Goal: Task Accomplishment & Management: Use online tool/utility

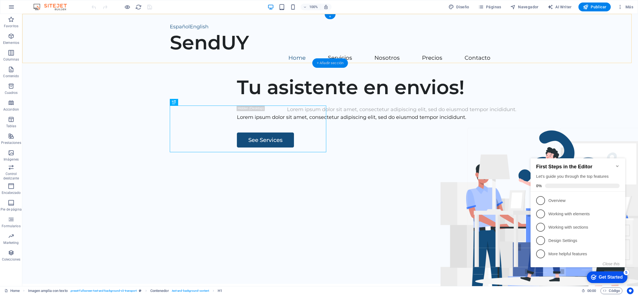
drag, startPoint x: 334, startPoint y: 59, endPoint x: 219, endPoint y: 45, distance: 115.7
click at [334, 59] on div "+ Añadir sección" at bounding box center [330, 62] width 36 height 9
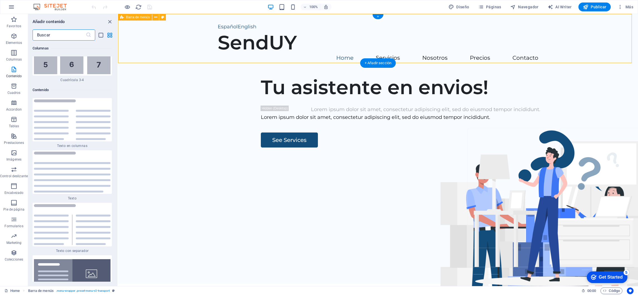
scroll to position [1890, 0]
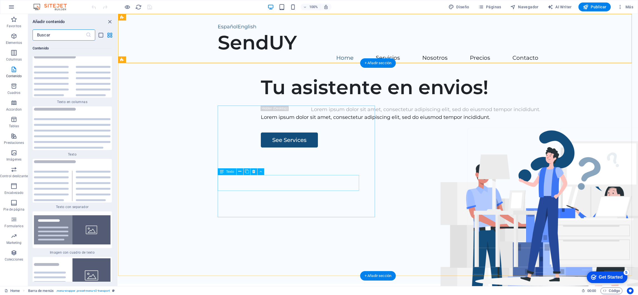
click at [281, 122] on div "Lorem ipsum dolor sit amet, consectetur adipiscing elit, sed do eiusmod tempor …" at bounding box center [425, 118] width 329 height 8
click at [307, 122] on div "Lorem ipsum dolor sit amet, consectetur adipiscing elit, sed do eiusmod tempor …" at bounding box center [425, 118] width 329 height 8
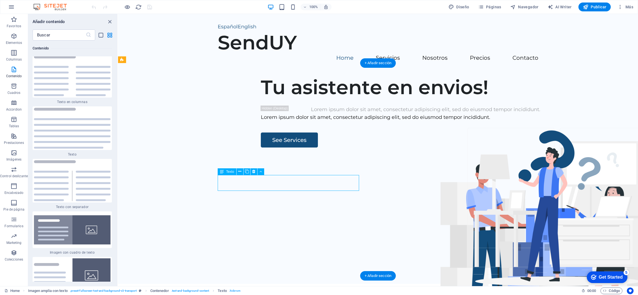
drag, startPoint x: 310, startPoint y: 185, endPoint x: 276, endPoint y: 177, distance: 35.4
click at [276, 122] on div "Lorem ipsum dolor sit amet, consectetur adipiscing elit, sed do eiusmod tempor …" at bounding box center [425, 118] width 329 height 8
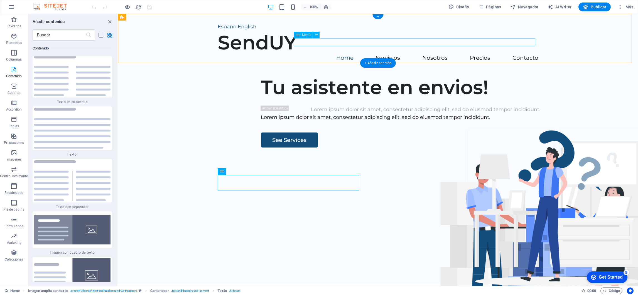
click at [474, 54] on nav "Home Servicios Nosotros Precios Contacto" at bounding box center [378, 58] width 320 height 8
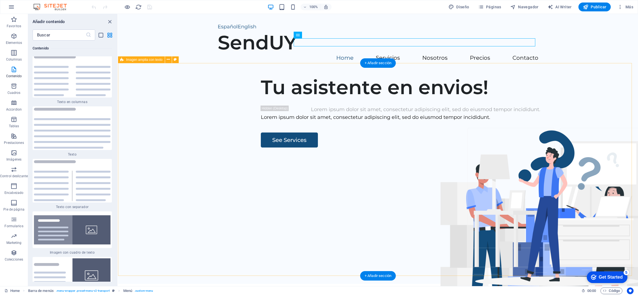
click at [317, 105] on div "Tu asistente en envios! Lorem ipsum dolor sit amet, consectetur adipiscing elit…" at bounding box center [378, 177] width 520 height 213
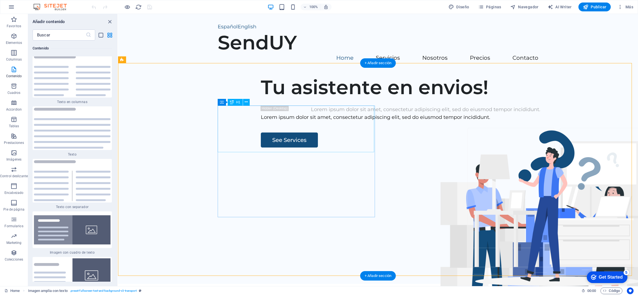
click at [296, 99] on div "Tu asistente en envios!" at bounding box center [425, 87] width 329 height 23
click at [297, 99] on div "Tu asistente en envios!" at bounding box center [425, 87] width 329 height 23
click at [58, 35] on input "text" at bounding box center [59, 34] width 53 height 11
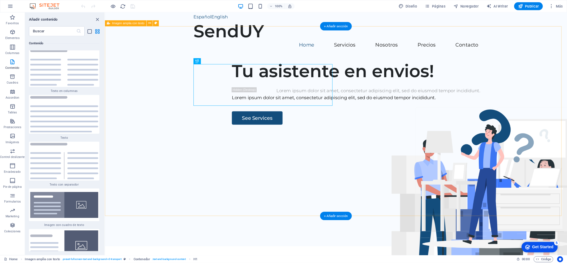
scroll to position [0, 0]
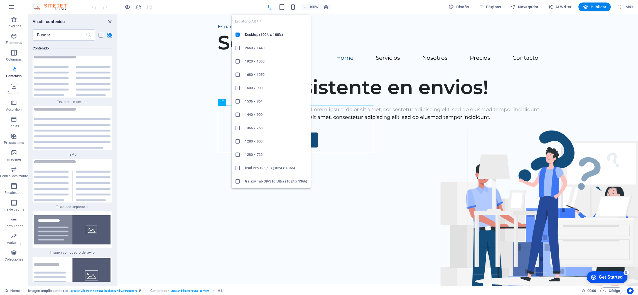
click at [272, 7] on icon "button" at bounding box center [270, 7] width 6 height 6
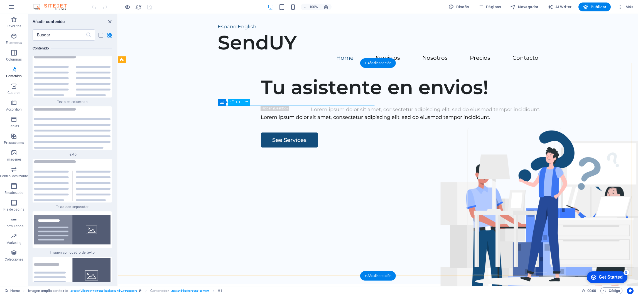
click at [261, 99] on div "Tu asistente en envios!" at bounding box center [425, 87] width 329 height 23
click at [292, 99] on div "Tu asistente en envios!" at bounding box center [425, 87] width 329 height 23
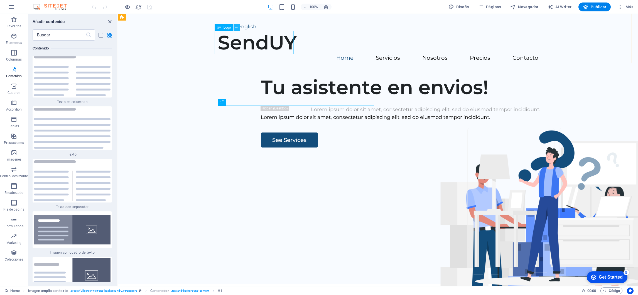
click at [237, 29] on icon at bounding box center [236, 27] width 3 height 6
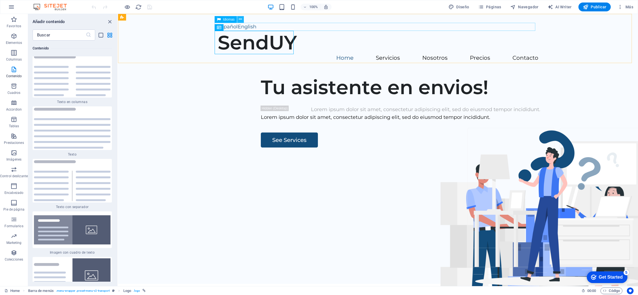
click at [239, 21] on icon at bounding box center [240, 19] width 3 height 6
click at [620, 8] on icon "button" at bounding box center [620, 7] width 6 height 6
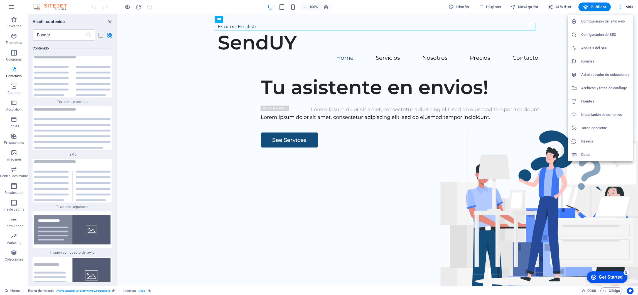
click at [548, 46] on div at bounding box center [319, 147] width 638 height 295
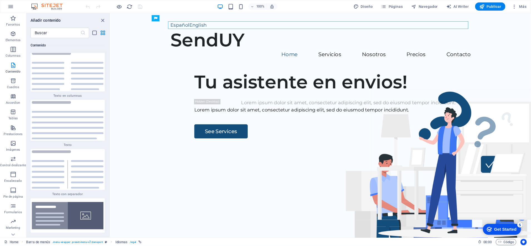
scroll to position [1890, 0]
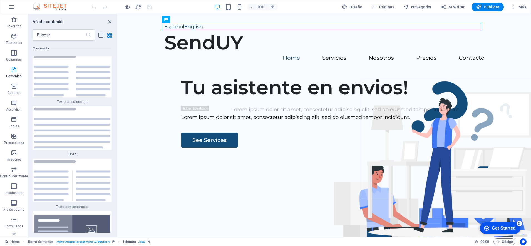
drag, startPoint x: 721, startPoint y: 14, endPoint x: 252, endPoint y: 63, distance: 471.5
click at [254, 62] on div "Español English SendUY Home Servicios Nosotros Precios Contacto" at bounding box center [324, 42] width 413 height 57
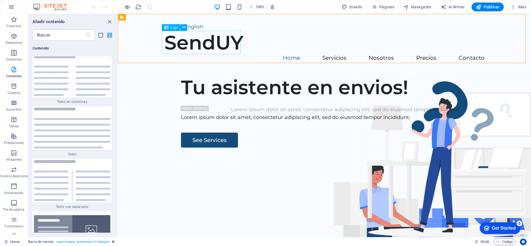
click at [171, 28] on span "Logo" at bounding box center [175, 27] width 8 height 3
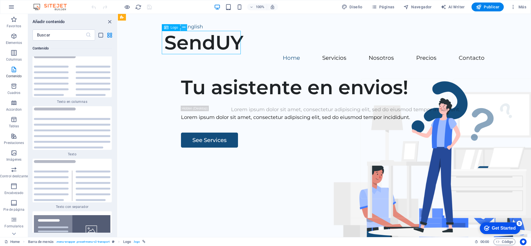
click at [184, 28] on icon at bounding box center [183, 27] width 3 height 6
click at [181, 41] on div "SendUY" at bounding box center [324, 42] width 320 height 23
click at [185, 45] on div "SendUY" at bounding box center [324, 42] width 320 height 23
click at [183, 27] on icon at bounding box center [183, 27] width 3 height 6
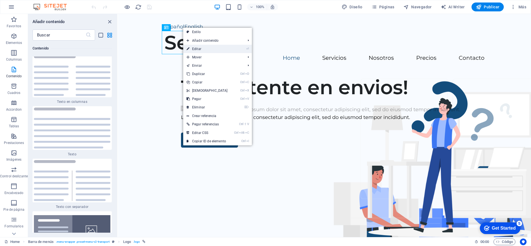
click at [197, 48] on link "⏎ Editar" at bounding box center [207, 49] width 48 height 8
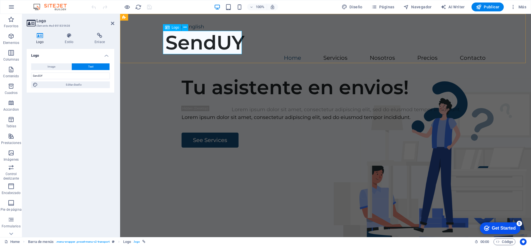
click at [241, 47] on div "SendUY" at bounding box center [326, 42] width 320 height 23
click at [184, 28] on icon at bounding box center [185, 27] width 3 height 6
click at [271, 60] on div "Español English SendUY Home Servicios Nosotros Precios Contacto" at bounding box center [325, 42] width 411 height 57
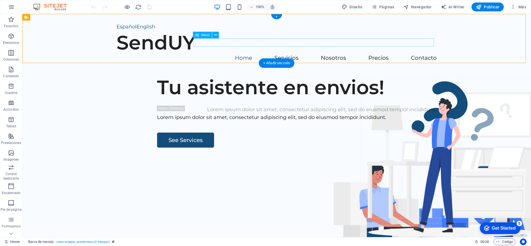
click at [244, 54] on nav "Home Servicios Nosotros Precios Contacto" at bounding box center [277, 58] width 320 height 8
click at [214, 35] on icon at bounding box center [215, 35] width 3 height 6
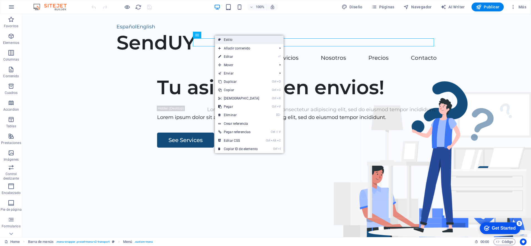
click at [228, 38] on link "Estilo" at bounding box center [249, 40] width 69 height 8
select select "rem"
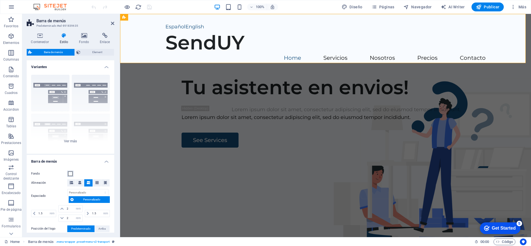
click at [70, 173] on span at bounding box center [70, 174] width 4 height 4
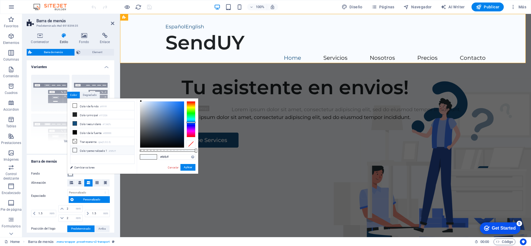
type input "#a3c2ec"
click at [154, 105] on div at bounding box center [162, 125] width 44 height 46
click at [185, 167] on button "Aplicar" at bounding box center [188, 167] width 15 height 7
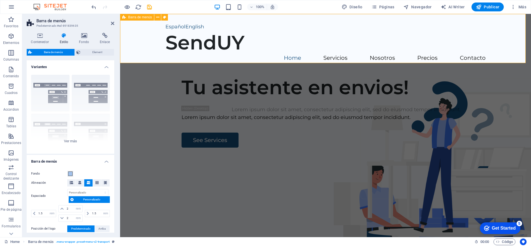
click at [263, 54] on div "Español English SendUY Home Servicios Nosotros Precios Contacto" at bounding box center [325, 42] width 411 height 57
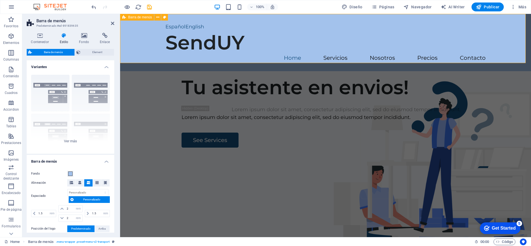
click at [263, 51] on div "Español English SendUY Home Servicios Nosotros Precios Contacto" at bounding box center [325, 42] width 411 height 57
click at [294, 78] on div "Tu asistente en envios! Lorem ipsum dolor sit amet, consectetur adipiscing elit…" at bounding box center [325, 177] width 411 height 213
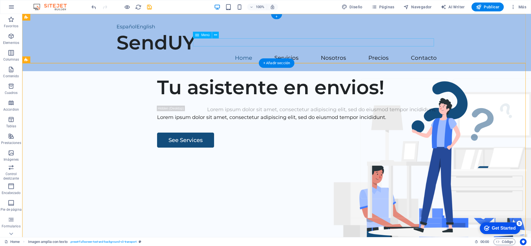
click at [293, 54] on nav "Home Servicios Nosotros Precios Contacto" at bounding box center [277, 58] width 320 height 8
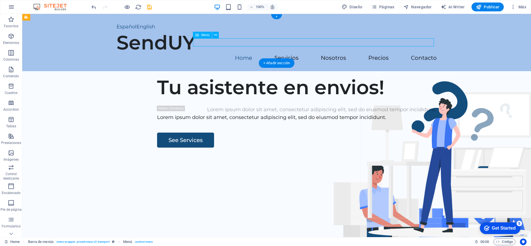
click at [291, 54] on nav "Home Servicios Nosotros Precios Contacto" at bounding box center [277, 58] width 320 height 8
click at [287, 63] on div "+ Añadir sección" at bounding box center [277, 62] width 36 height 9
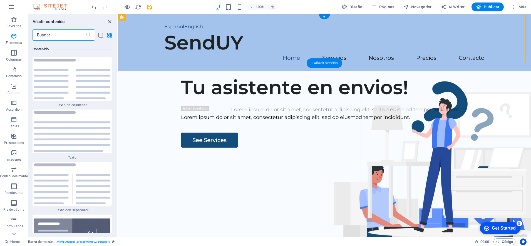
scroll to position [1887, 0]
click at [109, 36] on icon "grid-view" at bounding box center [110, 35] width 6 height 6
click at [420, 54] on nav "Home Servicios Nosotros Precios Contacto" at bounding box center [324, 58] width 320 height 8
click at [263, 37] on icon at bounding box center [263, 35] width 3 height 6
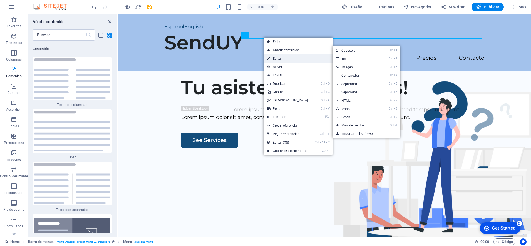
click at [278, 58] on link "⏎ Editar" at bounding box center [288, 59] width 48 height 8
select select
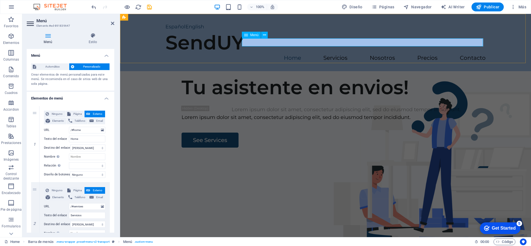
click at [420, 54] on nav "Home Servicios Nosotros Precios Contacto" at bounding box center [326, 58] width 320 height 8
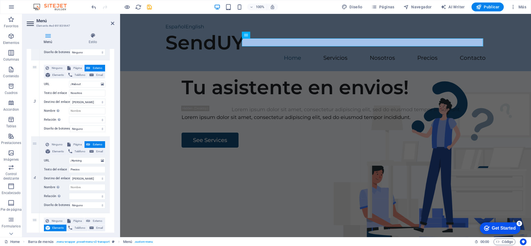
scroll to position [209, 0]
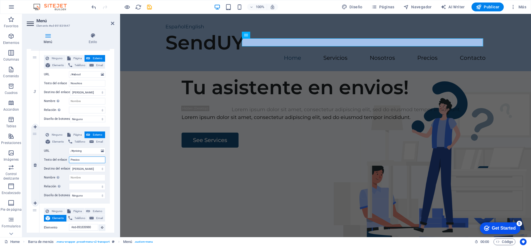
click at [80, 158] on input "Precios" at bounding box center [87, 160] width 36 height 7
type input "P"
select select
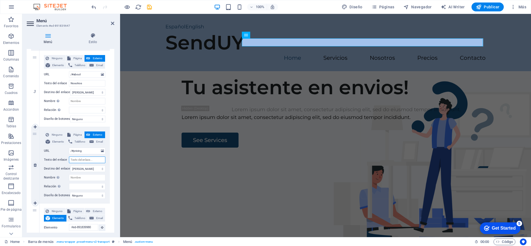
select select
type input "FA"
select select
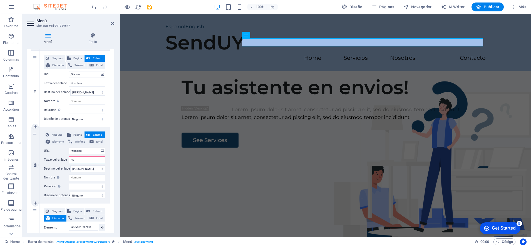
select select
type input "FAQ"
select select
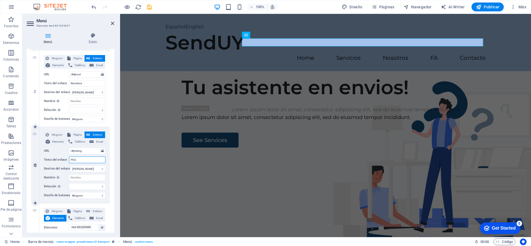
select select
type input "FAQs"
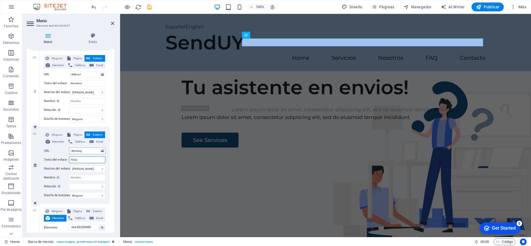
select select
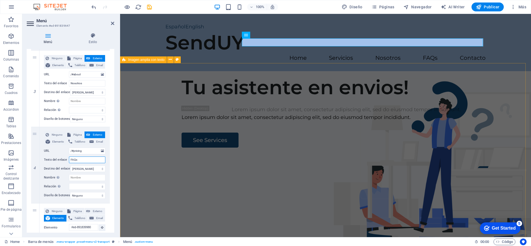
type input "FAQs"
click at [135, 113] on div "Tu asistente en envios! Lorem ipsum dolor sit amet, consectetur adipiscing elit…" at bounding box center [325, 177] width 411 height 213
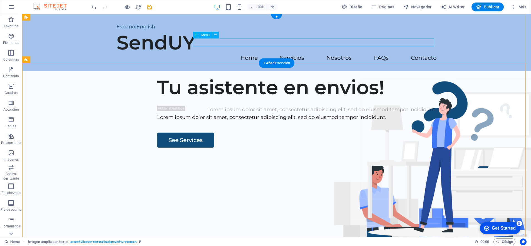
click at [431, 54] on nav "Home Servicios Nosotros FAQs Contacto" at bounding box center [277, 58] width 320 height 8
click at [248, 54] on nav "Home Servicios Nosotros FAQs Contacto" at bounding box center [277, 58] width 320 height 8
click at [217, 34] on icon at bounding box center [215, 35] width 3 height 6
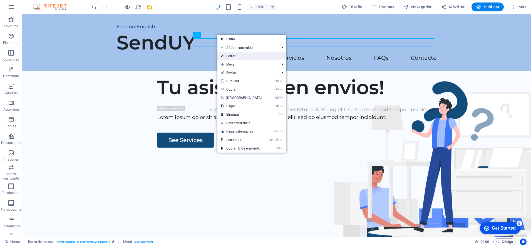
drag, startPoint x: 231, startPoint y: 56, endPoint x: 112, endPoint y: 42, distance: 120.2
click at [231, 56] on link "⏎ Editar" at bounding box center [242, 56] width 48 height 8
select select
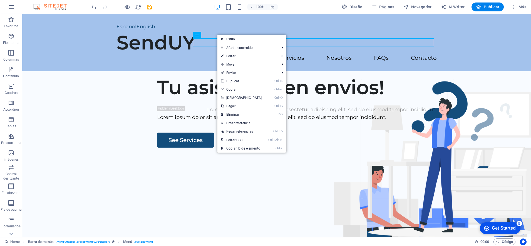
select select
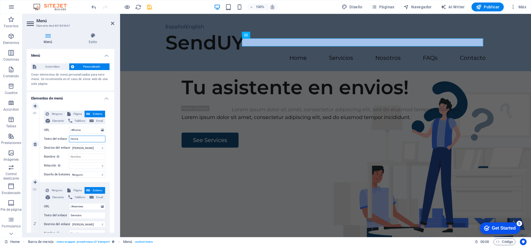
click at [89, 138] on input "Home" at bounding box center [87, 139] width 36 height 7
click at [79, 139] on input "Home" at bounding box center [87, 139] width 36 height 7
click at [218, 99] on div "Tu asistente en envios!" at bounding box center [346, 87] width 329 height 23
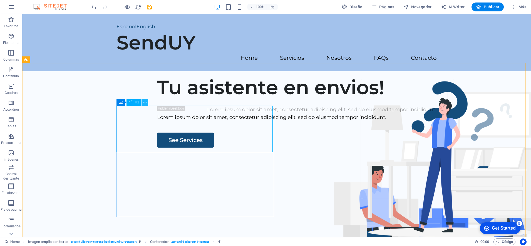
click at [144, 102] on icon at bounding box center [145, 103] width 3 height 6
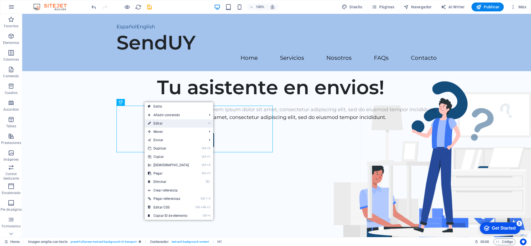
click at [159, 124] on link "⏎ Editar" at bounding box center [169, 123] width 48 height 8
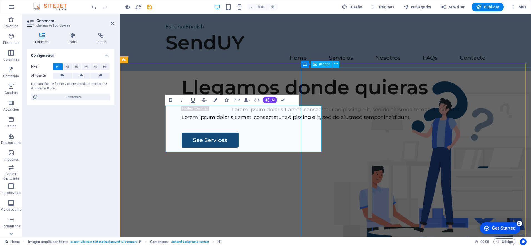
click at [320, 148] on figure at bounding box center [438, 241] width 264 height 186
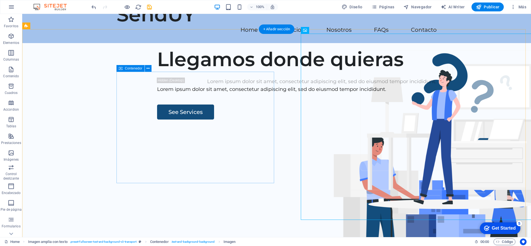
scroll to position [35, 0]
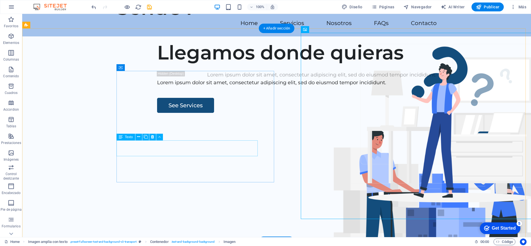
click at [203, 87] on div "Lorem ipsum dolor sit amet, consectetur adipiscing elit, sed do eiusmod tempor …" at bounding box center [321, 83] width 329 height 8
click at [163, 87] on div "Lorem ipsum dolor sit amet, consectetur adipiscing elit, sed do eiusmod tempor …" at bounding box center [321, 83] width 329 height 8
click at [187, 87] on div "Lorem ipsum dolor sit amet, consectetur adipiscing elit, sed do eiusmod tempor …" at bounding box center [321, 83] width 329 height 8
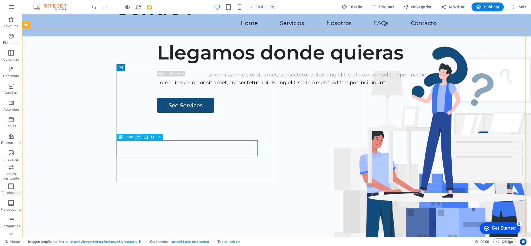
click at [137, 138] on icon at bounding box center [138, 137] width 3 height 6
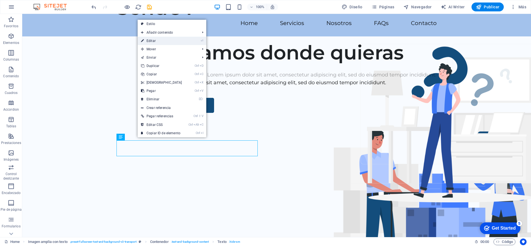
click at [168, 41] on link "⏎ Editar" at bounding box center [162, 41] width 48 height 8
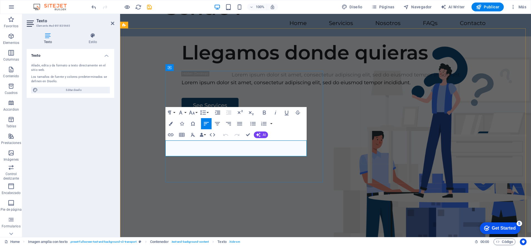
drag, startPoint x: 256, startPoint y: 152, endPoint x: 166, endPoint y: 143, distance: 90.9
click at [182, 87] on p "Lorem ipsum dolor sit amet, consectetur adipiscing elit, sed do eiusmod tempor …" at bounding box center [346, 83] width 329 height 8
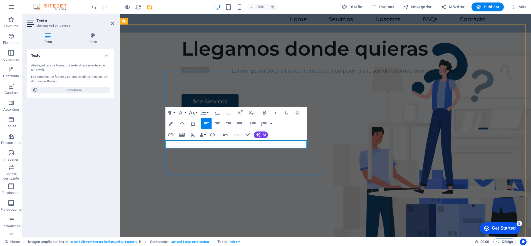
click at [182, 83] on p at bounding box center [346, 79] width 329 height 8
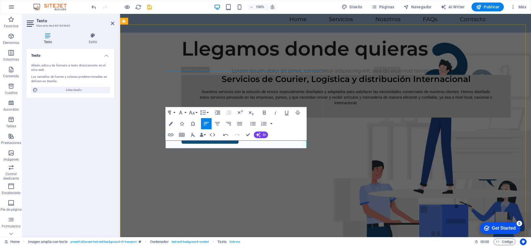
scroll to position [21, 0]
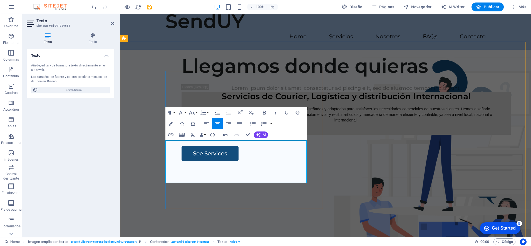
click at [297, 101] on p "Servicios de Courier, Logística y distribución Internacional" at bounding box center [346, 96] width 329 height 9
click at [261, 218] on div "Llegamos donde quieras Lorem ipsum dolor sit amet, consectetur adipiscing elit,…" at bounding box center [325, 156] width 411 height 213
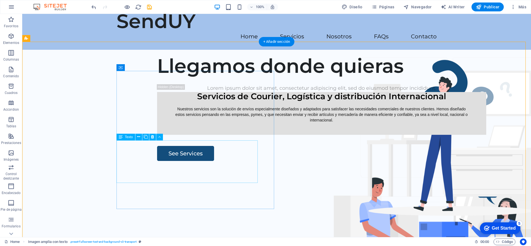
click at [241, 135] on div "Servicios de Courier, Logística y distribución Internacional Nuestros servicios…" at bounding box center [321, 113] width 329 height 43
click at [140, 139] on icon at bounding box center [138, 137] width 3 height 6
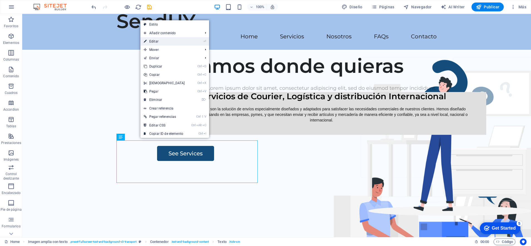
click at [168, 41] on link "⏎ Editar" at bounding box center [164, 41] width 48 height 8
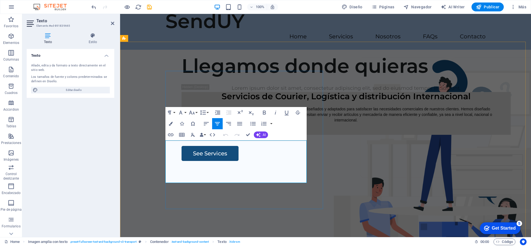
click at [291, 135] on div "Nuestros servicios son la solución de envíos especialmente diseñados y adaptado…" at bounding box center [346, 121] width 329 height 28
drag, startPoint x: 287, startPoint y: 186, endPoint x: 245, endPoint y: 170, distance: 45.5
click at [245, 123] on p "Nuestros servicios son la solución de envíos especialmente diseñados y adaptado…" at bounding box center [346, 115] width 298 height 16
click at [232, 135] on div "Nuestros servicios son la solución de envíos especialmente diseñados y adaptado…" at bounding box center [346, 121] width 329 height 28
drag, startPoint x: 274, startPoint y: 174, endPoint x: 182, endPoint y: 159, distance: 92.7
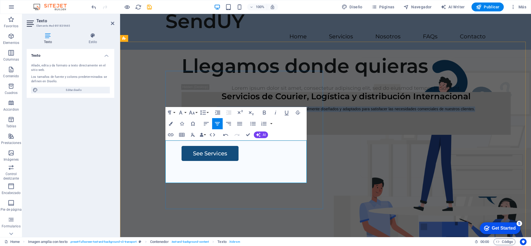
click at [182, 135] on div "Nuestros servicios son la solución de envíos especialmente diseñados y adaptado…" at bounding box center [346, 121] width 329 height 28
click at [259, 161] on div "See Services" at bounding box center [346, 153] width 329 height 15
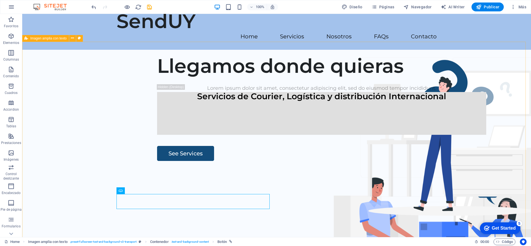
click at [246, 221] on div "Llegamos donde quieras Lorem ipsum dolor sit amet, consectetur adipiscing elit,…" at bounding box center [276, 156] width 509 height 213
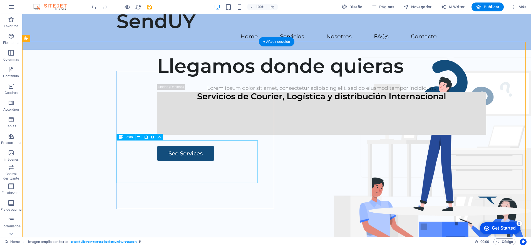
drag, startPoint x: 221, startPoint y: 147, endPoint x: 224, endPoint y: 147, distance: 3.4
click at [222, 135] on div "Servicios de Courier, Logística y distribución Internacional" at bounding box center [321, 113] width 329 height 43
click at [241, 135] on div "Servicios de Courier, Logística y distribución Internacional" at bounding box center [321, 113] width 329 height 43
click at [244, 135] on div "Servicios de Courier, Logística y distribución Internacional" at bounding box center [321, 113] width 329 height 43
click at [139, 137] on icon at bounding box center [138, 137] width 3 height 6
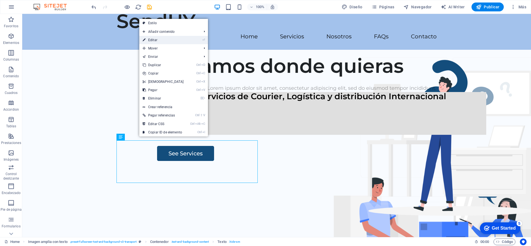
click at [156, 40] on link "⏎ Editar" at bounding box center [163, 40] width 48 height 8
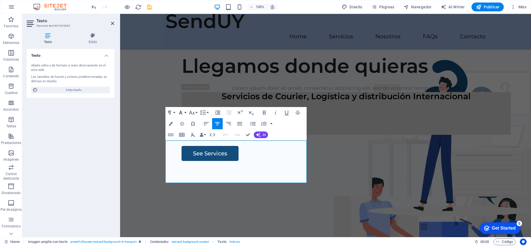
click at [184, 113] on button "Font Family" at bounding box center [182, 112] width 11 height 11
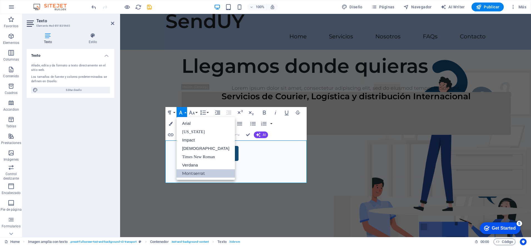
scroll to position [0, 0]
click at [190, 125] on link "Arial" at bounding box center [206, 123] width 58 height 8
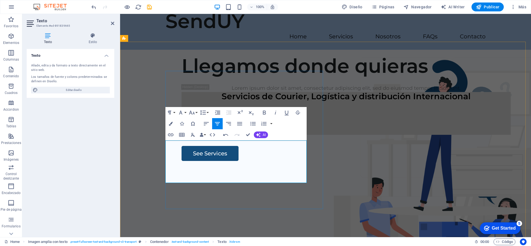
click at [293, 101] on p "​ Servicios de Courier, Logística y distribución Internacional" at bounding box center [346, 96] width 329 height 9
drag, startPoint x: 296, startPoint y: 155, endPoint x: 297, endPoint y: 158, distance: 3.7
click at [297, 135] on div at bounding box center [346, 121] width 329 height 28
click at [82, 90] on span "Editar diseño" at bounding box center [74, 90] width 69 height 7
click at [239, 112] on p at bounding box center [346, 110] width 298 height 6
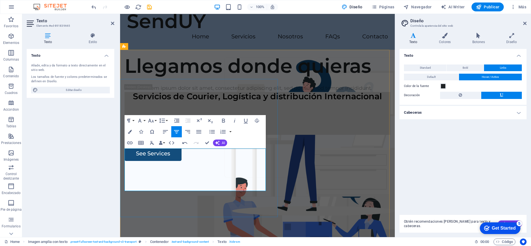
click at [255, 101] on p "​ Servicios de Courier, Logística y distribución Internacional" at bounding box center [258, 96] width 266 height 9
drag, startPoint x: 167, startPoint y: 178, endPoint x: 186, endPoint y: 179, distance: 19.3
click at [167, 135] on div at bounding box center [258, 121] width 266 height 28
click at [212, 161] on div "Llegamos donde quieras Lorem ipsum dolor sit amet, consectetur adipiscing elit,…" at bounding box center [260, 107] width 270 height 107
click at [198, 161] on div "See Services" at bounding box center [258, 153] width 266 height 15
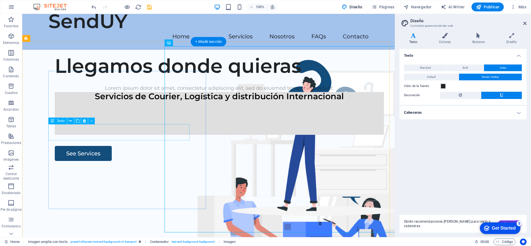
click at [123, 92] on div "Lorem ipsum dolor sit amet, consectetur adipiscing elit, sed do eiusmod tempor …" at bounding box center [219, 88] width 329 height 8
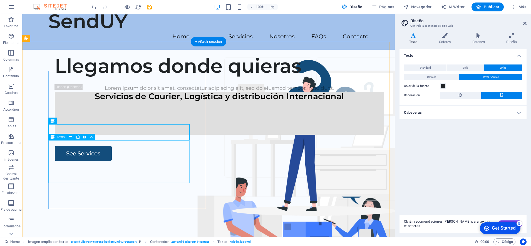
click at [174, 135] on div "Servicios de Courier, Logística y distribución Internacional" at bounding box center [219, 113] width 329 height 43
drag, startPoint x: 179, startPoint y: 153, endPoint x: 118, endPoint y: 144, distance: 62.5
click at [166, 135] on div "Servicios de Courier, Logística y distribución Internacional" at bounding box center [219, 113] width 329 height 43
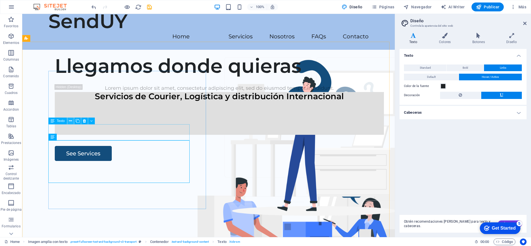
click at [69, 122] on icon at bounding box center [70, 121] width 3 height 6
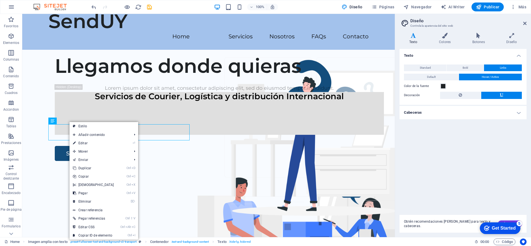
click at [82, 144] on link "⏎ Editar" at bounding box center [94, 143] width 48 height 8
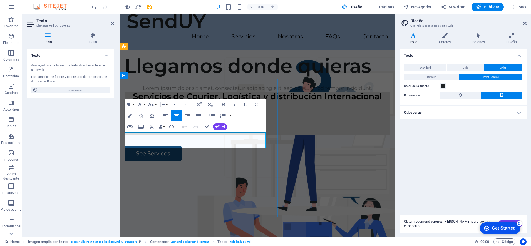
scroll to position [0, 0]
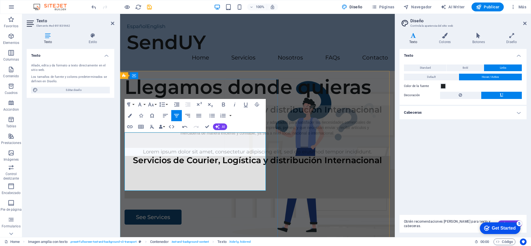
drag, startPoint x: 245, startPoint y: 188, endPoint x: 140, endPoint y: 152, distance: 110.4
click at [140, 152] on div "Servicios de Courier, Logística y distribución Internacional Nuestros servicios…" at bounding box center [258, 130] width 266 height 51
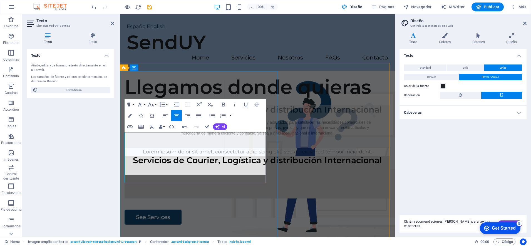
scroll to position [8, 0]
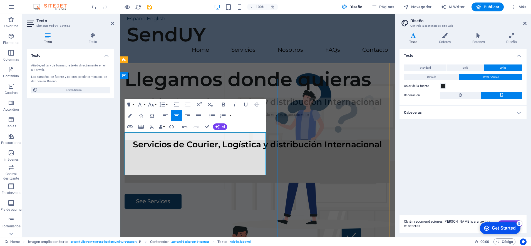
drag, startPoint x: 254, startPoint y: 153, endPoint x: 139, endPoint y: 157, distance: 115.5
click at [137, 140] on div "Nuestros servicios son la solución de envíos especialmente" at bounding box center [258, 126] width 266 height 28
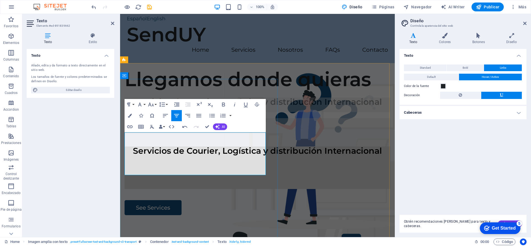
scroll to position [5, 0]
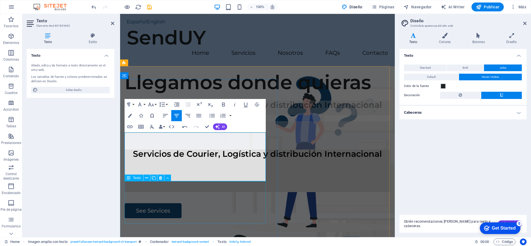
click at [301, 215] on div "Llegamos donde quieras Servicios de Courier, Logística y distribución Internaci…" at bounding box center [257, 145] width 275 height 148
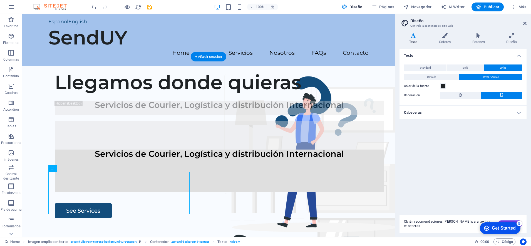
scroll to position [6, 0]
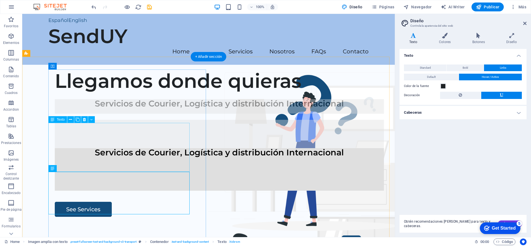
click at [137, 148] on div "Servicios de Courier, Logística y distribución Internacional" at bounding box center [219, 123] width 329 height 49
click at [144, 177] on div "Servicios de Courier, Logística y distribución Internacional" at bounding box center [219, 169] width 329 height 43
click at [68, 148] on div "Servicios de Courier, Logística y distribución Internacional" at bounding box center [219, 123] width 329 height 49
drag, startPoint x: 70, startPoint y: 168, endPoint x: 73, endPoint y: 174, distance: 7.1
click at [69, 148] on div "Servicios de Courier, Logística y distribución Internacional" at bounding box center [219, 123] width 329 height 49
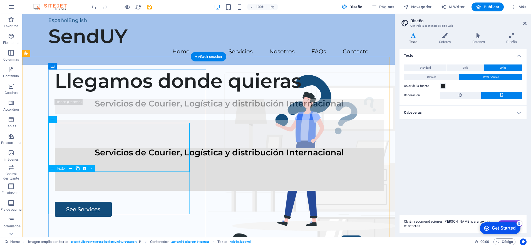
click at [75, 176] on div "Servicios de Courier, Logística y distribución Internacional" at bounding box center [219, 169] width 329 height 43
click at [69, 168] on icon at bounding box center [70, 169] width 3 height 6
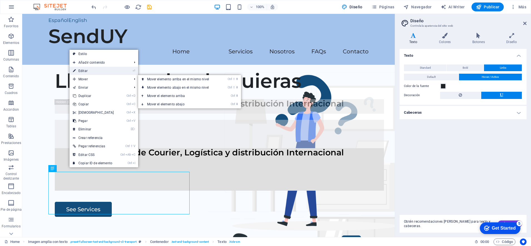
click at [90, 73] on link "⏎ Editar" at bounding box center [94, 71] width 48 height 8
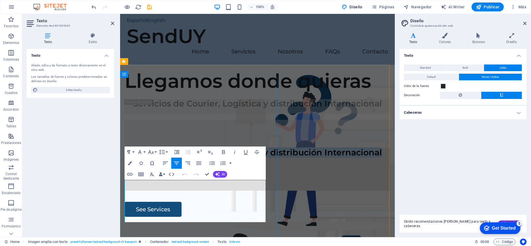
drag, startPoint x: 258, startPoint y: 191, endPoint x: 125, endPoint y: 183, distance: 133.3
click at [125, 157] on p "Servicios de Courier, Logística y distribución Internacional" at bounding box center [258, 152] width 266 height 9
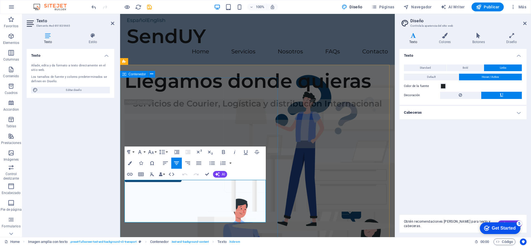
scroll to position [24, 0]
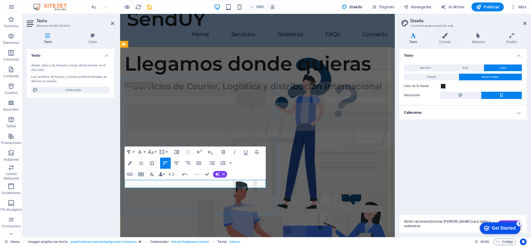
click at [177, 139] on p at bounding box center [258, 135] width 266 height 8
click at [200, 180] on button "Redo" at bounding box center [196, 174] width 11 height 11
click at [198, 139] on p at bounding box center [258, 135] width 266 height 8
click at [196, 139] on p at bounding box center [258, 135] width 266 height 8
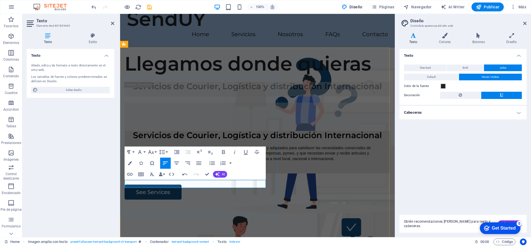
scroll to position [6, 0]
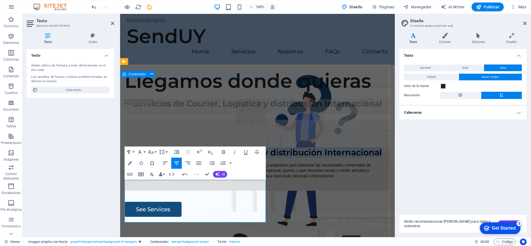
drag, startPoint x: 254, startPoint y: 193, endPoint x: 124, endPoint y: 189, distance: 130.5
click at [124, 189] on div "Llegamos donde quieras Servicios de Courier, Logística y distribución Internaci…" at bounding box center [257, 143] width 275 height 148
click at [137, 163] on div at bounding box center [258, 155] width 266 height 14
drag, startPoint x: 204, startPoint y: 193, endPoint x: 143, endPoint y: 187, distance: 61.0
click at [143, 163] on div at bounding box center [258, 155] width 266 height 14
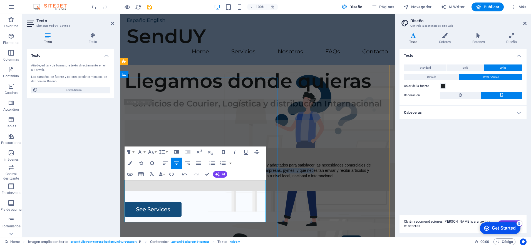
drag, startPoint x: 238, startPoint y: 213, endPoint x: 234, endPoint y: 206, distance: 8.0
click at [234, 179] on p "Nuestros servicios son la solución de envíos especialmente diseñados y adaptado…" at bounding box center [257, 171] width 235 height 16
click at [245, 179] on p "Nuestros servicios son la solución de envíos especialmente diseñados y adaptado…" at bounding box center [257, 171] width 235 height 16
drag, startPoint x: 234, startPoint y: 223, endPoint x: 131, endPoint y: 194, distance: 107.6
click at [131, 191] on div "Nuestros servicios son la solución de envíos especialmente diseñados y adaptado…" at bounding box center [258, 169] width 266 height 43
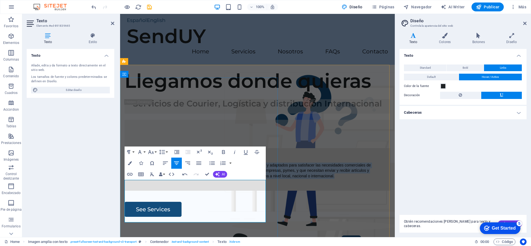
copy div "Nuestros servicios son la solución de envíos especialmente diseñados y adaptado…"
click at [185, 157] on p at bounding box center [258, 152] width 266 height 9
click at [143, 179] on p "Nuestros servicios son la solución de envíos especialmente diseñados y adaptado…" at bounding box center [257, 171] width 235 height 16
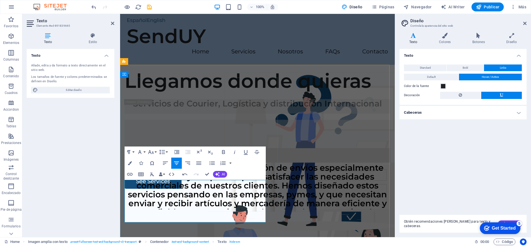
scroll to position [21, 0]
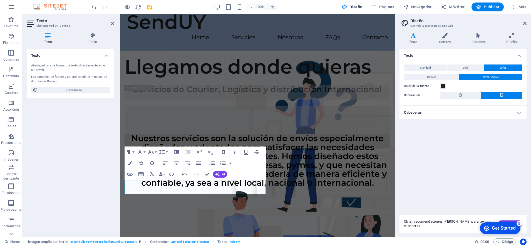
click at [420, 189] on div "Texto Standard Bold Links Color de la fuente Fuente Montserrat Tamaño de la fue…" at bounding box center [463, 130] width 127 height 162
click at [428, 182] on div "Texto Standard Bold Links Color de la fuente Fuente Montserrat Tamaño de la fue…" at bounding box center [463, 130] width 127 height 162
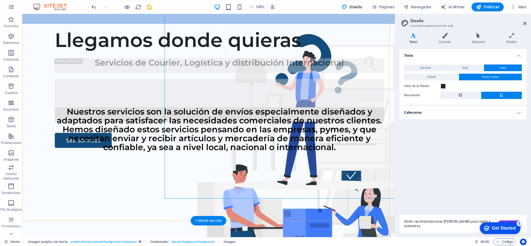
scroll to position [55, 0]
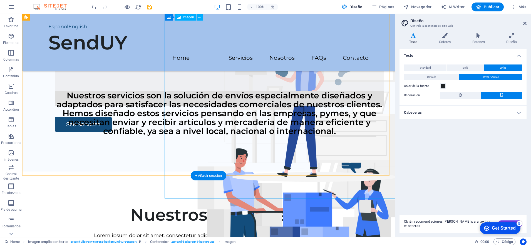
click at [174, 170] on figure at bounding box center [302, 225] width 264 height 186
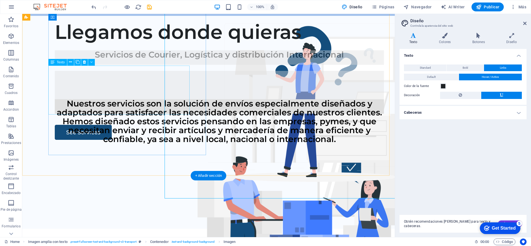
scroll to position [21, 0]
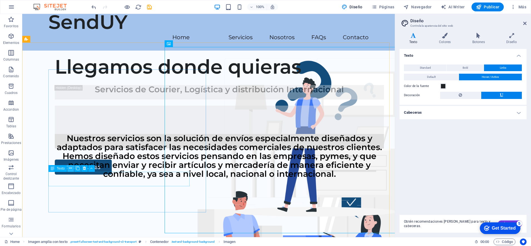
click at [70, 167] on icon at bounding box center [70, 169] width 3 height 6
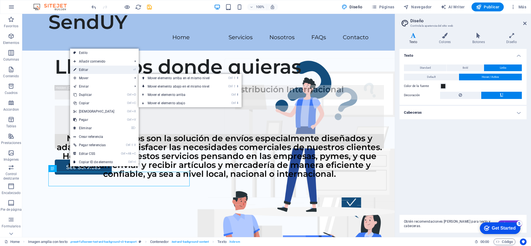
click at [97, 68] on link "⏎ Editar" at bounding box center [94, 70] width 48 height 8
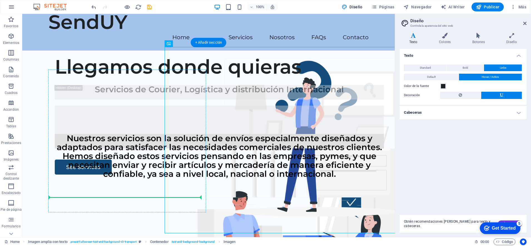
drag, startPoint x: 157, startPoint y: 231, endPoint x: 169, endPoint y: 199, distance: 34.0
click at [67, 149] on div "Nuestros servicios son la solución de envíos especialmente diseñados y adaptado…" at bounding box center [219, 141] width 329 height 14
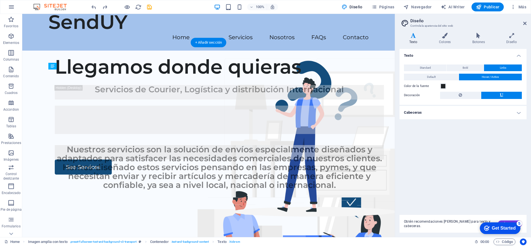
drag, startPoint x: 67, startPoint y: 174, endPoint x: 79, endPoint y: 186, distance: 16.5
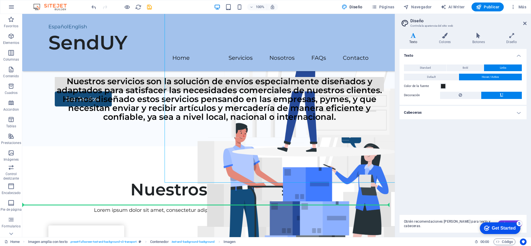
scroll to position [81, 0]
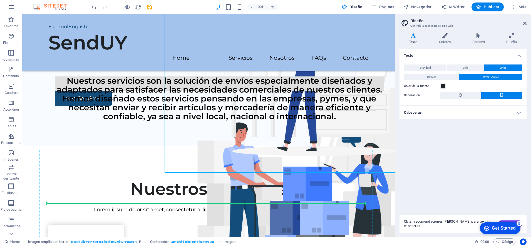
drag, startPoint x: 174, startPoint y: 233, endPoint x: 110, endPoint y: 184, distance: 80.8
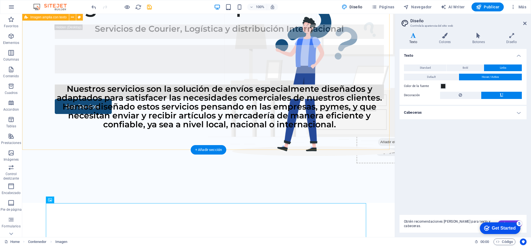
scroll to position [12, 0]
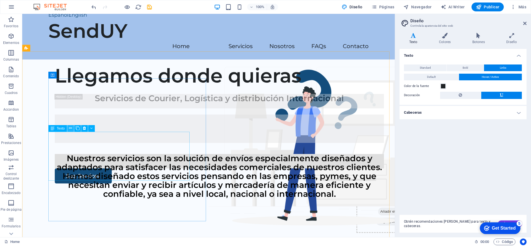
click at [70, 128] on icon at bounding box center [70, 128] width 3 height 6
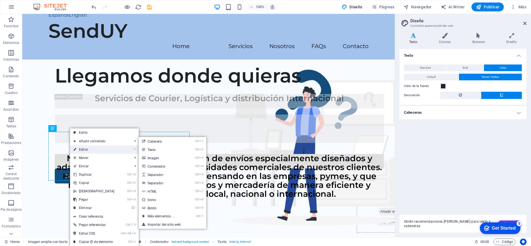
click at [83, 149] on link "⏎ Editar" at bounding box center [94, 149] width 48 height 8
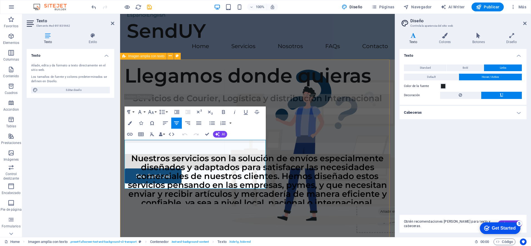
click at [314, 188] on div "Llegamos donde quieras Servicios de Courier, Logística y distribución Internaci…" at bounding box center [257, 166] width 275 height 213
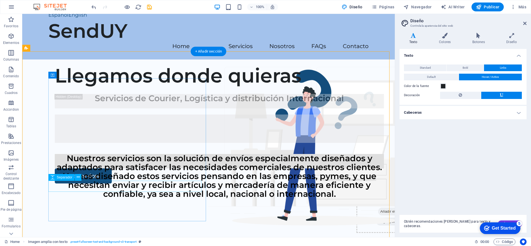
click at [79, 154] on div at bounding box center [219, 148] width 329 height 11
click at [64, 169] on div "Nuestros servicios son la solución de envíos especialmente diseñados y adaptado…" at bounding box center [219, 161] width 329 height 14
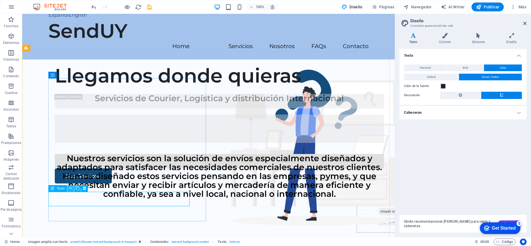
click at [71, 189] on icon at bounding box center [70, 189] width 3 height 6
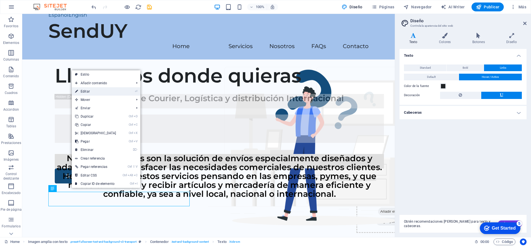
click at [85, 91] on link "⏎ Editar" at bounding box center [96, 91] width 48 height 8
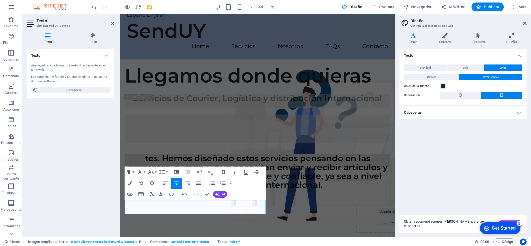
click at [156, 191] on button "Clear Formatting" at bounding box center [152, 194] width 11 height 11
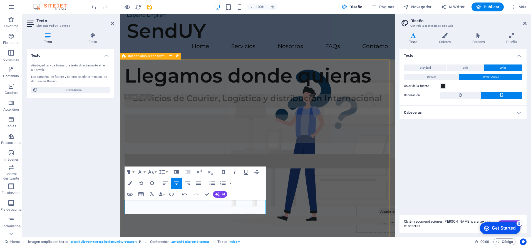
click at [303, 193] on div "Llegamos donde quieras Servicios de Courier, Logística y distribución Internaci…" at bounding box center [257, 166] width 275 height 213
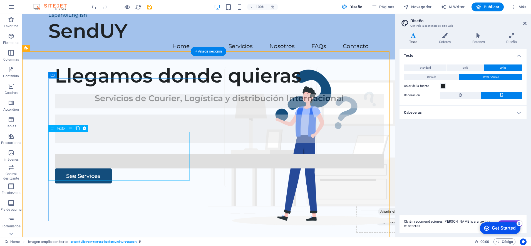
click at [130, 143] on div "Servicios de Courier, Logística y distribución Internacional" at bounding box center [219, 118] width 329 height 49
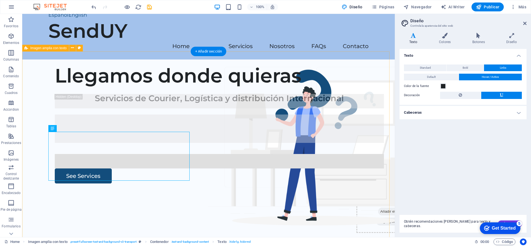
click at [217, 168] on div "Llegamos donde quieras Servicios de Courier, Logística y distribución Internaci…" at bounding box center [208, 166] width 373 height 213
click at [317, 187] on div "Llegamos donde quieras Servicios de Courier, Logística y distribución Internaci…" at bounding box center [208, 166] width 373 height 213
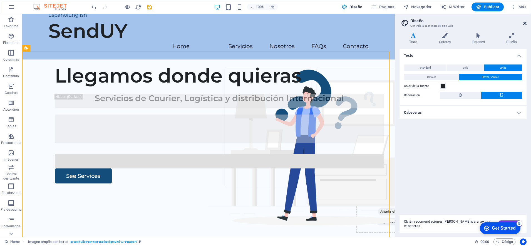
click at [524, 23] on icon at bounding box center [525, 23] width 3 height 4
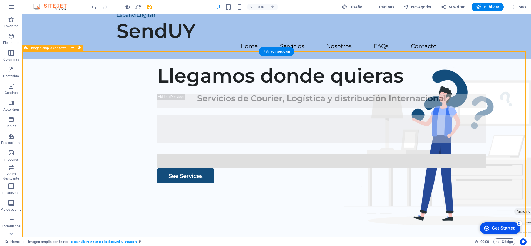
click at [276, 149] on div "Llegamos donde quieras Servicios de Courier, Logística y distribución Internaci…" at bounding box center [276, 166] width 509 height 213
click at [312, 155] on div "Llegamos donde quieras Servicios de Courier, Logística y distribución Internaci…" at bounding box center [276, 166] width 509 height 213
click at [310, 209] on div "Llegamos donde quieras Servicios de Courier, Logística y distribución Internaci…" at bounding box center [276, 166] width 509 height 213
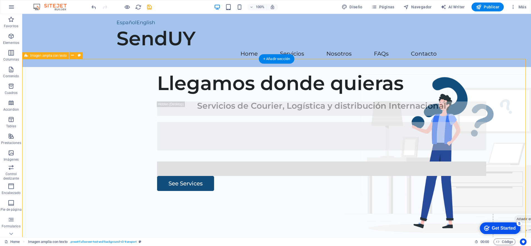
scroll to position [0, 0]
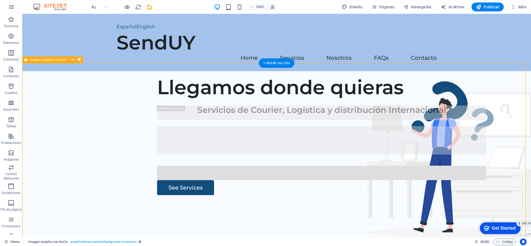
click at [411, 160] on div "Llegamos donde quieras Servicios de Courier, Logística y distribución Internaci…" at bounding box center [276, 177] width 509 height 213
click at [38, 82] on div "Llegamos donde quieras Servicios de Courier, Logística y distribución Internaci…" at bounding box center [276, 177] width 509 height 213
click at [73, 59] on icon at bounding box center [72, 60] width 3 height 6
click at [312, 168] on div "Llegamos donde quieras Servicios de Courier, Logística y distribución Internaci…" at bounding box center [276, 177] width 509 height 213
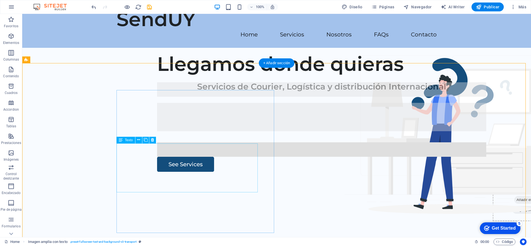
scroll to position [35, 0]
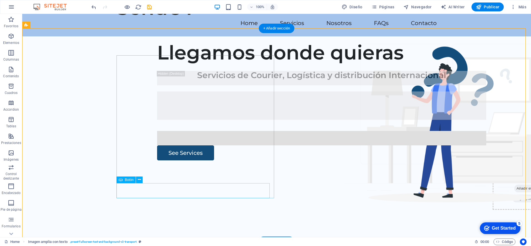
click at [167, 161] on div "See Services" at bounding box center [321, 152] width 329 height 15
click at [138, 179] on icon at bounding box center [139, 180] width 3 height 6
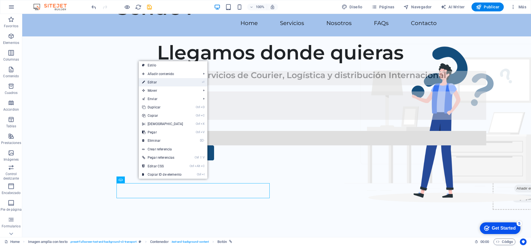
click at [159, 83] on link "⏎ Editar" at bounding box center [163, 82] width 48 height 8
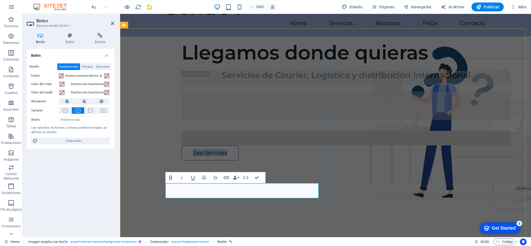
click at [189, 161] on link "See Services" at bounding box center [210, 152] width 57 height 15
click at [211, 161] on link "Ver Services" at bounding box center [210, 152] width 56 height 15
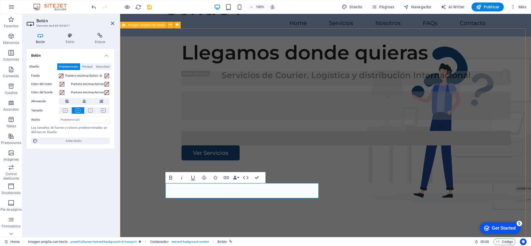
drag, startPoint x: 350, startPoint y: 164, endPoint x: 469, endPoint y: 159, distance: 119.2
click at [449, 164] on div "Llegamos donde quieras Servicios de Courier, Logística y distribución Internaci…" at bounding box center [325, 142] width 411 height 213
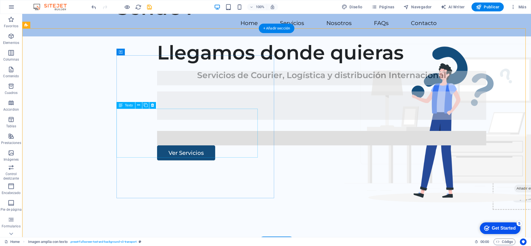
click at [227, 120] on div "Servicios de Courier, Logística y distribución Internacional" at bounding box center [321, 95] width 329 height 49
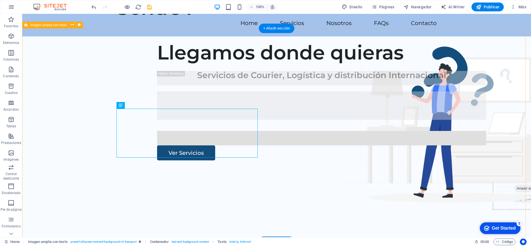
drag, startPoint x: 321, startPoint y: 118, endPoint x: 320, endPoint y: 114, distance: 4.3
click at [322, 116] on div "Llegamos donde quieras Servicios de Courier, Logística y distribución Internaci…" at bounding box center [276, 142] width 509 height 213
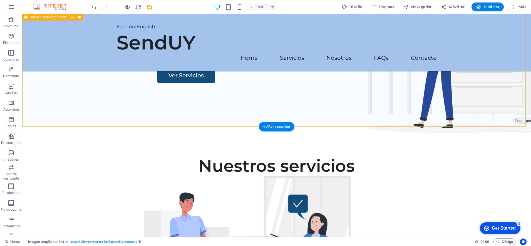
scroll to position [139, 0]
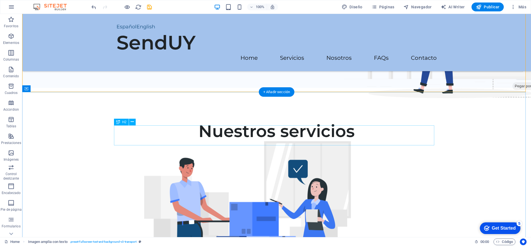
click at [299, 135] on div "Nuestros servicios" at bounding box center [277, 131] width 320 height 20
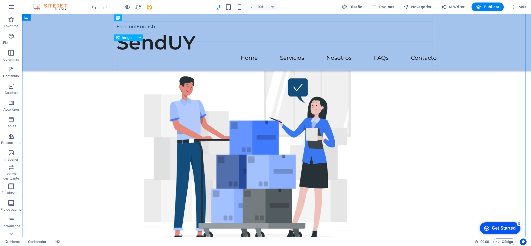
scroll to position [209, 0]
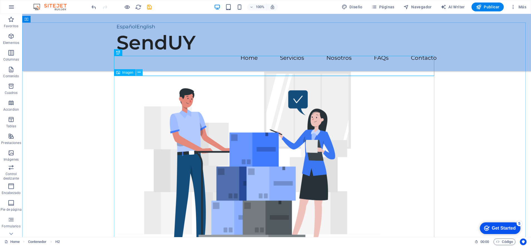
click at [138, 73] on icon at bounding box center [139, 73] width 3 height 6
click at [386, 142] on figure at bounding box center [277, 165] width 320 height 186
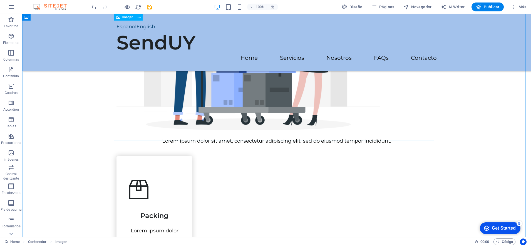
scroll to position [348, 0]
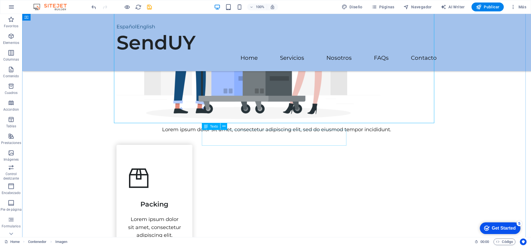
click at [288, 134] on div "Lorem ipsum dolor sit amet, consectetur adipiscing elit, sed do eiusmod tempor …" at bounding box center [277, 130] width 320 height 8
click at [221, 126] on div at bounding box center [277, 122] width 320 height 7
click at [216, 126] on div at bounding box center [277, 122] width 320 height 7
click at [223, 127] on icon at bounding box center [224, 127] width 3 height 6
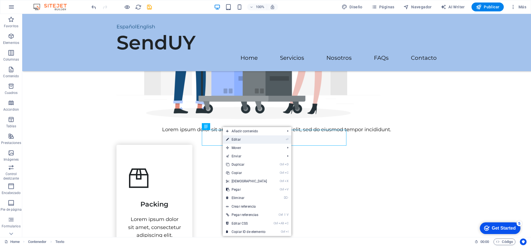
click at [234, 137] on link "⏎ Editar" at bounding box center [247, 139] width 48 height 8
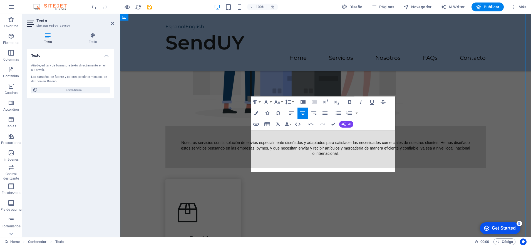
click at [323, 139] on div at bounding box center [326, 133] width 320 height 14
drag, startPoint x: 363, startPoint y: 137, endPoint x: 262, endPoint y: 137, distance: 100.7
click at [262, 135] on p at bounding box center [326, 130] width 320 height 9
click at [272, 140] on div at bounding box center [326, 133] width 320 height 14
click at [272, 146] on p "Nuestros servicios son la solución de envíos especialmente diseñados y adaptado…" at bounding box center [325, 148] width 289 height 16
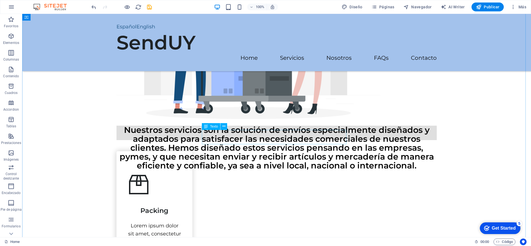
click at [301, 140] on div "Nuestros servicios son la solución de envíos especialmente diseñados y adaptado…" at bounding box center [277, 133] width 320 height 14
click at [215, 126] on div at bounding box center [277, 122] width 320 height 7
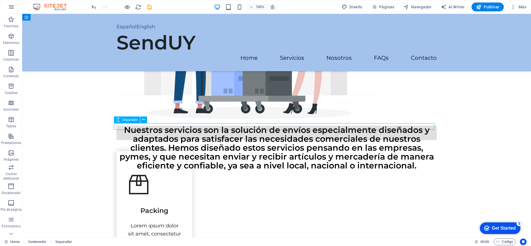
click at [216, 126] on div at bounding box center [277, 122] width 320 height 7
click at [207, 126] on div at bounding box center [277, 122] width 320 height 7
click at [220, 140] on div "Nuestros servicios son la solución de envíos especialmente diseñados y adaptado…" at bounding box center [277, 133] width 320 height 14
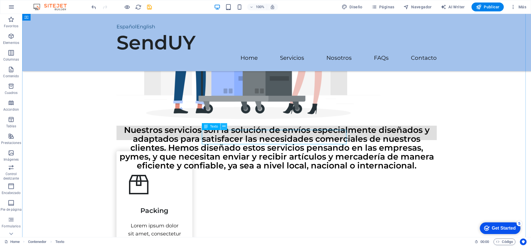
click at [224, 126] on icon at bounding box center [224, 127] width 3 height 6
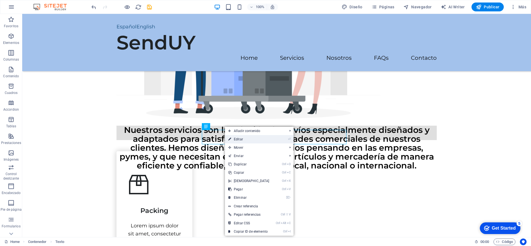
click at [236, 138] on link "⏎ Editar" at bounding box center [249, 139] width 48 height 8
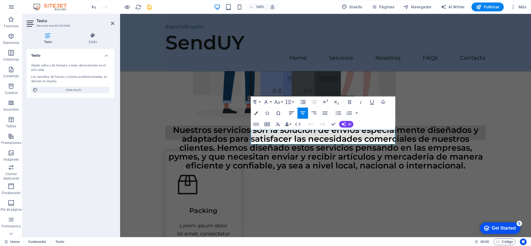
click at [292, 111] on icon "button" at bounding box center [291, 113] width 7 height 7
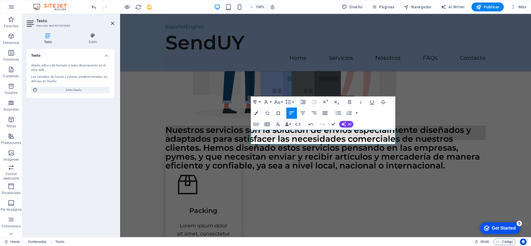
click at [325, 113] on icon "button" at bounding box center [325, 113] width 5 height 3
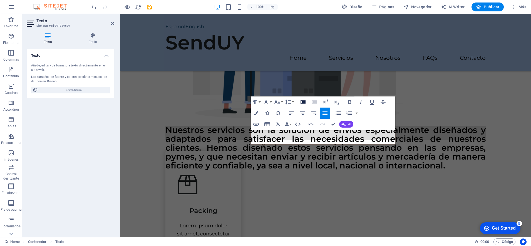
click at [302, 103] on icon "button" at bounding box center [303, 102] width 7 height 7
click at [313, 101] on icon "button" at bounding box center [314, 102] width 7 height 7
click at [268, 103] on icon "button" at bounding box center [266, 102] width 7 height 7
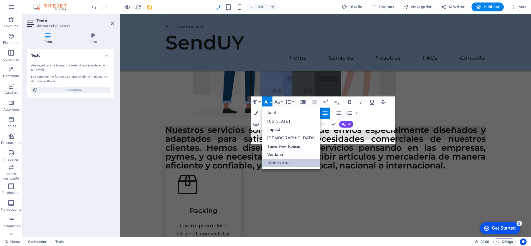
scroll to position [0, 0]
click at [273, 110] on link "Arial" at bounding box center [291, 113] width 58 height 8
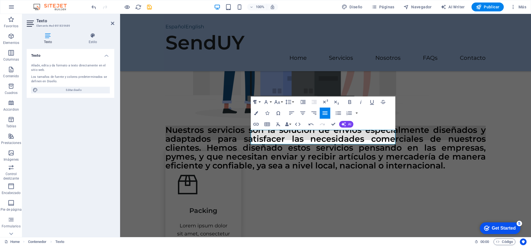
click at [258, 102] on button "Paragraph Format" at bounding box center [256, 102] width 11 height 11
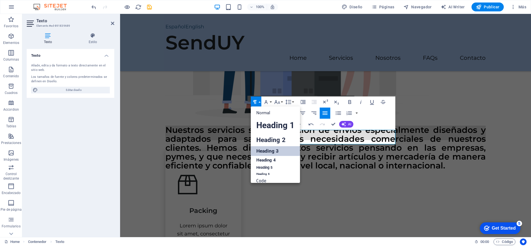
click at [263, 151] on link "Heading 3" at bounding box center [275, 151] width 49 height 10
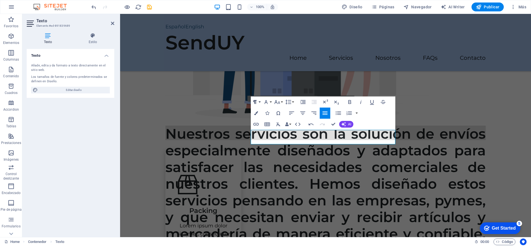
click at [258, 100] on icon "button" at bounding box center [255, 102] width 7 height 7
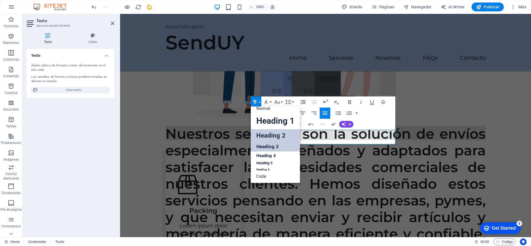
scroll to position [4, 0]
click at [261, 169] on link "Heading 6" at bounding box center [275, 170] width 49 height 6
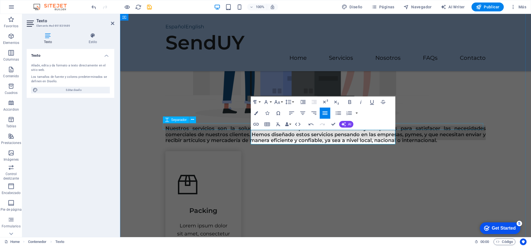
drag, startPoint x: 422, startPoint y: 126, endPoint x: 515, endPoint y: 129, distance: 93.2
click at [486, 126] on div at bounding box center [326, 122] width 320 height 7
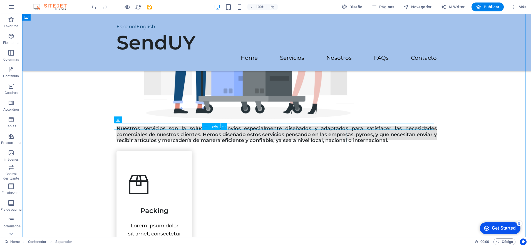
click at [276, 140] on div "Nuestros servicios son la solución de envíos especialmente diseñados y adaptado…" at bounding box center [277, 133] width 320 height 14
click at [221, 127] on button at bounding box center [224, 126] width 7 height 7
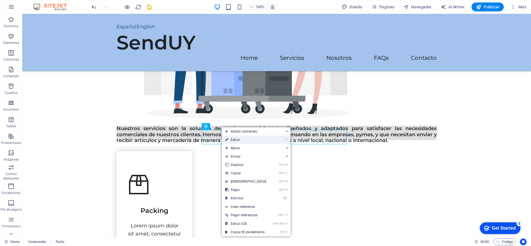
click at [233, 139] on link "⏎ Editar" at bounding box center [246, 140] width 48 height 8
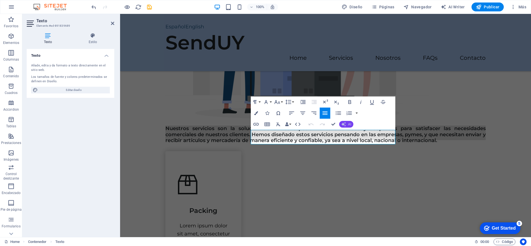
click at [348, 123] on span "AI" at bounding box center [349, 124] width 3 height 3
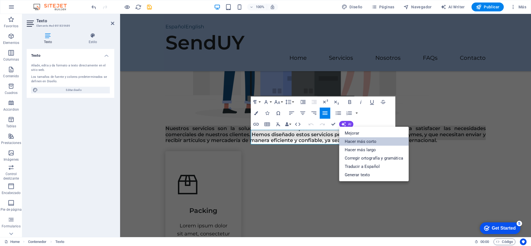
click at [346, 141] on link "Hacer más corto" at bounding box center [374, 141] width 70 height 8
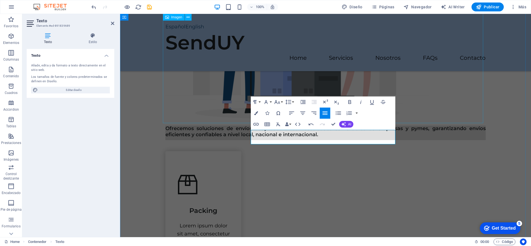
click at [428, 113] on figure at bounding box center [326, 26] width 320 height 186
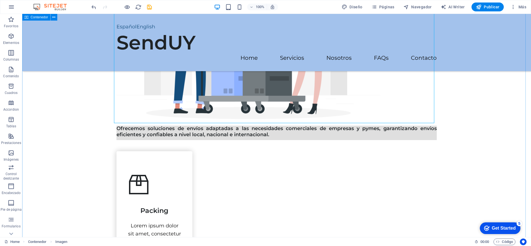
click at [270, 150] on div at bounding box center [277, 145] width 320 height 11
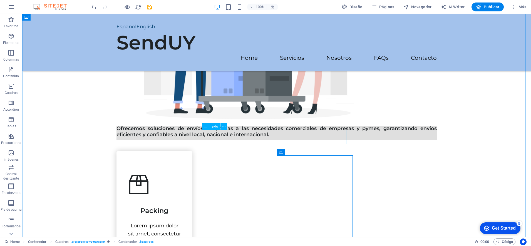
click at [246, 133] on div "Ofrecemos soluciones de envíos adaptadas a las necesidades comerciales de empre…" at bounding box center [277, 133] width 320 height 14
click at [223, 127] on icon at bounding box center [224, 127] width 3 height 6
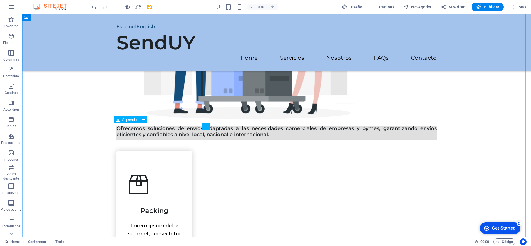
click at [403, 119] on figure at bounding box center [277, 26] width 320 height 186
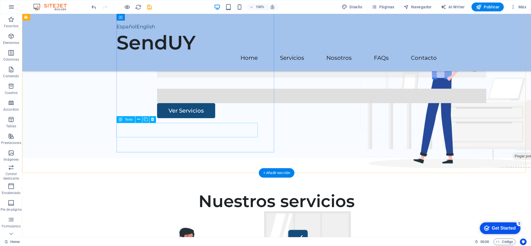
scroll to position [70, 0]
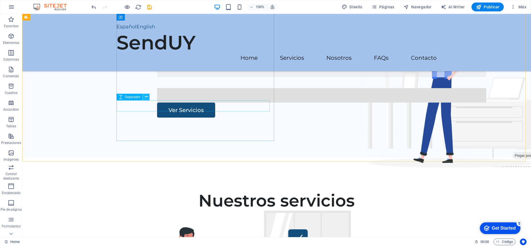
click at [145, 98] on icon at bounding box center [146, 97] width 3 height 6
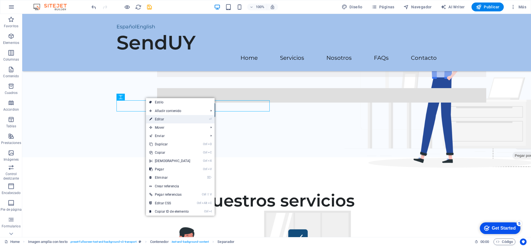
click at [164, 119] on link "⏎ Editar" at bounding box center [170, 119] width 48 height 8
select select "px"
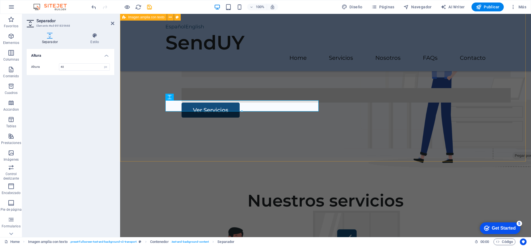
click at [374, 107] on div "Llegamos donde quieras Servicios de Courier, Logística y distribución Internaci…" at bounding box center [325, 50] width 411 height 213
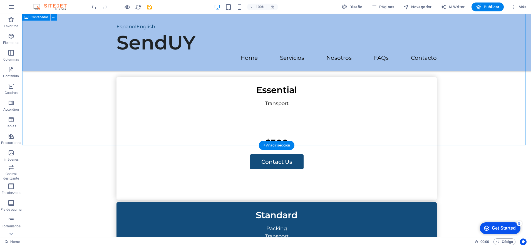
scroll to position [1236, 0]
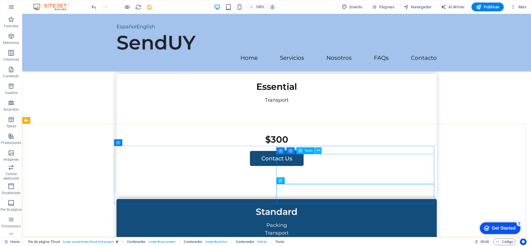
click at [319, 152] on icon at bounding box center [318, 151] width 3 height 6
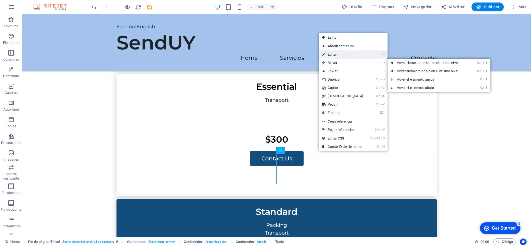
click at [336, 55] on link "⏎ Editar" at bounding box center [343, 54] width 48 height 8
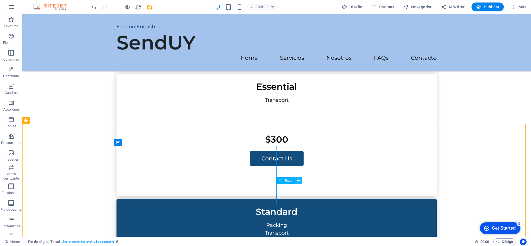
click at [300, 182] on button at bounding box center [298, 180] width 7 height 7
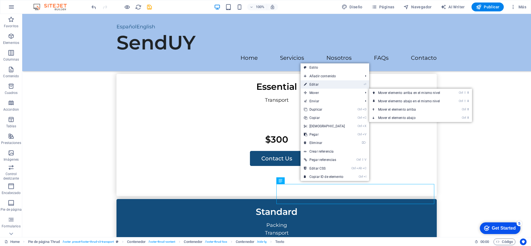
click at [332, 85] on link "⏎ Editar" at bounding box center [325, 84] width 48 height 8
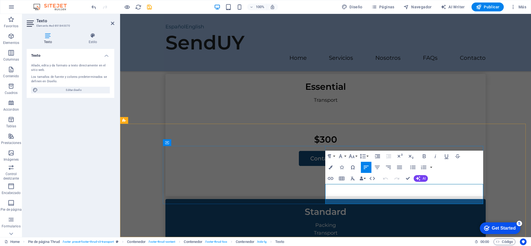
drag, startPoint x: 350, startPoint y: 188, endPoint x: 327, endPoint y: 189, distance: 23.1
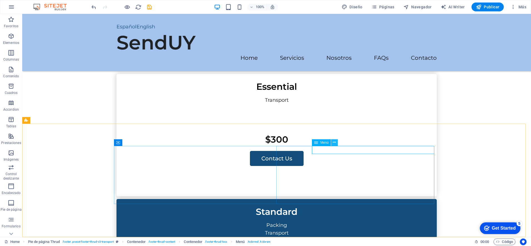
click at [334, 142] on icon at bounding box center [334, 143] width 3 height 6
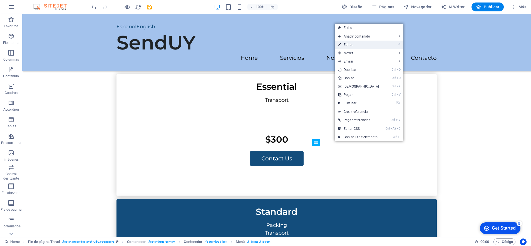
click at [359, 46] on link "⏎ Editar" at bounding box center [359, 45] width 48 height 8
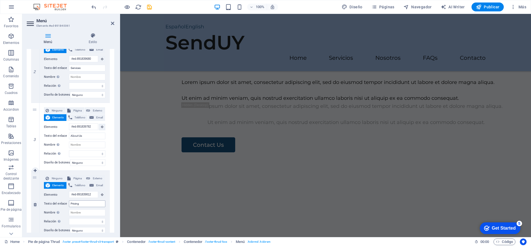
scroll to position [986, 0]
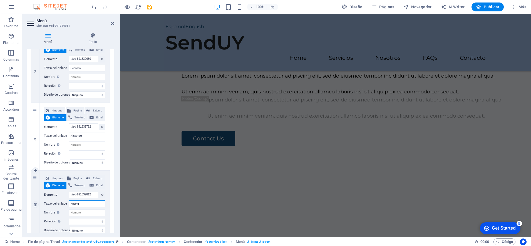
click at [82, 205] on input "Pricing" at bounding box center [87, 204] width 36 height 7
type input "P"
select select
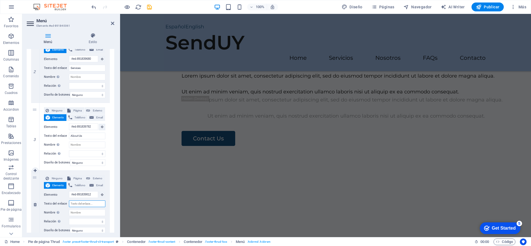
select select
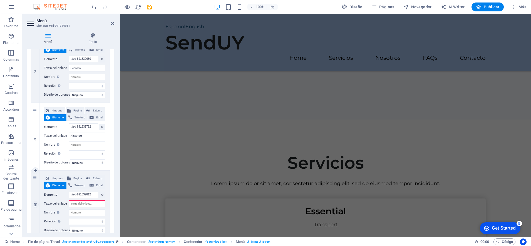
scroll to position [1236, 0]
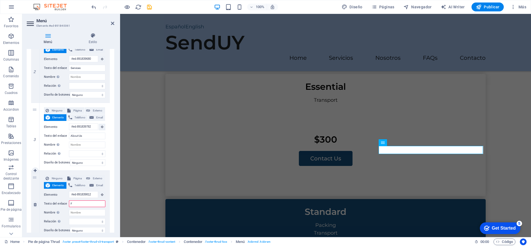
type input "FA"
select select
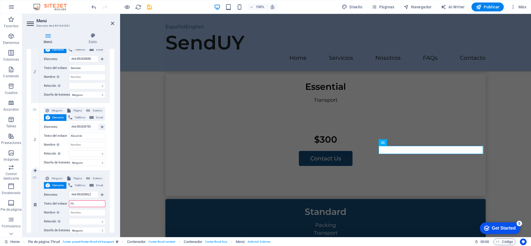
select select
type input "FAQs"
select select
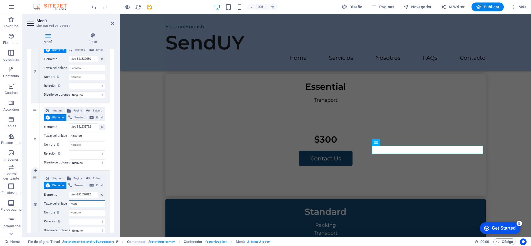
select select
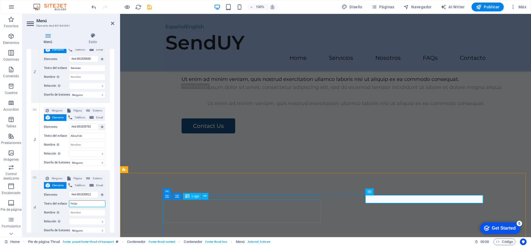
scroll to position [1187, 0]
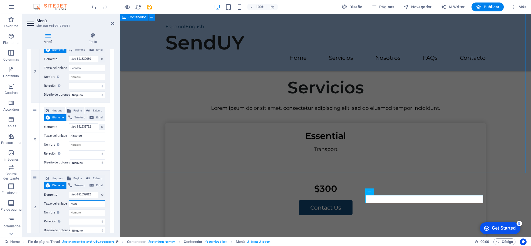
type input "FAQs"
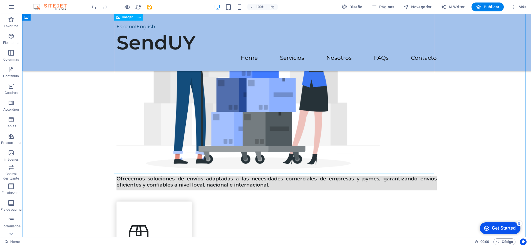
scroll to position [332, 0]
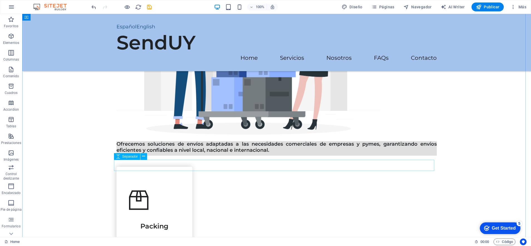
click at [333, 161] on div at bounding box center [277, 161] width 320 height 11
click at [223, 142] on icon at bounding box center [224, 142] width 3 height 6
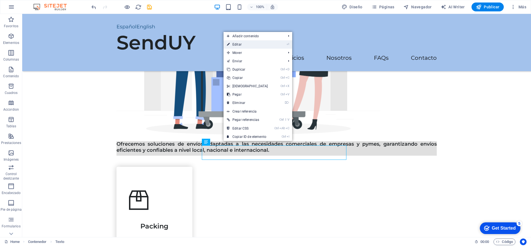
drag, startPoint x: 253, startPoint y: 45, endPoint x: 132, endPoint y: 31, distance: 121.3
click at [253, 45] on link "⏎ Editar" at bounding box center [248, 44] width 48 height 8
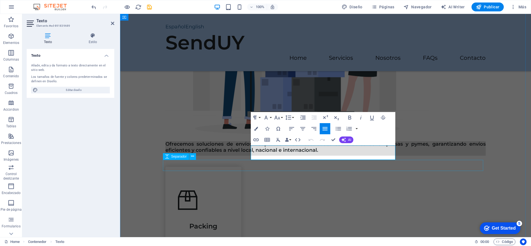
click at [316, 167] on div at bounding box center [326, 161] width 320 height 11
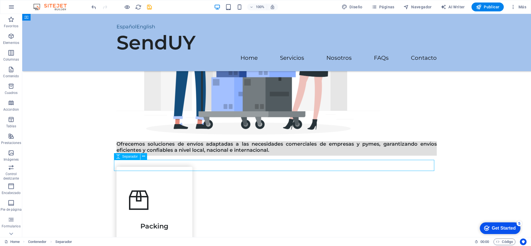
click at [316, 166] on div at bounding box center [277, 161] width 320 height 11
click at [317, 161] on div at bounding box center [277, 161] width 320 height 11
click at [233, 156] on div "Ofrecemos soluciones de envíos adaptadas a las necesidades comerciales de empre…" at bounding box center [277, 148] width 320 height 14
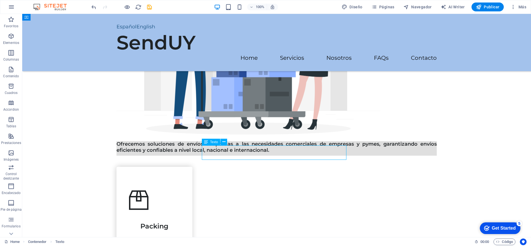
click at [238, 156] on div "Ofrecemos soluciones de envíos adaptadas a las necesidades comerciales de empre…" at bounding box center [277, 148] width 320 height 14
click at [241, 160] on div at bounding box center [277, 161] width 320 height 11
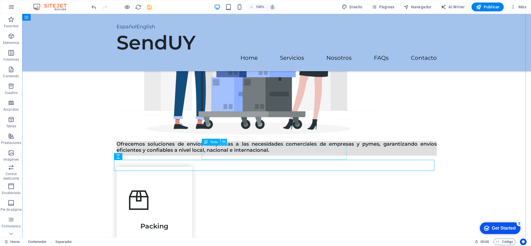
click at [223, 144] on icon at bounding box center [224, 142] width 3 height 6
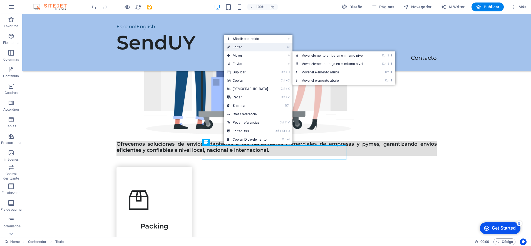
click at [250, 46] on link "⏎ Editar" at bounding box center [248, 47] width 48 height 8
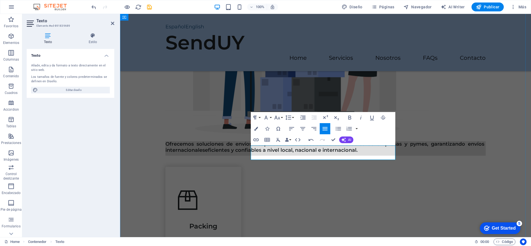
click at [280, 156] on h6 "Ofrecemos soluciones de envíos adaptadas a las necesidades comerciales de empre…" at bounding box center [326, 148] width 320 height 14
click at [443, 141] on div at bounding box center [326, 138] width 320 height 7
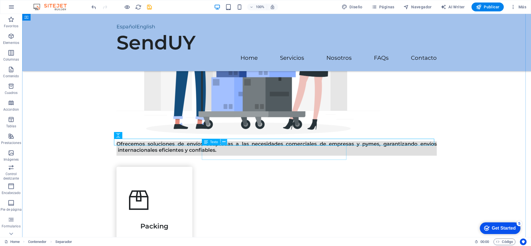
click at [223, 143] on icon at bounding box center [224, 142] width 3 height 6
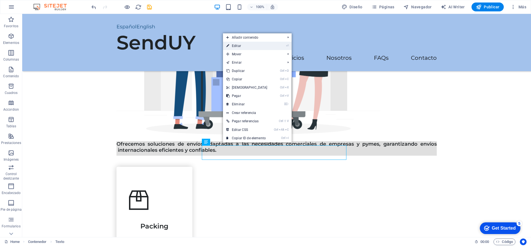
click at [241, 45] on link "⏎ Editar" at bounding box center [247, 46] width 48 height 8
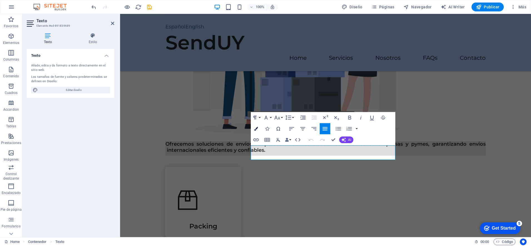
click at [257, 127] on icon "button" at bounding box center [256, 129] width 4 height 4
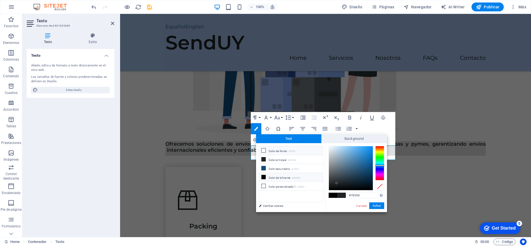
click at [263, 151] on icon at bounding box center [264, 151] width 4 height 4
type input "#ffffff"
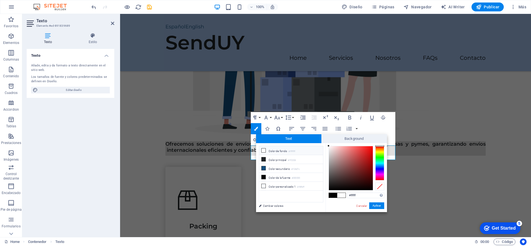
click at [266, 152] on span at bounding box center [263, 150] width 4 height 4
click at [263, 152] on icon at bounding box center [264, 151] width 4 height 4
click at [374, 207] on button "Aplicar" at bounding box center [376, 206] width 15 height 7
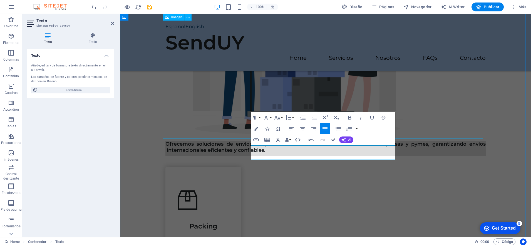
drag, startPoint x: 444, startPoint y: 115, endPoint x: 553, endPoint y: 114, distance: 109.1
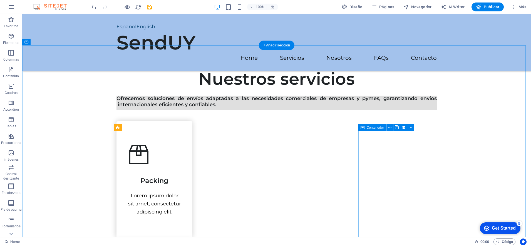
scroll to position [122, 0]
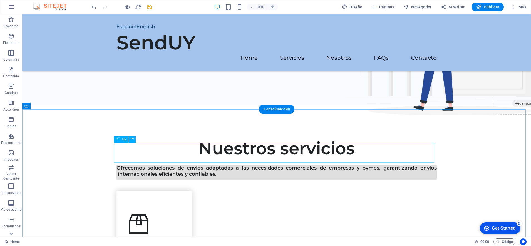
click at [373, 159] on div "Nuestros servicios" at bounding box center [277, 149] width 320 height 20
click at [335, 176] on div "Ofrecemos soluciones de envíos adaptadas a las necesidades comerciales de empre…" at bounding box center [277, 172] width 320 height 14
click at [224, 166] on icon at bounding box center [224, 166] width 3 height 6
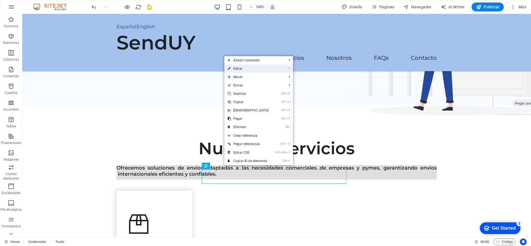
click at [245, 69] on link "⏎ Editar" at bounding box center [248, 69] width 48 height 8
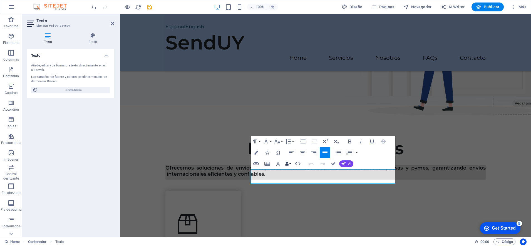
click at [289, 163] on button "Data Bindings" at bounding box center [288, 163] width 8 height 11
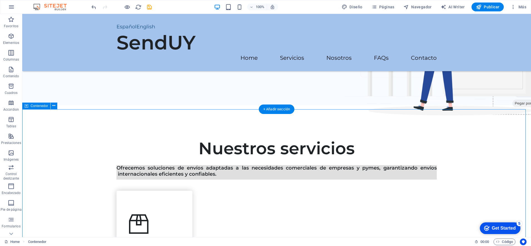
click at [224, 166] on icon at bounding box center [224, 166] width 3 height 6
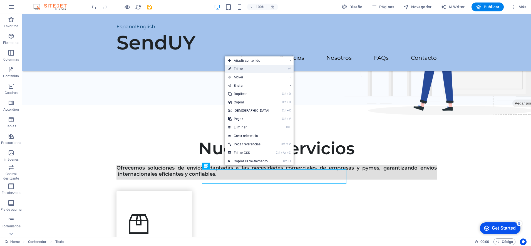
click at [238, 70] on link "⏎ Editar" at bounding box center [249, 69] width 48 height 8
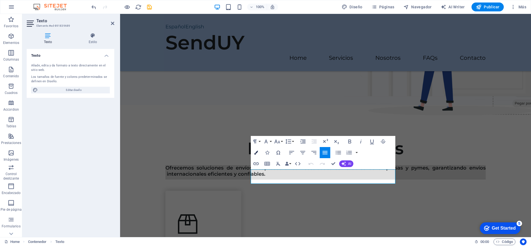
click at [257, 151] on icon "button" at bounding box center [256, 153] width 4 height 4
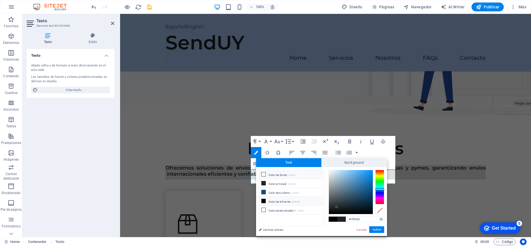
click at [264, 172] on icon at bounding box center [264, 174] width 4 height 4
type input "#ffffff"
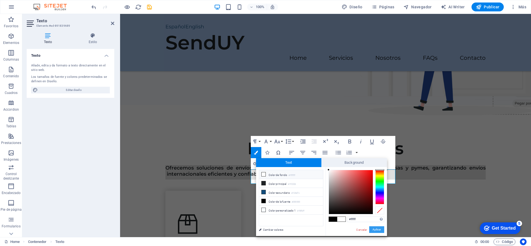
click at [375, 228] on button "Aplicar" at bounding box center [376, 229] width 15 height 7
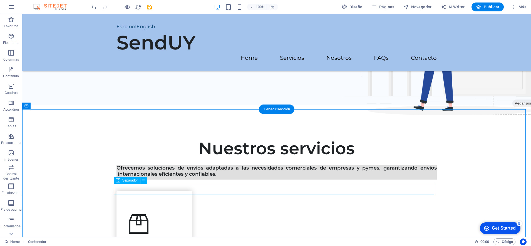
click at [237, 188] on div at bounding box center [277, 185] width 320 height 11
click at [266, 176] on div "Ofrecemos soluciones de envíos adaptadas a las necesidades comerciales de empre…" at bounding box center [277, 172] width 320 height 14
click at [221, 180] on div "Ofrecemos soluciones de envíos adaptadas a las necesidades comerciales de empre…" at bounding box center [277, 172] width 320 height 14
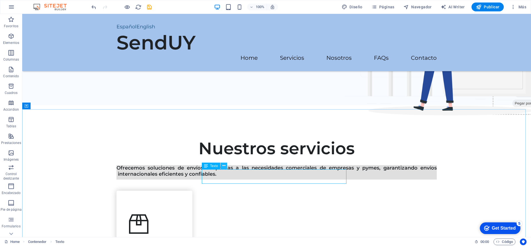
click at [223, 164] on icon at bounding box center [224, 166] width 3 height 6
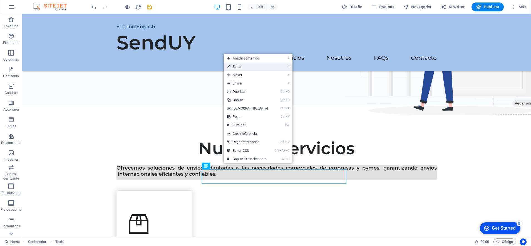
click at [236, 63] on link "⏎ Editar" at bounding box center [248, 67] width 48 height 8
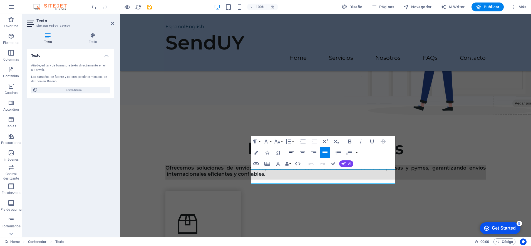
click at [293, 150] on icon "button" at bounding box center [291, 152] width 7 height 7
drag, startPoint x: 394, startPoint y: 183, endPoint x: 397, endPoint y: 187, distance: 5.6
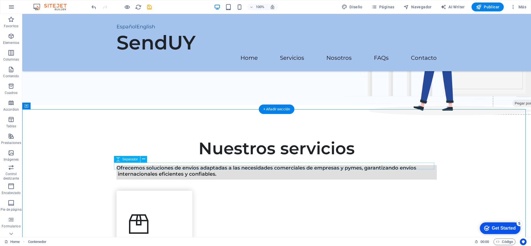
click at [411, 165] on div at bounding box center [277, 162] width 320 height 7
click at [144, 159] on icon at bounding box center [143, 159] width 3 height 6
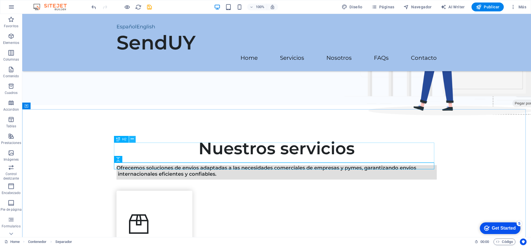
click at [132, 138] on icon at bounding box center [132, 139] width 3 height 6
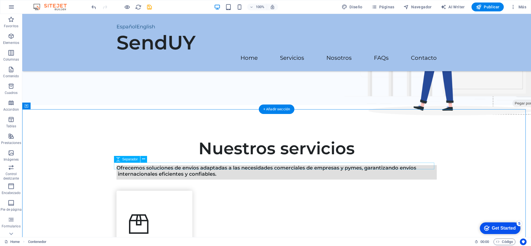
click at [134, 165] on div at bounding box center [277, 162] width 320 height 7
click at [143, 157] on icon at bounding box center [143, 159] width 3 height 6
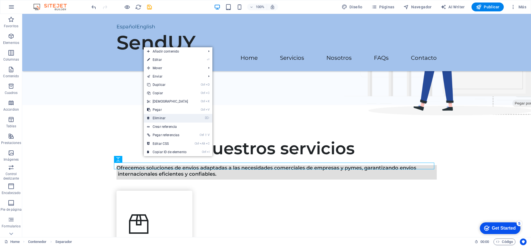
click at [165, 115] on link "⌦ Eliminar" at bounding box center [168, 118] width 48 height 8
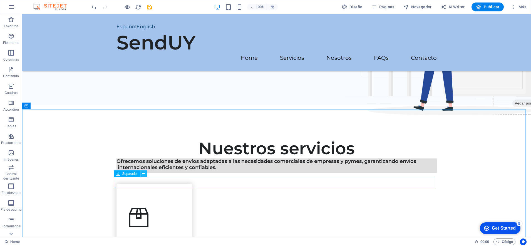
click at [145, 172] on icon at bounding box center [143, 174] width 3 height 6
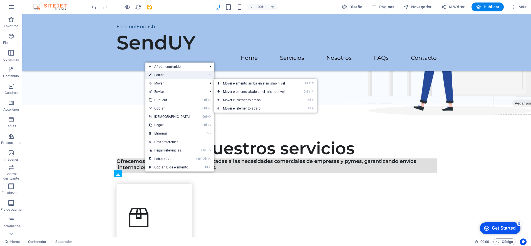
click at [163, 75] on link "⏎ Editar" at bounding box center [169, 75] width 48 height 8
select select "px"
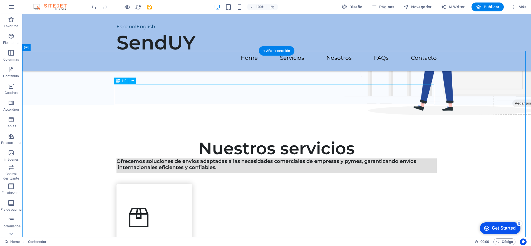
scroll to position [191, 0]
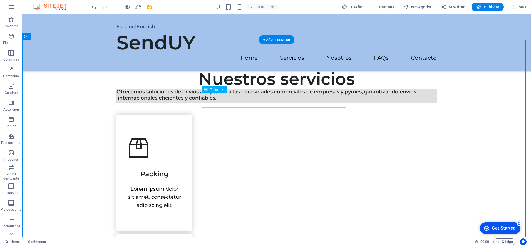
click at [318, 97] on div "Ofrecemos soluciones de envíos adaptadas a las necesidades comerciales de empre…" at bounding box center [277, 96] width 320 height 14
click at [223, 90] on icon at bounding box center [224, 90] width 3 height 6
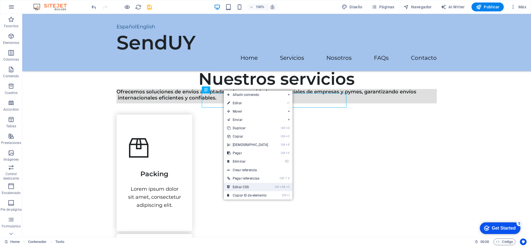
click at [250, 187] on link "Ctrl Alt C Editar CSS" at bounding box center [248, 187] width 48 height 8
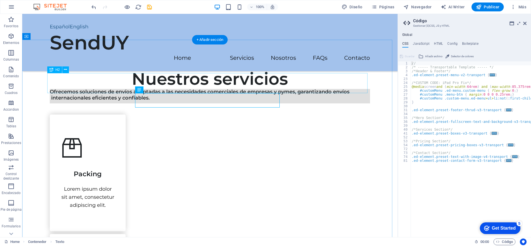
click at [329, 89] on div "Nuestros servicios" at bounding box center [210, 79] width 320 height 20
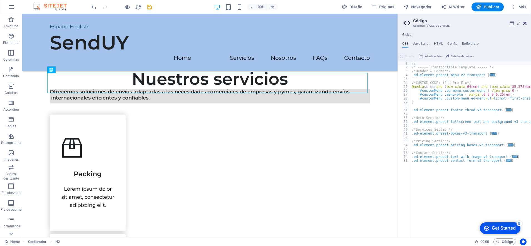
click at [527, 23] on icon at bounding box center [525, 23] width 3 height 4
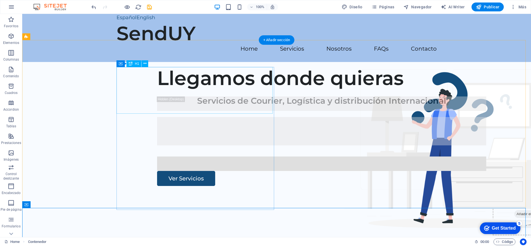
scroll to position [0, 0]
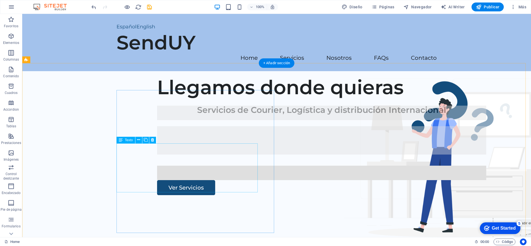
click at [162, 155] on div "Servicios de Courier, Logística y distribución Internacional" at bounding box center [321, 130] width 329 height 49
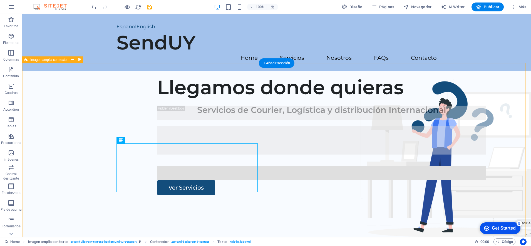
click at [324, 149] on div "Llegamos donde quieras Servicios de Courier, Logística y distribución Internaci…" at bounding box center [276, 177] width 509 height 213
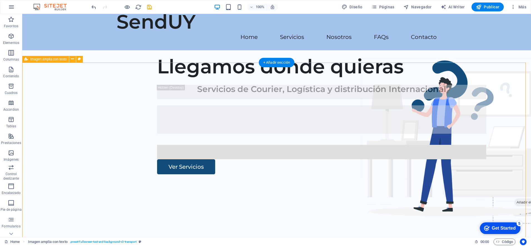
scroll to position [35, 0]
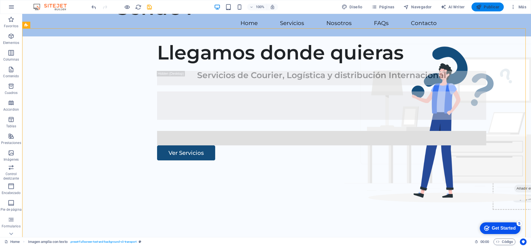
click at [486, 6] on span "Publicar" at bounding box center [488, 7] width 24 height 6
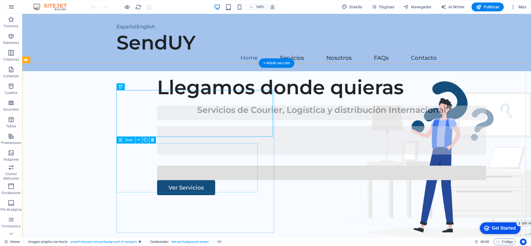
click at [230, 152] on div "Servicios de Courier, Logística y distribución Internacional" at bounding box center [321, 130] width 329 height 49
click at [181, 155] on div "Servicios de Courier, Logística y distribución Internacional" at bounding box center [321, 130] width 329 height 49
click at [157, 155] on div "Servicios de Courier, Logística y distribución Internacional" at bounding box center [321, 130] width 329 height 49
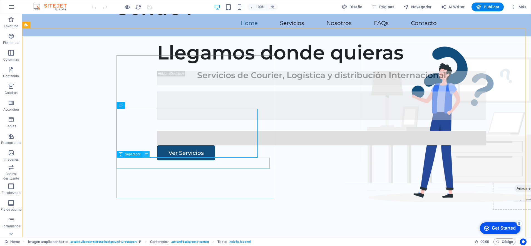
click at [147, 155] on icon at bounding box center [146, 154] width 3 height 6
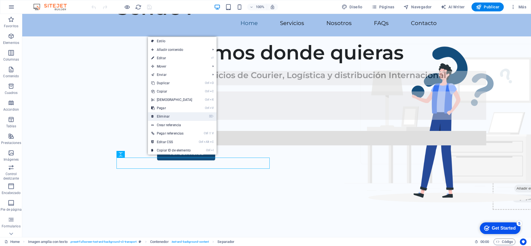
click at [164, 114] on link "⌦ Eliminar" at bounding box center [172, 116] width 48 height 8
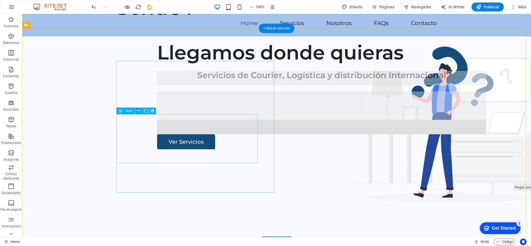
click at [224, 120] on div "Servicios de Courier, Logística y distribución Internacional" at bounding box center [321, 95] width 329 height 49
click at [178, 120] on div "Servicios de Courier, Logística y distribución Internacional" at bounding box center [321, 95] width 329 height 49
click at [157, 120] on div "Servicios de Courier, Logística y distribución Internacional" at bounding box center [321, 95] width 329 height 49
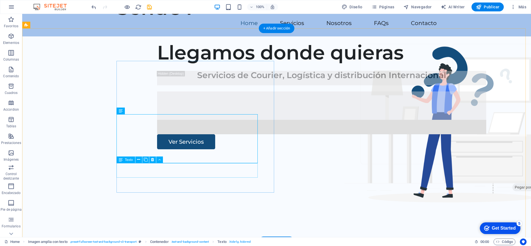
click at [183, 134] on div at bounding box center [321, 127] width 329 height 14
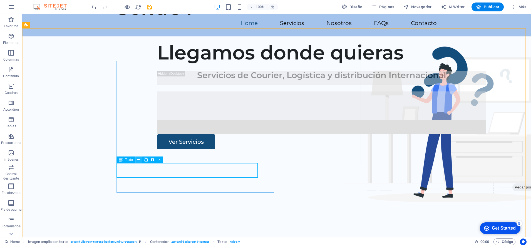
click at [138, 158] on icon at bounding box center [138, 160] width 3 height 6
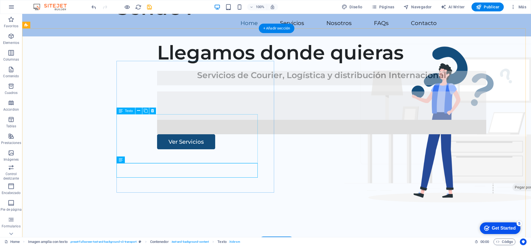
click at [157, 120] on div "Servicios de Courier, Logística y distribución Internacional" at bounding box center [321, 95] width 329 height 49
drag, startPoint x: 144, startPoint y: 144, endPoint x: 139, endPoint y: 153, distance: 10.0
click at [157, 120] on div "Servicios de Courier, Logística y distribución Internacional" at bounding box center [321, 95] width 329 height 49
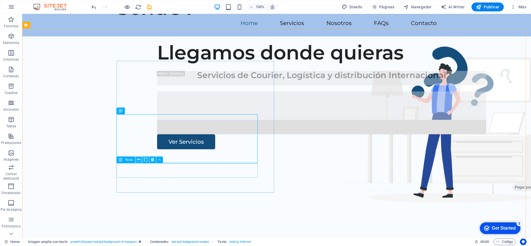
click at [137, 159] on button at bounding box center [138, 160] width 7 height 7
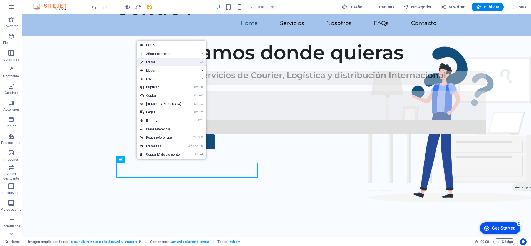
click at [153, 61] on link "⏎ Editar" at bounding box center [161, 62] width 48 height 8
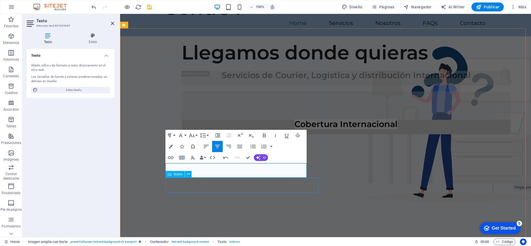
click at [206, 149] on div "Ver Servicios" at bounding box center [346, 141] width 329 height 15
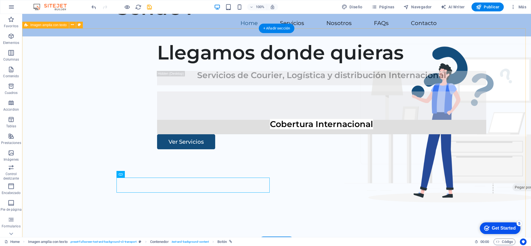
drag, startPoint x: 276, startPoint y: 163, endPoint x: 309, endPoint y: 156, distance: 33.0
click at [277, 162] on div "Llegamos donde quieras Servicios de Courier, Logística y distribución Internaci…" at bounding box center [276, 142] width 509 height 213
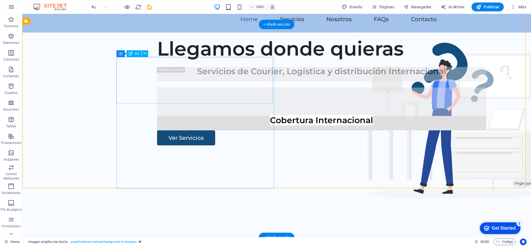
scroll to position [0, 0]
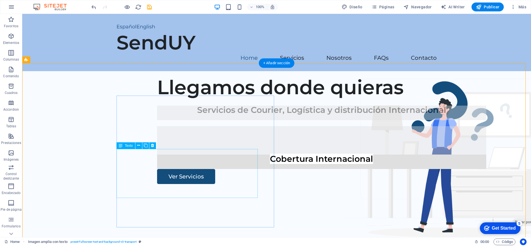
click at [157, 155] on div "Servicios de Courier, Logística y distribución Internacional" at bounding box center [321, 130] width 329 height 49
click at [161, 155] on div "Servicios de Courier, Logística y distribución Internacional" at bounding box center [321, 130] width 329 height 49
click at [183, 155] on div "Servicios de Courier, Logística y distribución Internacional" at bounding box center [321, 130] width 329 height 49
click at [243, 155] on div "Servicios de Courier, Logística y distribución Internacional" at bounding box center [321, 130] width 329 height 49
click at [157, 155] on div "Servicios de Courier, Logística y distribución Internacional" at bounding box center [321, 130] width 329 height 49
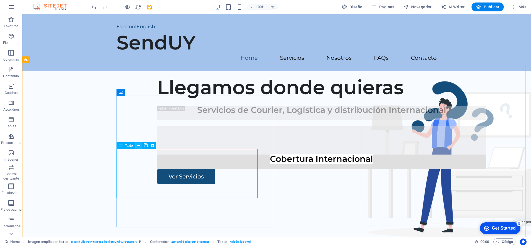
click at [138, 146] on icon at bounding box center [138, 146] width 3 height 6
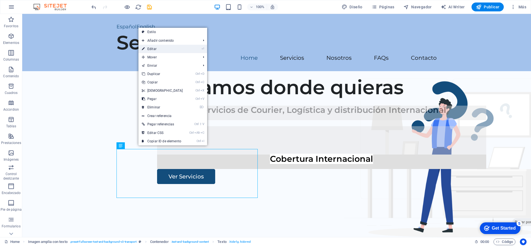
click at [161, 49] on link "⏎ Editar" at bounding box center [163, 49] width 48 height 8
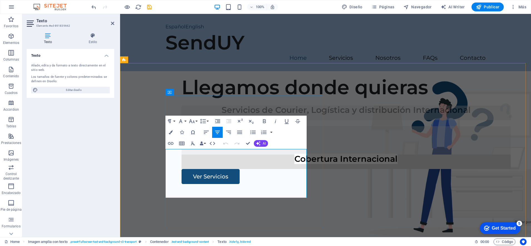
click at [216, 154] on div at bounding box center [346, 140] width 329 height 28
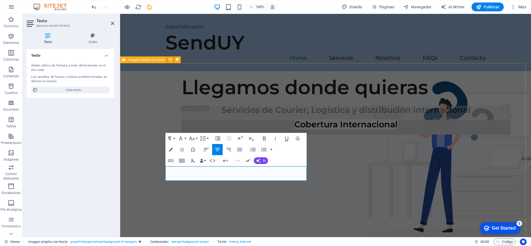
click at [362, 184] on div "Llegamos donde quieras Servicios de Courier, Logística y distribución Internaci…" at bounding box center [325, 177] width 411 height 213
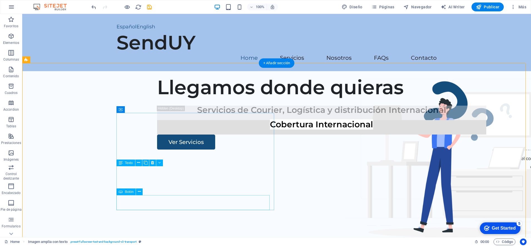
click at [256, 150] on div "Ver Servicios" at bounding box center [321, 142] width 329 height 15
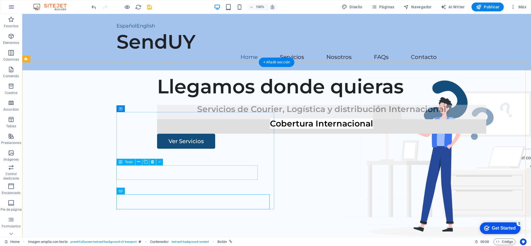
click at [157, 119] on div "Servicios de Courier, Logística y distribución Internacional" at bounding box center [321, 112] width 329 height 14
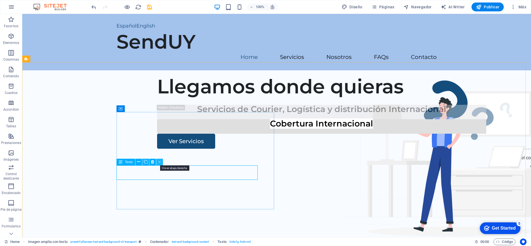
click at [157, 161] on button at bounding box center [159, 162] width 7 height 7
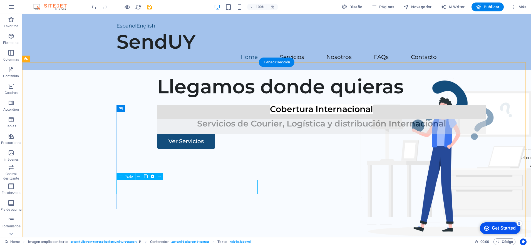
click at [168, 134] on div "Servicios de Courier, Logística y distribución Internacional" at bounding box center [321, 126] width 329 height 14
click at [159, 177] on icon at bounding box center [159, 177] width 3 height 6
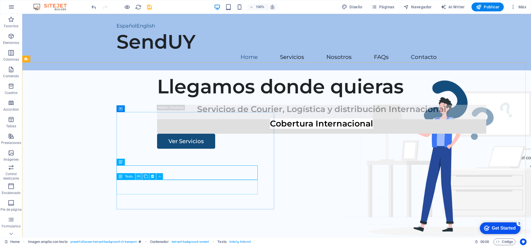
click at [137, 175] on icon at bounding box center [138, 177] width 3 height 6
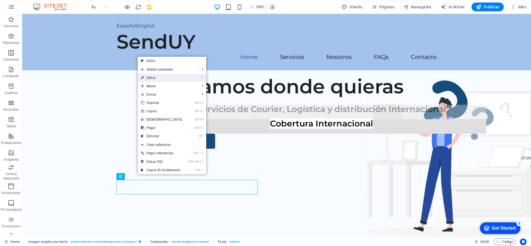
click at [153, 77] on link "⏎ Editar" at bounding box center [162, 78] width 48 height 8
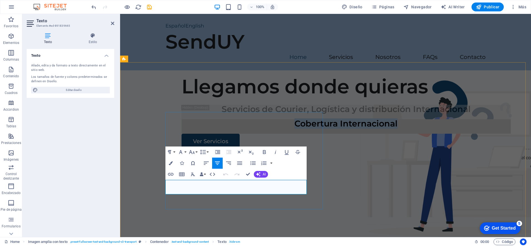
drag, startPoint x: 295, startPoint y: 185, endPoint x: 168, endPoint y: 190, distance: 126.4
click at [182, 134] on div "Cobertura Internacional" at bounding box center [346, 126] width 329 height 14
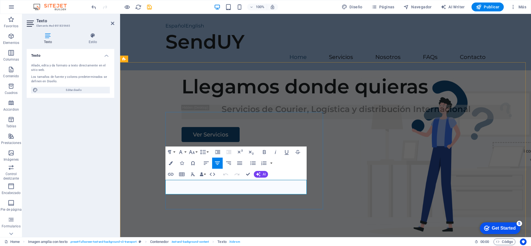
scroll to position [4, 0]
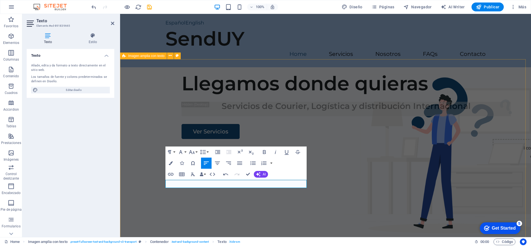
click at [368, 189] on div "Llegamos donde quieras Servicios de Courier, Logística y distribución Internaci…" at bounding box center [325, 173] width 411 height 213
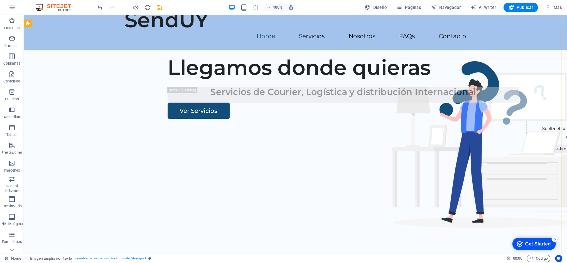
scroll to position [39, 0]
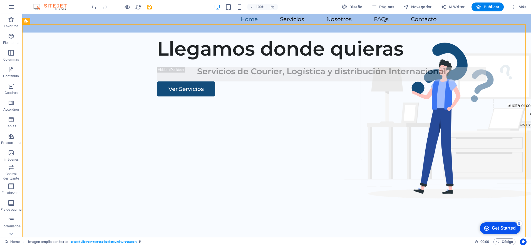
click at [258, 187] on div "Llegamos donde quieras Servicios de Courier, Logística y distribución Internaci…" at bounding box center [276, 139] width 509 height 213
click at [123, 80] on div "Contenedor" at bounding box center [131, 78] width 28 height 7
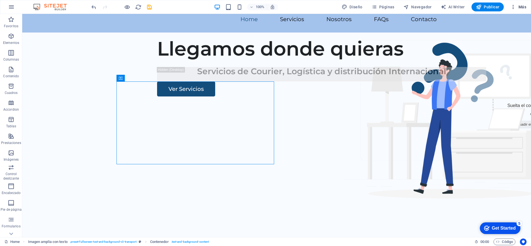
click at [514, 7] on icon "button" at bounding box center [514, 7] width 6 height 6
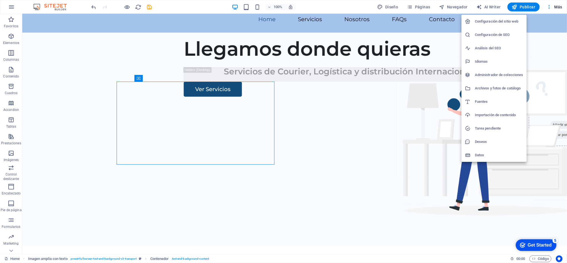
scroll to position [38, 0]
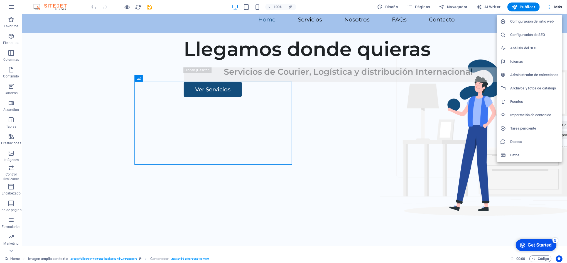
drag, startPoint x: 515, startPoint y: 0, endPoint x: 392, endPoint y: 53, distance: 133.4
click at [392, 53] on div at bounding box center [283, 131] width 567 height 263
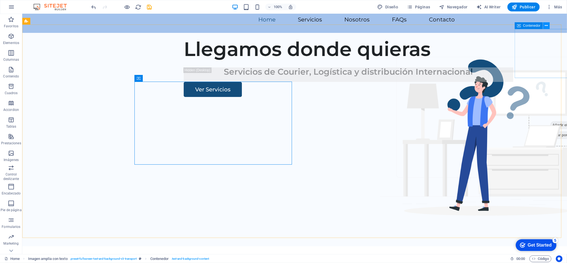
click at [531, 25] on icon at bounding box center [545, 26] width 3 height 6
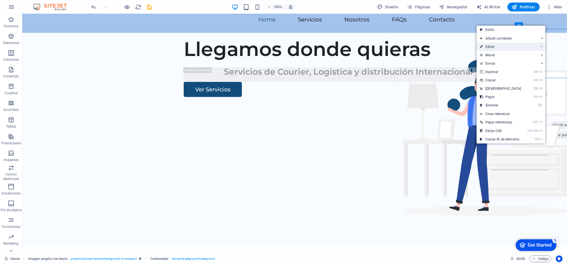
drag, startPoint x: 321, startPoint y: 53, endPoint x: 506, endPoint y: 47, distance: 185.1
click at [506, 47] on link "⏎ Editar" at bounding box center [500, 47] width 48 height 8
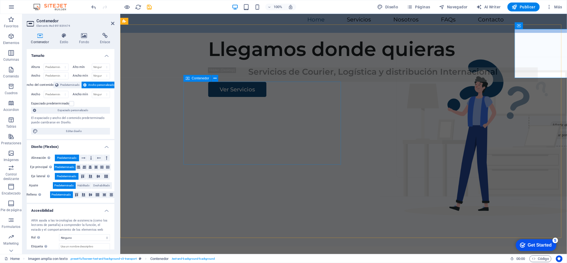
click at [189, 78] on div "Contenedor" at bounding box center [197, 78] width 28 height 7
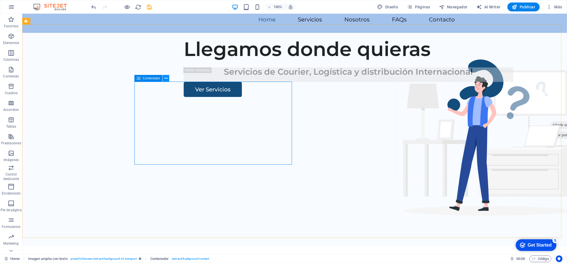
click at [165, 80] on icon at bounding box center [165, 78] width 3 height 6
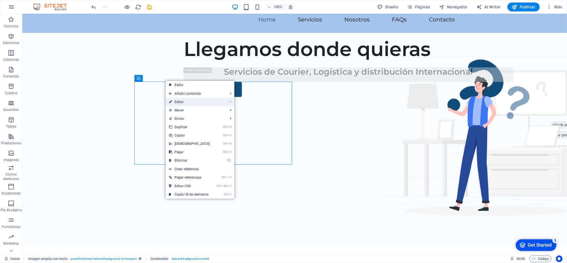
drag, startPoint x: 73, startPoint y: 90, endPoint x: 179, endPoint y: 103, distance: 107.3
click at [179, 103] on link "⏎ Editar" at bounding box center [190, 102] width 48 height 8
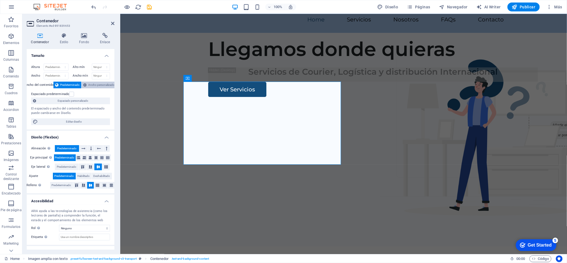
click at [92, 85] on span "Ancho personalizado" at bounding box center [101, 85] width 26 height 7
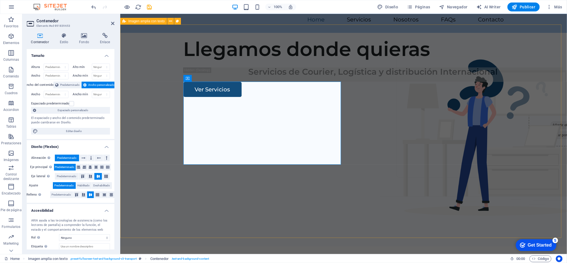
drag, startPoint x: 339, startPoint y: 83, endPoint x: 357, endPoint y: 83, distance: 18.6
click at [357, 83] on div "Llegamos donde quieras Servicios de Courier, Logística y distribución Internaci…" at bounding box center [343, 139] width 446 height 213
click at [83, 158] on icon at bounding box center [84, 157] width 4 height 7
click at [77, 166] on icon at bounding box center [78, 167] width 3 height 7
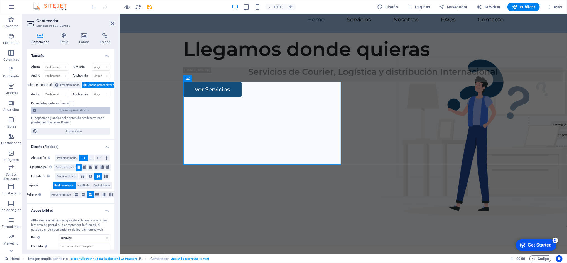
click at [89, 110] on span "Espaciado personalizado" at bounding box center [73, 110] width 70 height 7
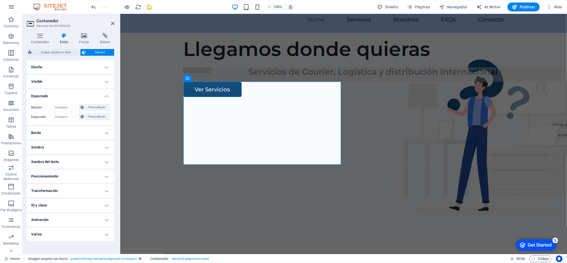
click at [53, 66] on h4 "Diseño" at bounding box center [71, 66] width 88 height 13
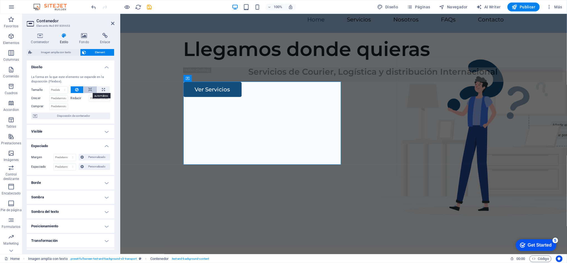
click at [90, 90] on icon at bounding box center [90, 89] width 4 height 7
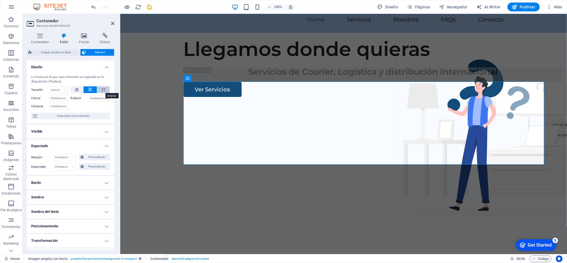
click at [102, 88] on icon at bounding box center [103, 89] width 3 height 7
type input "100"
select select "%"
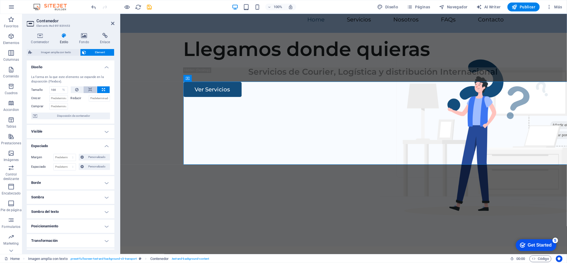
click at [88, 90] on icon at bounding box center [90, 89] width 4 height 7
select select "DISABLED_OPTION_VALUE"
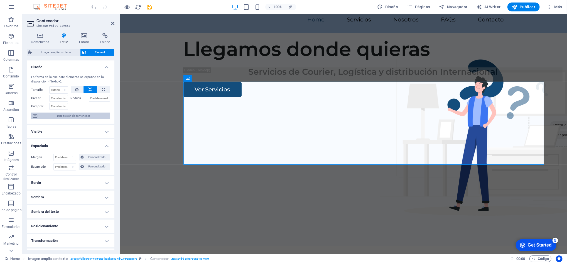
click at [60, 115] on span "Disposición de contenedor" at bounding box center [73, 115] width 69 height 7
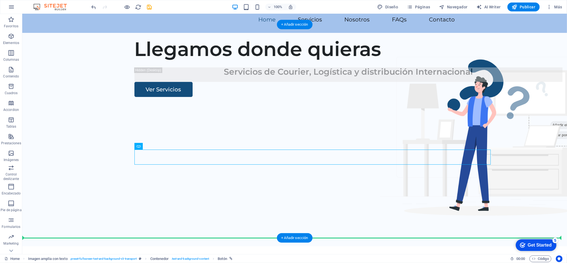
drag, startPoint x: 159, startPoint y: 161, endPoint x: 256, endPoint y: 173, distance: 97.5
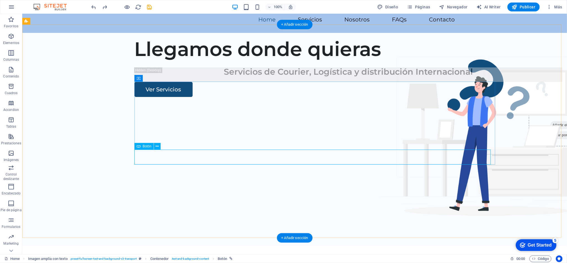
click at [305, 97] on div "Ver Servicios" at bounding box center [348, 89] width 428 height 15
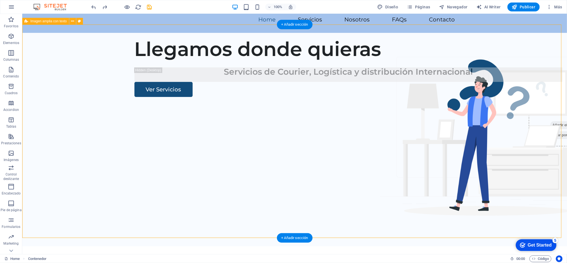
click at [308, 168] on div "Llegamos donde quieras Servicios de Courier, Logística y distribución Internaci…" at bounding box center [294, 139] width 544 height 213
click at [354, 167] on div "Llegamos donde quieras Servicios de Courier, Logística y distribución Internaci…" at bounding box center [294, 139] width 544 height 213
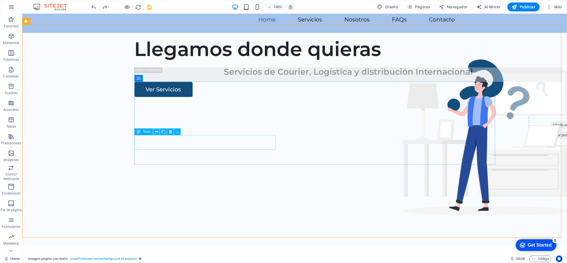
click at [156, 133] on icon at bounding box center [156, 132] width 3 height 6
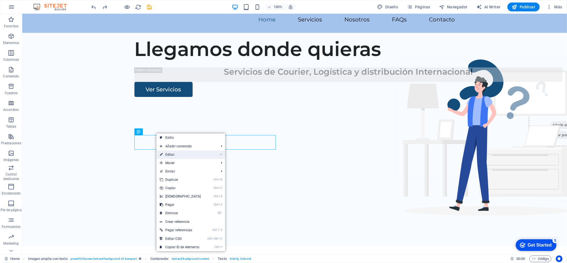
click at [174, 153] on link "⏎ Editar" at bounding box center [180, 154] width 48 height 8
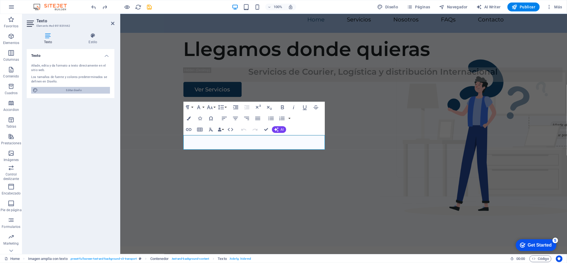
click at [89, 89] on span "Editar diseño" at bounding box center [74, 90] width 69 height 7
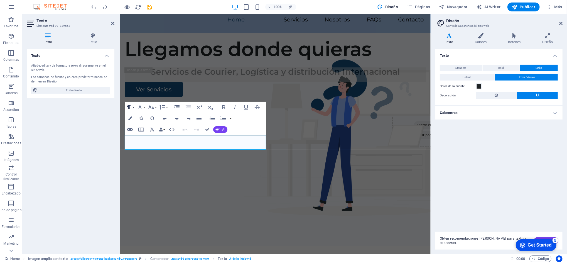
click at [130, 105] on icon "button" at bounding box center [128, 107] width 3 height 4
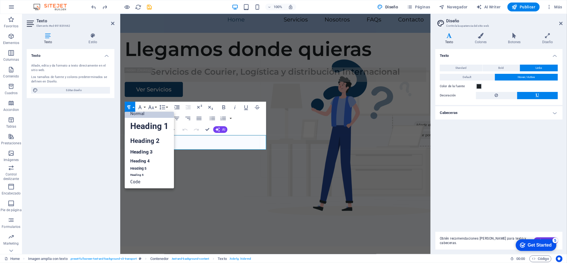
scroll to position [4, 0]
click at [216, 176] on div "Llegamos donde quieras Servicios de Courier, Logística y distribución Internaci…" at bounding box center [275, 139] width 310 height 213
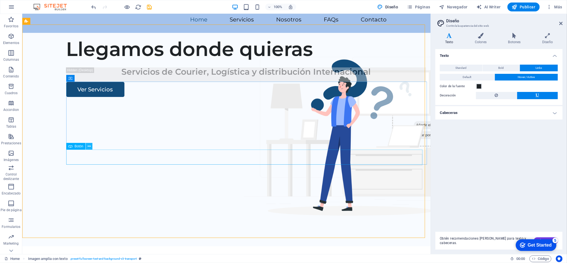
click at [88, 145] on icon at bounding box center [89, 146] width 3 height 6
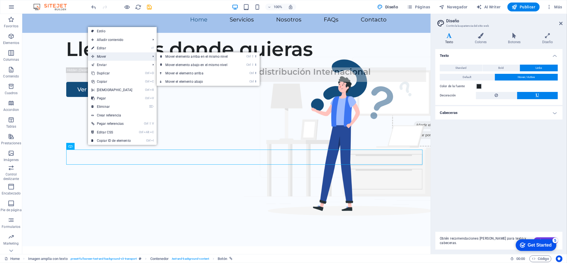
click at [105, 56] on span "Mover" at bounding box center [118, 56] width 60 height 8
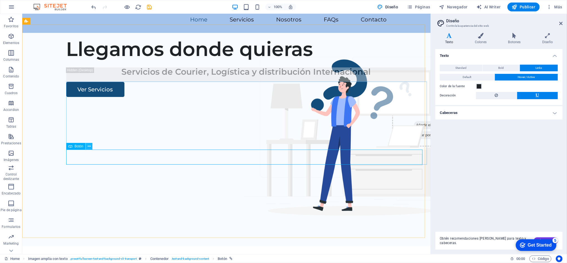
click at [88, 146] on icon at bounding box center [89, 146] width 3 height 6
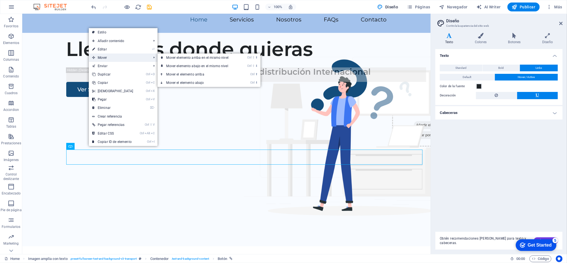
click at [126, 55] on span "Mover" at bounding box center [119, 57] width 60 height 8
click at [176, 67] on link "Ctrl ⇧ ⬇ Mover elemento abajo en el mismo nivel" at bounding box center [198, 66] width 82 height 8
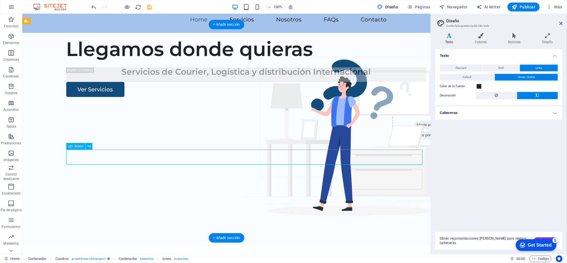
click at [106, 97] on div "Ver Servicios" at bounding box center [246, 89] width 360 height 15
drag, startPoint x: 230, startPoint y: 163, endPoint x: 241, endPoint y: 165, distance: 11.4
click at [237, 97] on div "Ver Servicios" at bounding box center [246, 89] width 360 height 15
click at [87, 97] on div "Ver Servicios" at bounding box center [246, 89] width 360 height 15
click at [88, 145] on icon at bounding box center [89, 146] width 3 height 6
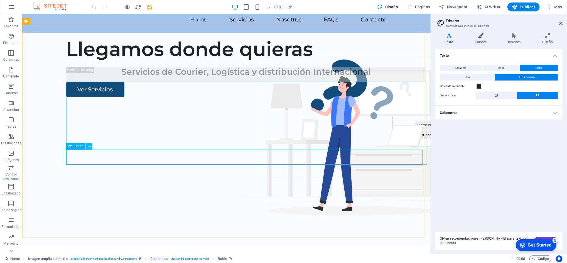
click at [88, 146] on icon at bounding box center [89, 146] width 3 height 6
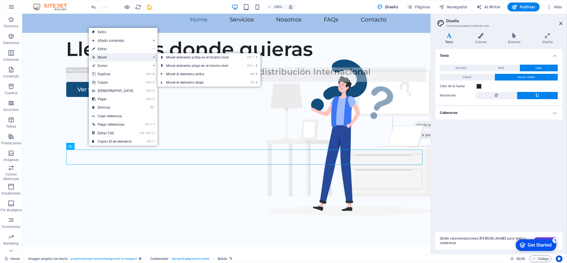
click at [120, 53] on span "Mover" at bounding box center [119, 57] width 60 height 8
click at [176, 82] on link "Ctrl ⬇ Mover el elemento abajo" at bounding box center [198, 82] width 82 height 8
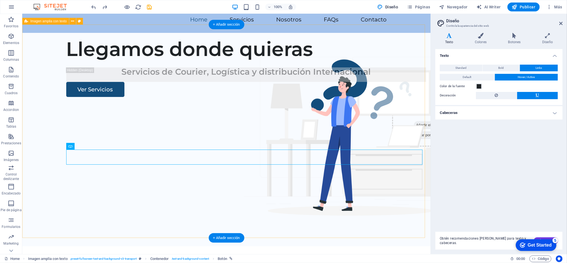
click at [116, 169] on div "Llegamos donde quieras Servicios de Courier, Logística y distribución Internaci…" at bounding box center [226, 139] width 408 height 213
click at [119, 97] on div "Ver Servicios" at bounding box center [246, 89] width 360 height 15
click at [145, 82] on div "Servicios de Courier, Logística y distribución Internacional" at bounding box center [246, 74] width 360 height 14
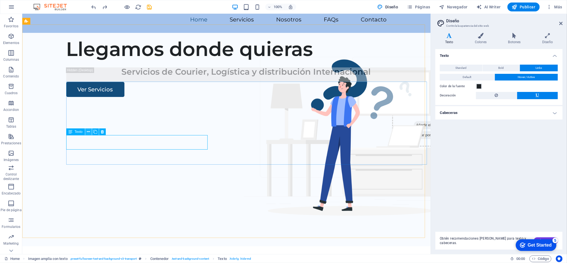
click at [88, 130] on icon at bounding box center [88, 132] width 3 height 6
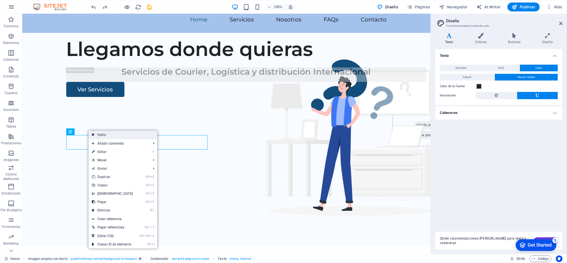
click at [101, 133] on link "Estilo" at bounding box center [122, 134] width 69 height 8
select select "%"
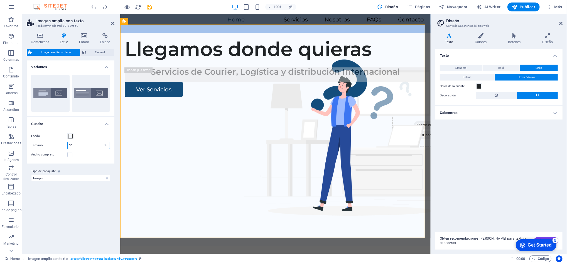
click at [78, 146] on input "50" at bounding box center [89, 145] width 42 height 7
type input "5"
type input "40"
click at [264, 213] on div "Llegamos donde quieras Servicios de Courier, Logística y distribución Internaci…" at bounding box center [275, 139] width 310 height 213
click at [227, 82] on div "Servicios de Courier, Logística y distribución Internacional" at bounding box center [274, 74] width 301 height 14
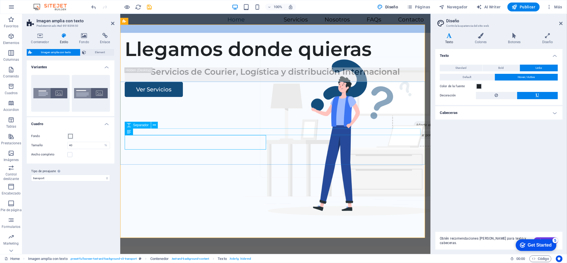
click at [149, 67] on div at bounding box center [274, 63] width 301 height 7
click at [162, 82] on div "Servicios de Courier, Logística y distribución Internacional" at bounding box center [274, 74] width 301 height 14
click at [142, 67] on div at bounding box center [274, 63] width 301 height 7
click at [153, 126] on icon at bounding box center [154, 125] width 3 height 6
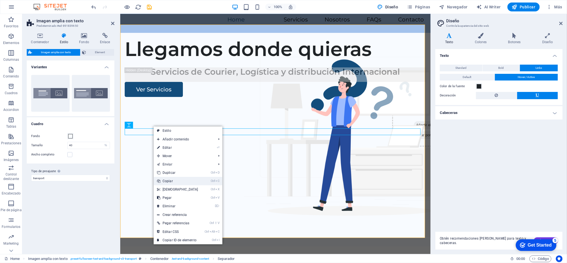
click at [167, 179] on link "Ctrl C Copiar" at bounding box center [178, 181] width 48 height 8
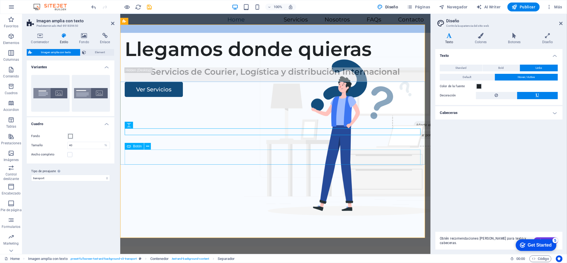
click at [225, 97] on div "Ver Servicios" at bounding box center [274, 89] width 301 height 15
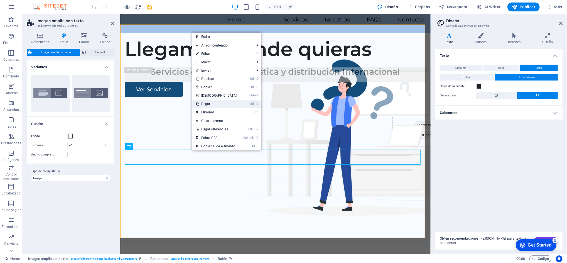
click at [206, 103] on link "Ctrl V Pegar" at bounding box center [216, 104] width 48 height 8
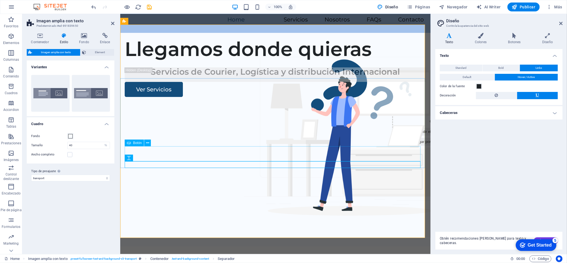
click at [172, 97] on div "Ver Servicios" at bounding box center [274, 89] width 301 height 15
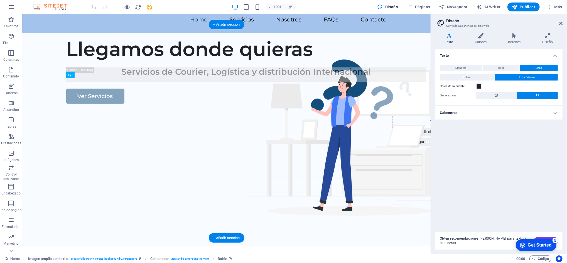
drag, startPoint x: 73, startPoint y: 153, endPoint x: 171, endPoint y: 161, distance: 97.4
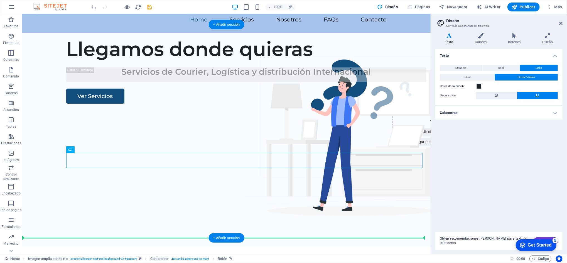
drag, startPoint x: 122, startPoint y: 158, endPoint x: 125, endPoint y: 169, distance: 11.3
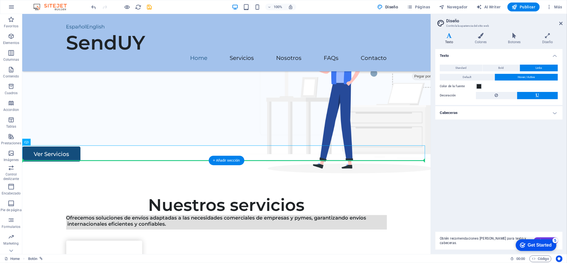
drag, startPoint x: 66, startPoint y: 242, endPoint x: 90, endPoint y: 214, distance: 36.4
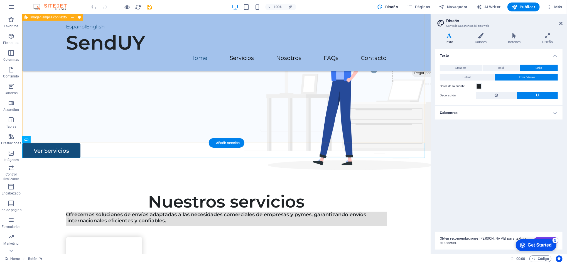
drag, startPoint x: 80, startPoint y: 168, endPoint x: 73, endPoint y: 100, distance: 68.8
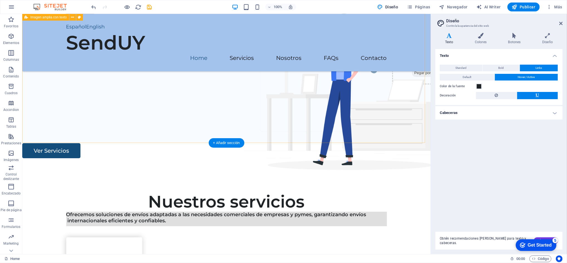
click at [145, 120] on div "Llegamos donde quieras Servicios de Courier, Logística y distribución Internaci…" at bounding box center [226, 36] width 408 height 213
click at [132, 97] on div "Llegamos donde quieras Servicios de Courier, Logística y distribución Internaci…" at bounding box center [226, 36] width 408 height 213
click at [112, 116] on div "Llegamos donde quieras Servicios de Courier, Logística y distribución Internaci…" at bounding box center [226, 36] width 408 height 213
click at [112, 129] on div "Llegamos donde quieras Servicios de Courier, Logística y distribución Internaci…" at bounding box center [226, 36] width 408 height 213
click at [113, 136] on div "Llegamos donde quieras Servicios de Courier, Logística y distribución Internaci…" at bounding box center [226, 36] width 408 height 213
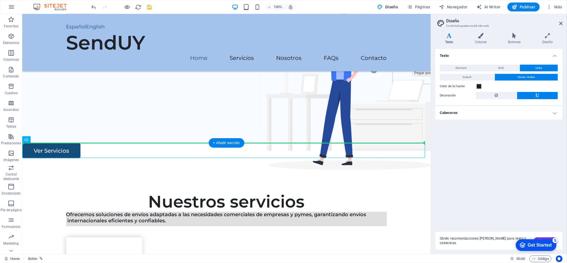
drag, startPoint x: 75, startPoint y: 146, endPoint x: 88, endPoint y: 96, distance: 51.9
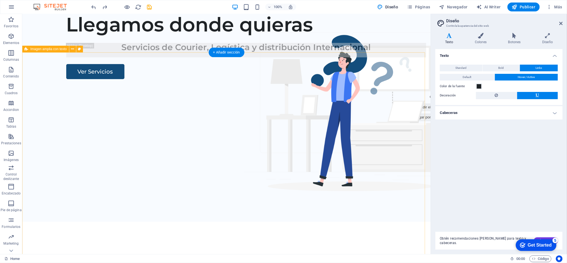
scroll to position [3, 0]
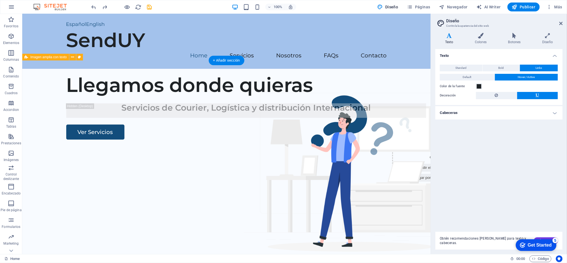
click at [177, 218] on div "Llegamos donde quieras Servicios de Courier, Logística y distribución Internaci…" at bounding box center [226, 174] width 408 height 213
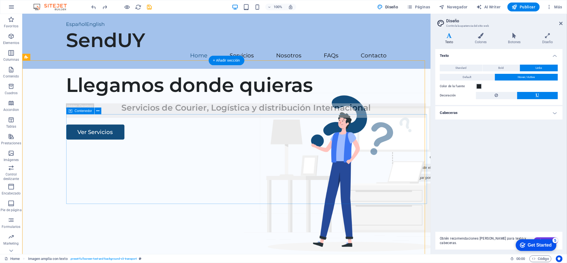
click at [248, 139] on div "Llegamos donde quieras Servicios de Courier, Logística y distribución Internaci…" at bounding box center [248, 106] width 364 height 66
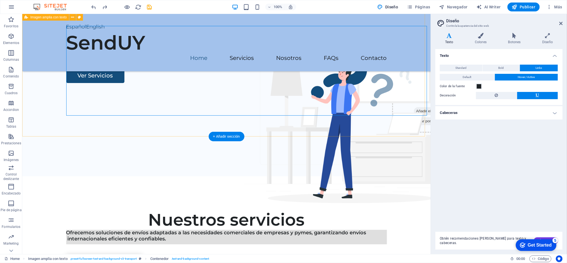
scroll to position [114, 0]
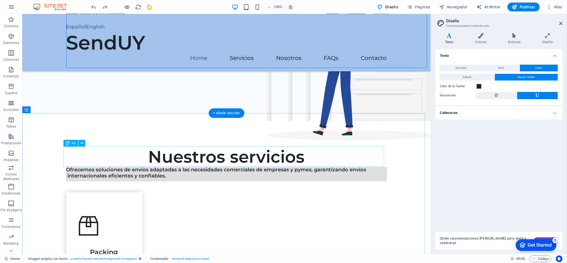
click at [198, 155] on div "Nuestros servicios" at bounding box center [226, 156] width 320 height 20
click at [178, 156] on div "Nuestros servicios" at bounding box center [226, 156] width 320 height 20
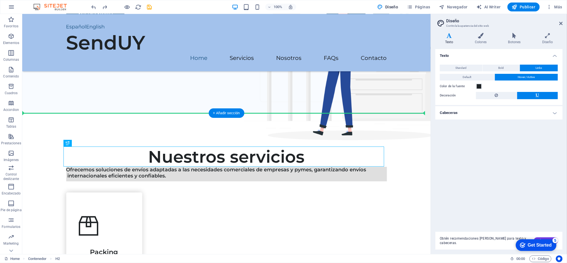
drag, startPoint x: 197, startPoint y: 149, endPoint x: 197, endPoint y: 139, distance: 9.8
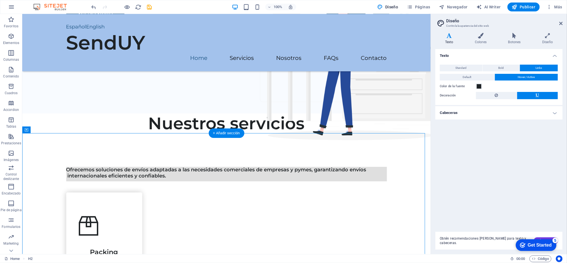
drag, startPoint x: 259, startPoint y: 148, endPoint x: 317, endPoint y: 140, distance: 58.5
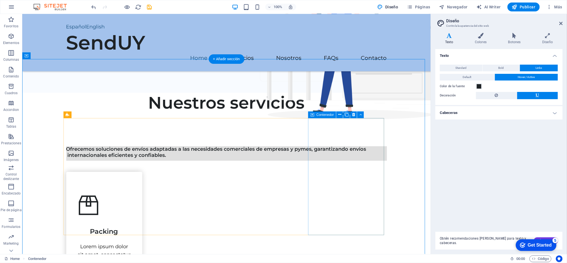
scroll to position [188, 0]
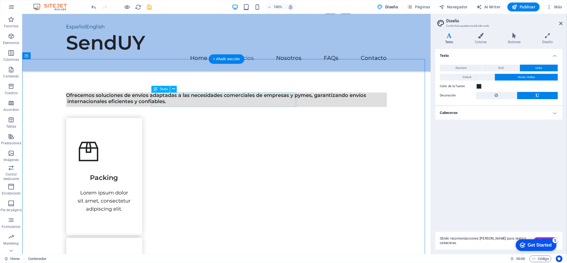
click at [241, 98] on div "Ofrecemos soluciones de envíos adaptadas a las necesidades comerciales de empre…" at bounding box center [226, 99] width 320 height 14
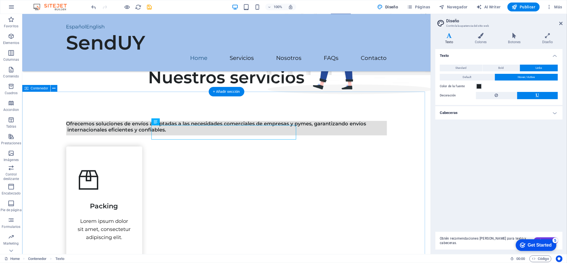
scroll to position [151, 0]
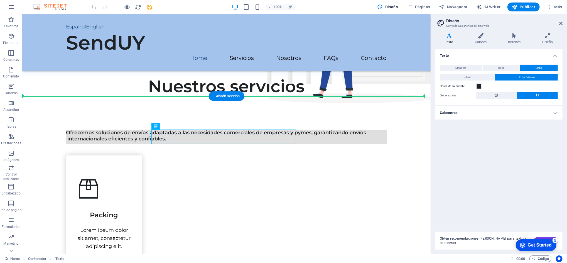
drag, startPoint x: 216, startPoint y: 133, endPoint x: 241, endPoint y: 127, distance: 25.9
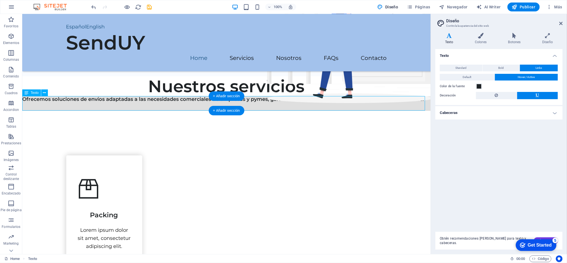
click at [67, 105] on div "Ofrecemos soluciones de envíos adaptadas a las necesidades comerciales de empre…" at bounding box center [226, 103] width 408 height 14
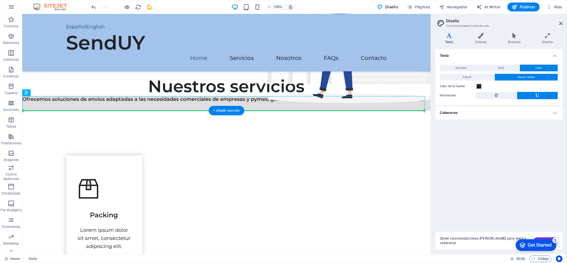
drag, startPoint x: 146, startPoint y: 104, endPoint x: 148, endPoint y: 116, distance: 11.8
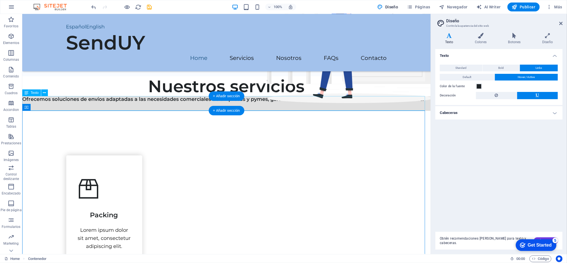
click at [75, 103] on div "Ofrecemos soluciones de envíos adaptadas a las necesidades comerciales de empre…" at bounding box center [226, 103] width 408 height 14
click at [268, 144] on div at bounding box center [226, 149] width 320 height 11
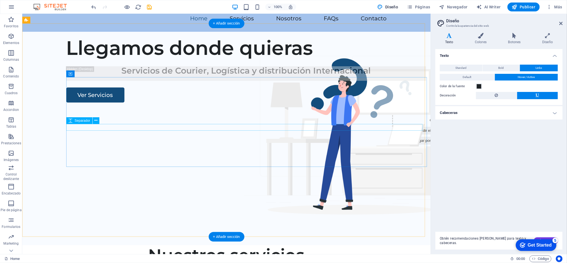
scroll to position [77, 0]
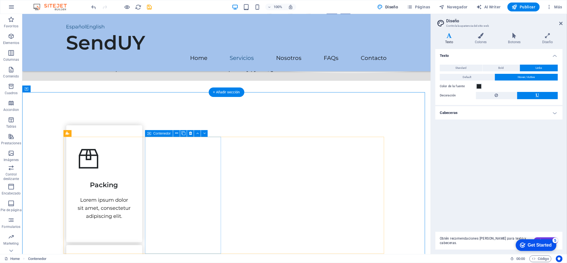
scroll to position [188, 0]
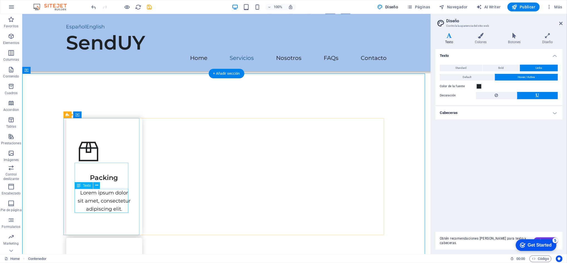
click at [102, 201] on div "Lorem ipsum dolor sit amet, consectetur adipiscing elit." at bounding box center [104, 200] width 54 height 24
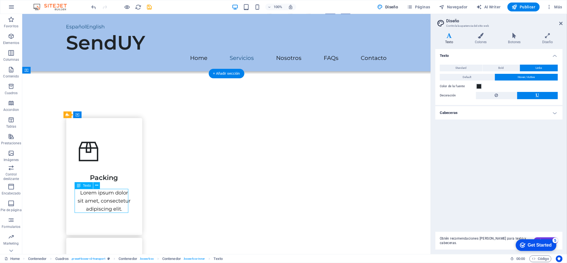
click at [110, 199] on div "Lorem ipsum dolor sit amet, consectetur adipiscing elit." at bounding box center [104, 200] width 54 height 24
click at [97, 187] on icon at bounding box center [96, 185] width 3 height 6
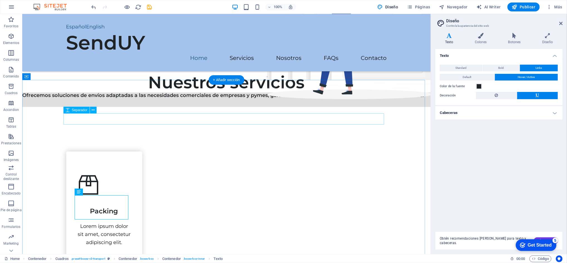
scroll to position [151, 0]
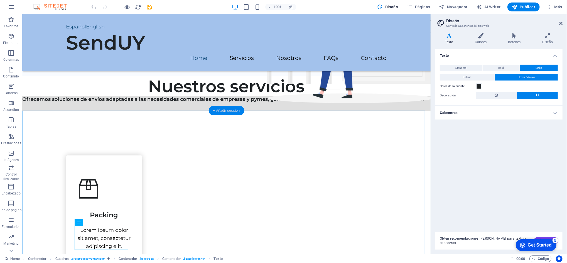
click at [226, 110] on div "+ Añadir sección" at bounding box center [226, 110] width 36 height 9
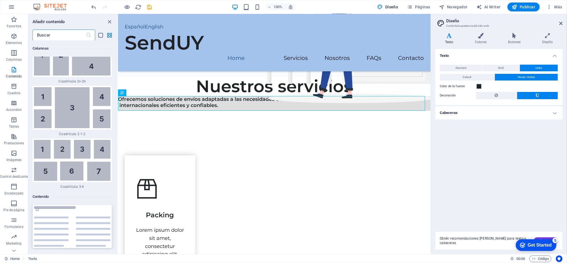
scroll to position [1890, 0]
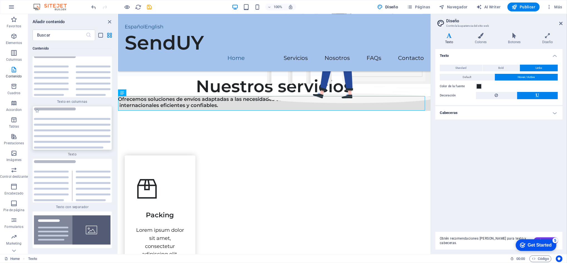
click at [76, 142] on img at bounding box center [72, 127] width 77 height 41
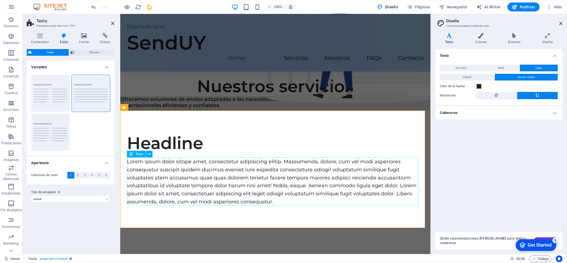
click at [280, 201] on div "Lorem ipsum dolor sitope amet, consectetur adipisicing elitip. Massumenda, dolo…" at bounding box center [275, 181] width 297 height 48
click at [275, 199] on div "Lorem ipsum dolor sitope amet, consectetur adipisicing elitip. Massumenda, dolo…" at bounding box center [275, 181] width 297 height 48
drag, startPoint x: 279, startPoint y: 202, endPoint x: 287, endPoint y: 180, distance: 23.8
click at [377, 202] on div "Headline Lorem ipsum dolor sitope amet, consectetur adipisicing elitip. Massume…" at bounding box center [275, 168] width 310 height 117
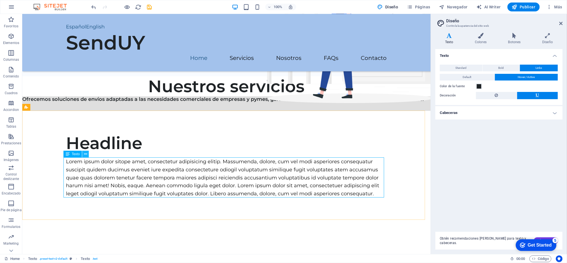
click at [84, 154] on icon at bounding box center [85, 154] width 3 height 6
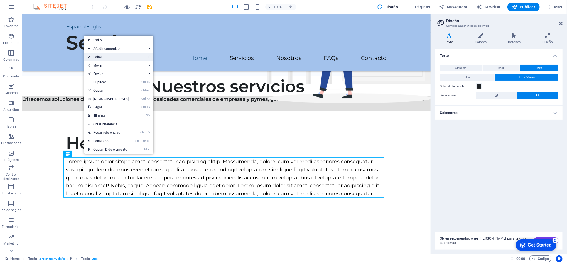
click at [99, 58] on link "⏎ Editar" at bounding box center [108, 57] width 48 height 8
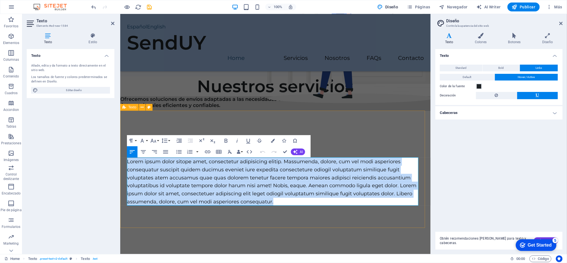
drag, startPoint x: 280, startPoint y: 201, endPoint x: 123, endPoint y: 159, distance: 162.2
click at [123, 159] on div "Headline Lorem ipsum dolor sitope amet, consectetur adipisicing elitip. Massume…" at bounding box center [275, 168] width 310 height 117
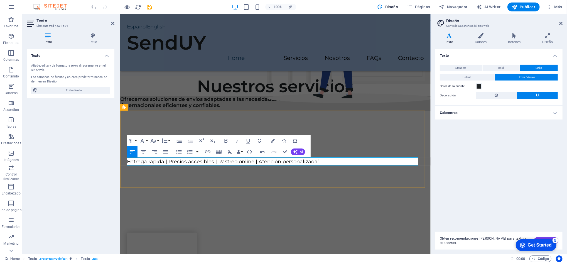
click at [324, 160] on p "Entrega rápida | Precios accesibles | Rastreo online | Atención personalizada”." at bounding box center [275, 161] width 297 height 8
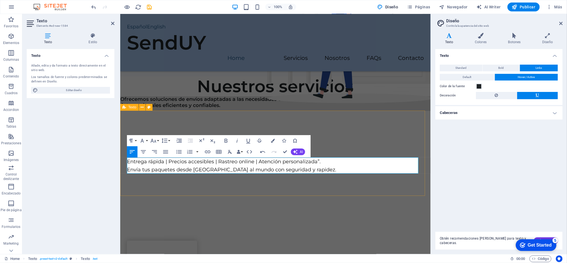
click at [190, 192] on div "Headline Entrega rápida | Precios accesibles | Rastreo online | Atención person…" at bounding box center [275, 152] width 310 height 85
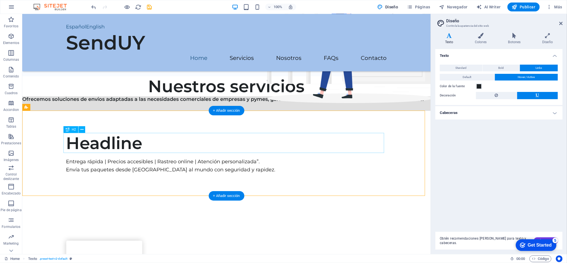
click at [114, 138] on div "Headline" at bounding box center [226, 143] width 320 height 20
click at [82, 130] on icon at bounding box center [81, 130] width 3 height 6
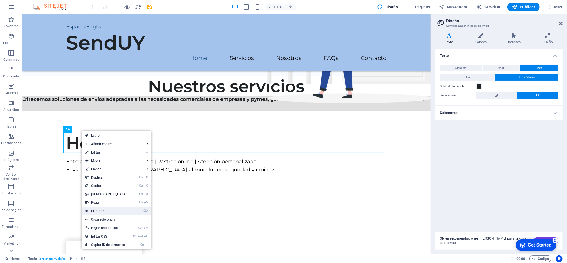
click at [100, 209] on link "⌦ Eliminar" at bounding box center [106, 210] width 48 height 8
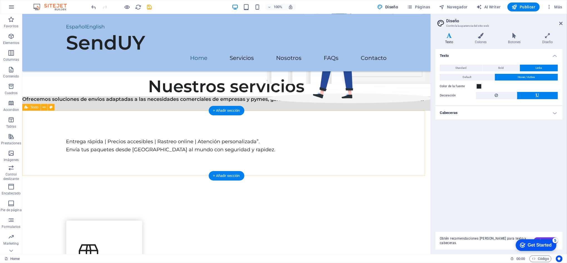
click at [142, 126] on div "Entrega rápida | Precios accesibles | Rastreo online | Atención personalizada”.…" at bounding box center [226, 142] width 408 height 65
click at [262, 144] on div "Entrega rápida | Precios accesibles | Rastreo online | Atención personalizada”.…" at bounding box center [226, 145] width 320 height 16
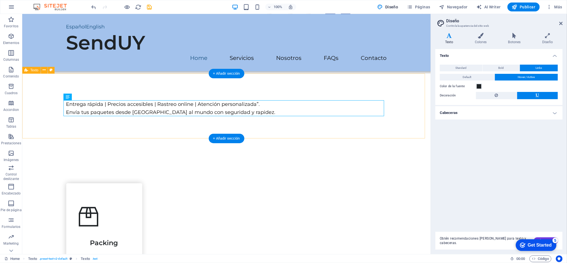
scroll to position [225, 0]
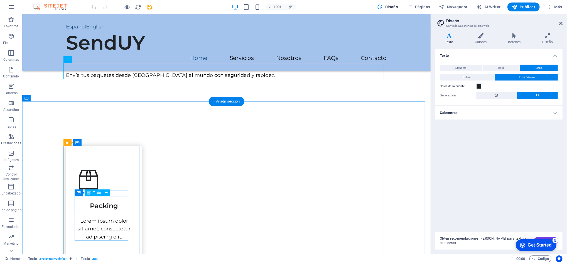
click at [101, 204] on div "Packing" at bounding box center [104, 203] width 54 height 14
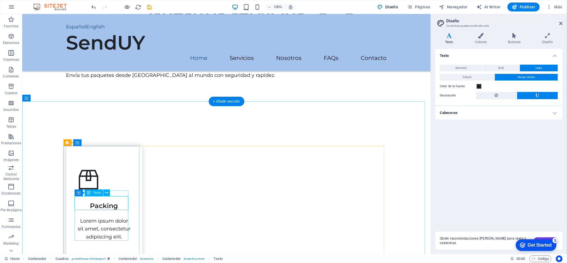
drag, startPoint x: 104, startPoint y: 204, endPoint x: 109, endPoint y: 199, distance: 6.7
click at [103, 203] on div "Packing" at bounding box center [104, 203] width 54 height 14
click at [104, 190] on button at bounding box center [106, 192] width 7 height 7
click at [111, 201] on div "Packing" at bounding box center [104, 203] width 54 height 14
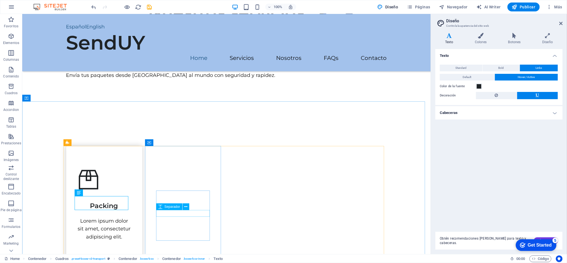
click at [182, 207] on div "Separador" at bounding box center [169, 206] width 26 height 7
click at [195, 163] on icon at bounding box center [194, 165] width 3 height 6
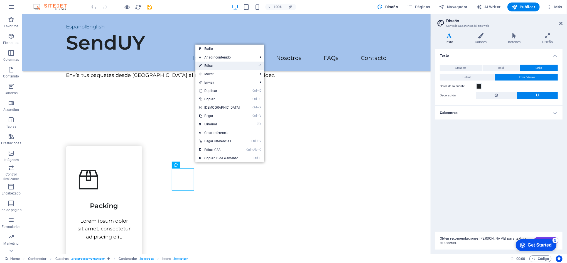
drag, startPoint x: 209, startPoint y: 66, endPoint x: 88, endPoint y: 52, distance: 121.5
click at [209, 66] on link "⏎ Editar" at bounding box center [219, 65] width 48 height 8
select select "xMidYMid"
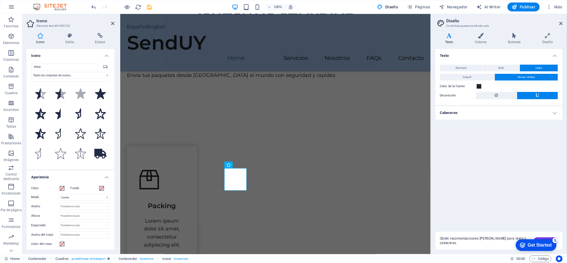
click at [41, 34] on icon at bounding box center [40, 36] width 27 height 6
click at [46, 68] on input "sharp" at bounding box center [64, 66] width 67 height 7
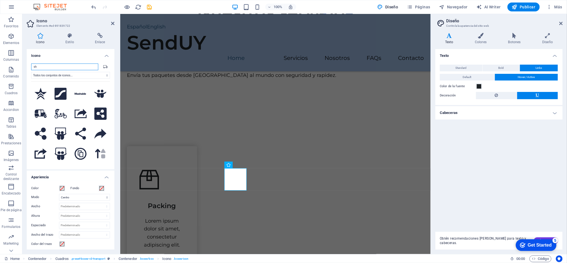
type input "s"
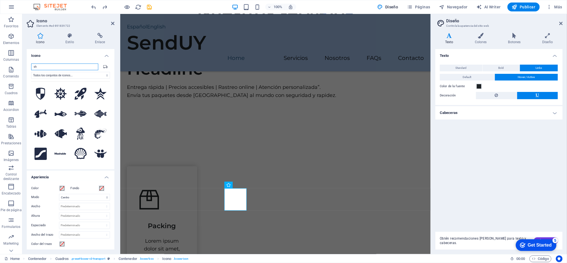
type input "s"
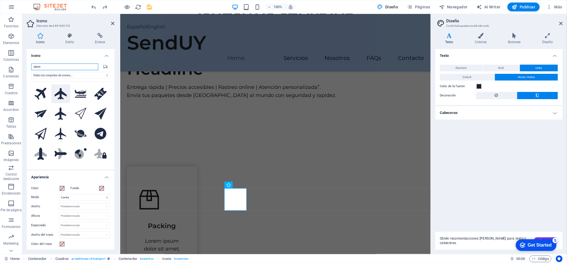
type input "plane"
click at [61, 92] on icon at bounding box center [61, 93] width 12 height 11
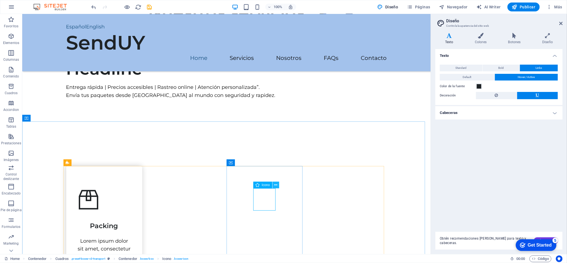
click at [277, 185] on icon at bounding box center [275, 185] width 3 height 6
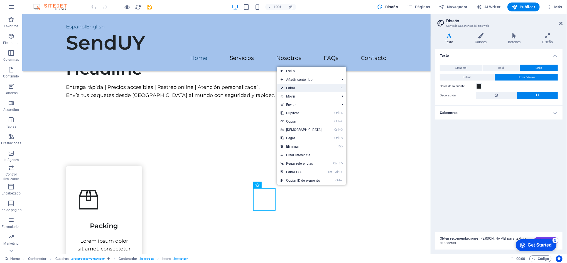
drag, startPoint x: 297, startPoint y: 88, endPoint x: 175, endPoint y: 75, distance: 122.5
click at [297, 88] on link "⏎ Editar" at bounding box center [301, 88] width 48 height 8
select select "xMidYMid"
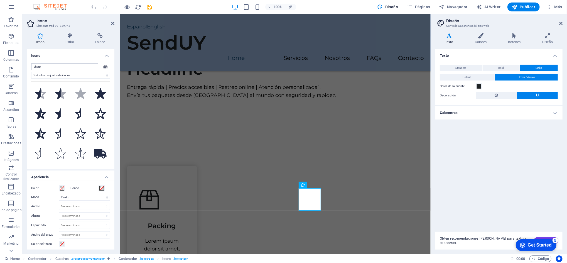
click at [44, 67] on input "sharp" at bounding box center [64, 66] width 67 height 7
type input "A"
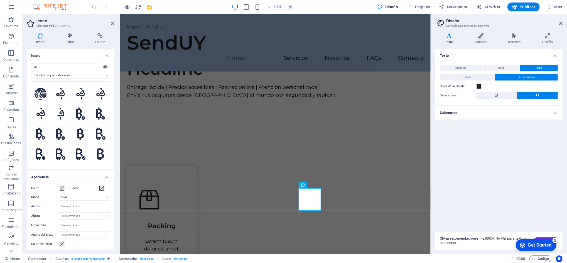
type input "c"
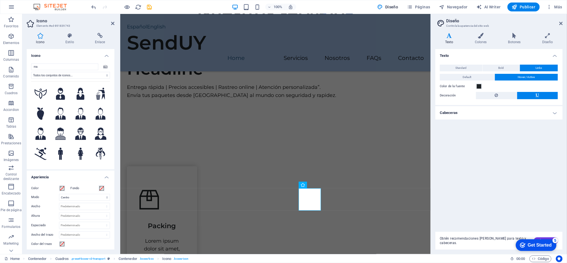
type input "m"
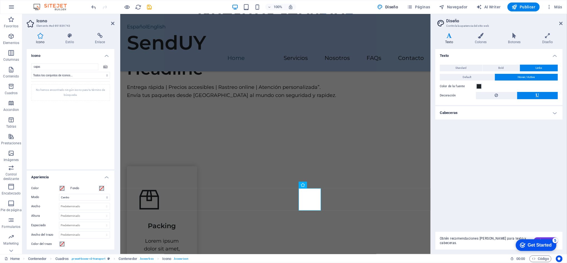
type input "cajas"
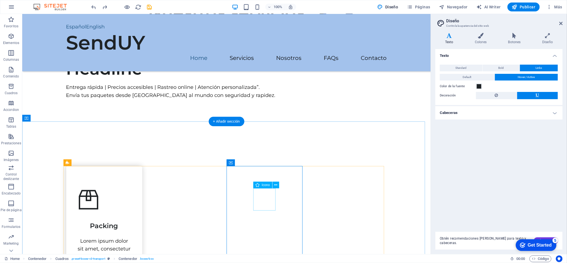
click at [274, 185] on icon at bounding box center [275, 185] width 3 height 6
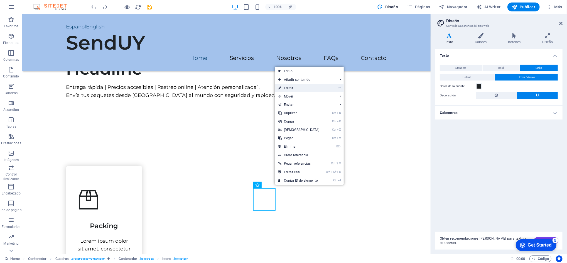
click at [293, 87] on link "⏎ Editar" at bounding box center [299, 88] width 48 height 8
select select "xMidYMid"
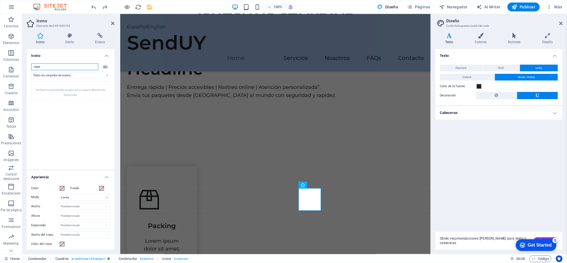
click at [40, 67] on input "cajas" at bounding box center [64, 66] width 67 height 7
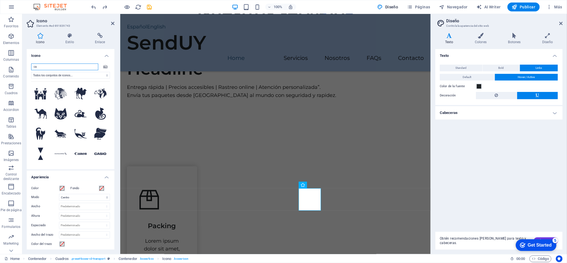
type input "c"
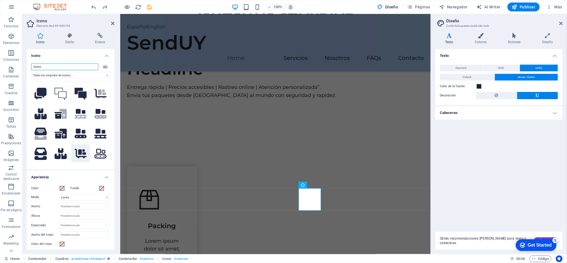
type input "boxes"
click at [81, 152] on icon at bounding box center [81, 154] width 12 height 10
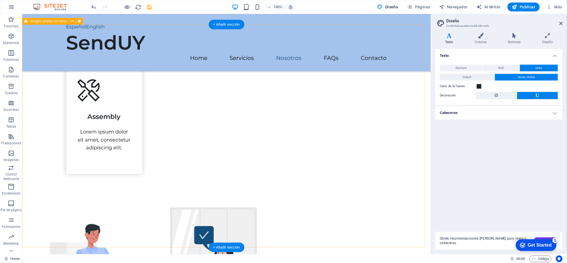
scroll to position [707, 0]
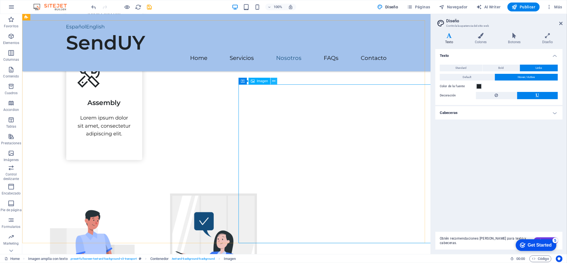
click at [273, 81] on icon at bounding box center [273, 81] width 3 height 6
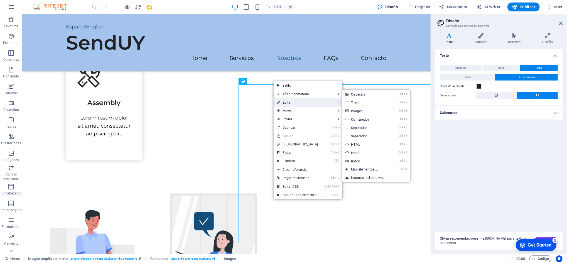
click at [289, 103] on link "⏎ Editar" at bounding box center [297, 102] width 48 height 8
select select "px"
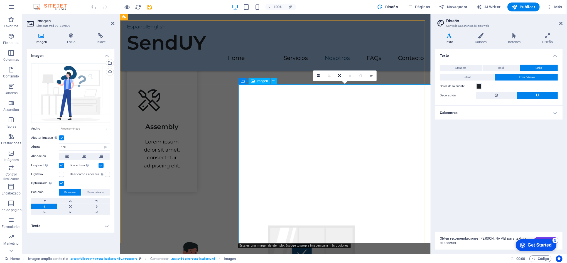
scroll to position [715, 0]
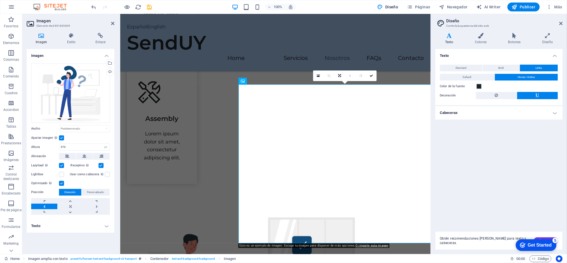
click at [40, 36] on icon at bounding box center [41, 36] width 29 height 6
click at [109, 61] on div "Selecciona archivos del administrador de archivos, de la galería de fotos o car…" at bounding box center [109, 63] width 8 height 8
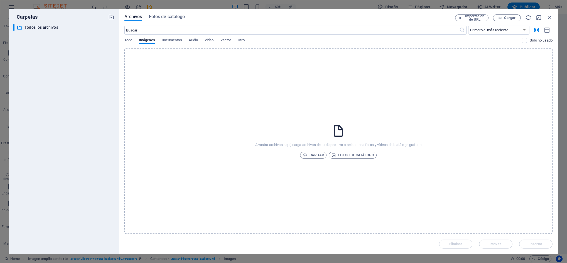
select select "px"
click at [109, 17] on icon "button" at bounding box center [111, 17] width 6 height 6
click at [550, 15] on icon "button" at bounding box center [549, 17] width 6 height 6
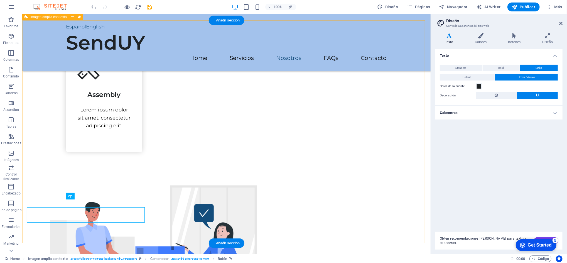
scroll to position [707, 0]
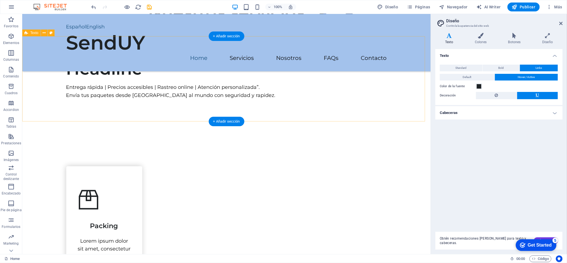
scroll to position [151, 0]
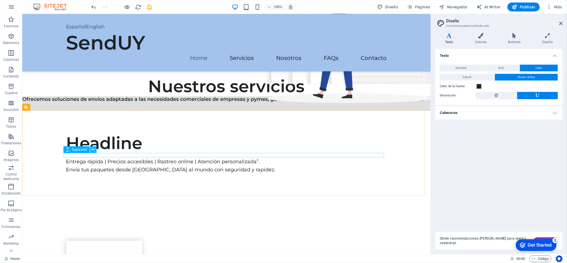
click at [92, 148] on icon at bounding box center [93, 150] width 3 height 6
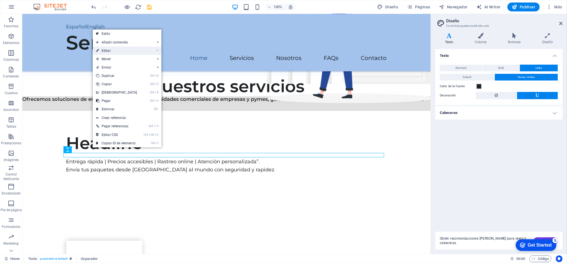
click at [112, 50] on link "⏎ Editar" at bounding box center [117, 50] width 48 height 8
select select "rem"
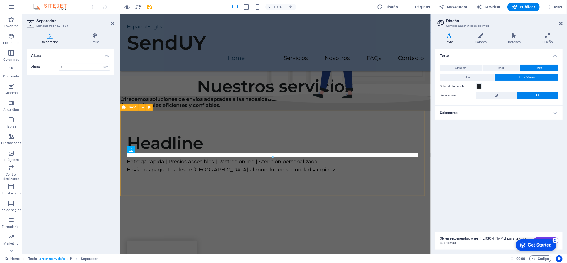
click at [305, 173] on div "Headline Entrega rápida | Precios accesibles | Rastreo online | Atención person…" at bounding box center [275, 152] width 310 height 85
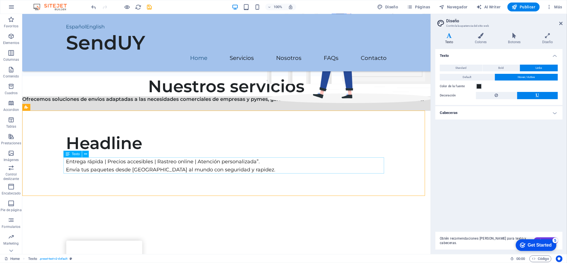
click at [253, 169] on div "Entrega rápida | Precios accesibles | Rastreo online | Atención personalizada”.…" at bounding box center [226, 165] width 320 height 16
click at [86, 154] on icon at bounding box center [85, 154] width 3 height 6
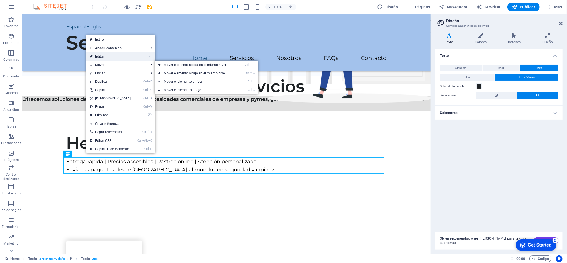
click at [100, 56] on link "⏎ Editar" at bounding box center [110, 56] width 48 height 8
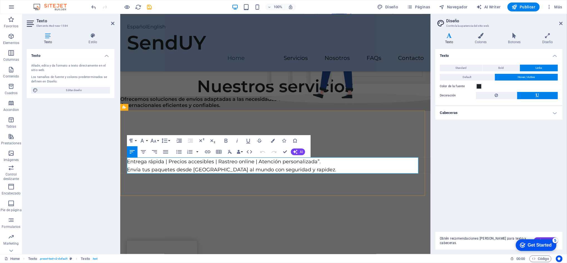
click at [314, 167] on p "Envía tus paquetes desde [GEOGRAPHIC_DATA] al mundo con seguridad y rapidez." at bounding box center [275, 169] width 297 height 8
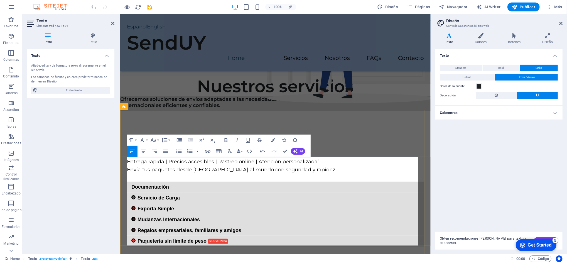
scroll to position [188, 0]
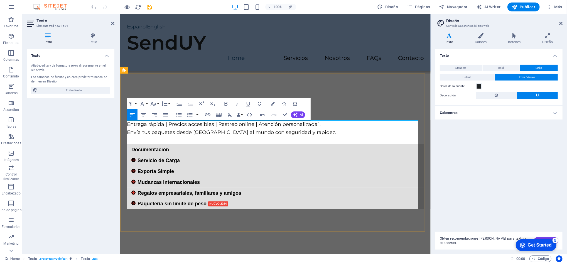
drag, startPoint x: 137, startPoint y: 158, endPoint x: 130, endPoint y: 161, distance: 7.4
click at [130, 161] on div "Servicio de Carga" at bounding box center [275, 160] width 297 height 11
drag, startPoint x: 134, startPoint y: 159, endPoint x: 130, endPoint y: 159, distance: 3.9
click at [130, 159] on div "Servicio de Carga" at bounding box center [275, 160] width 297 height 11
click at [248, 186] on div "Mudanzas Internacionales" at bounding box center [275, 181] width 297 height 11
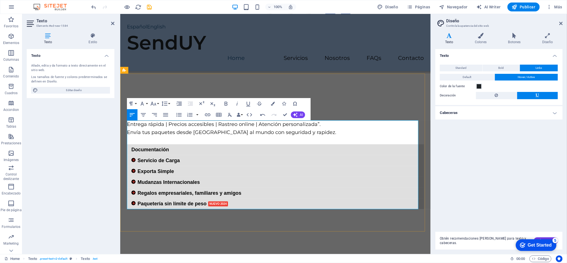
click at [240, 204] on div "Paquetería sin límite de peso NUEVO 2024" at bounding box center [275, 203] width 297 height 11
drag, startPoint x: 208, startPoint y: 203, endPoint x: 230, endPoint y: 203, distance: 21.4
click at [230, 203] on div "Paquetería sin límite de peso NUEVO 2024" at bounding box center [275, 203] width 297 height 11
click at [255, 188] on div "Regalos empresariales, familiares y amigos" at bounding box center [275, 192] width 297 height 11
drag, startPoint x: 211, startPoint y: 191, endPoint x: 213, endPoint y: 188, distance: 3.8
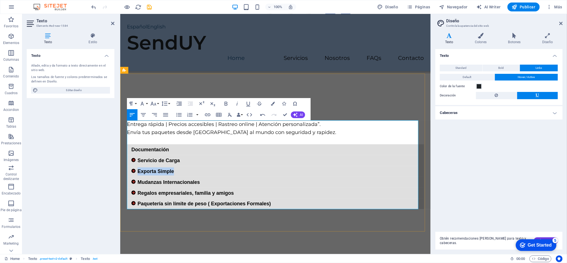
drag, startPoint x: 138, startPoint y: 171, endPoint x: 176, endPoint y: 171, distance: 38.4
click at [177, 171] on div "Exporta Simple" at bounding box center [275, 171] width 297 height 11
drag, startPoint x: 167, startPoint y: 159, endPoint x: 172, endPoint y: 157, distance: 5.1
click at [168, 159] on span "Servicio de Carga" at bounding box center [158, 160] width 42 height 8
drag, startPoint x: 138, startPoint y: 159, endPoint x: 187, endPoint y: 161, distance: 49.0
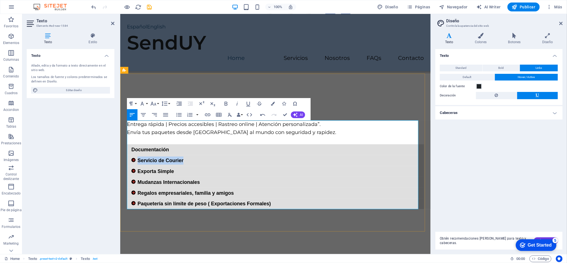
click at [187, 161] on div "Servicio de Courier" at bounding box center [275, 160] width 297 height 11
copy span "Servicio de Courier"
drag, startPoint x: 136, startPoint y: 172, endPoint x: 176, endPoint y: 174, distance: 40.4
click at [176, 174] on div "Exporta Simple" at bounding box center [275, 171] width 297 height 11
click at [167, 169] on span "Servicio de Courier" at bounding box center [160, 171] width 46 height 8
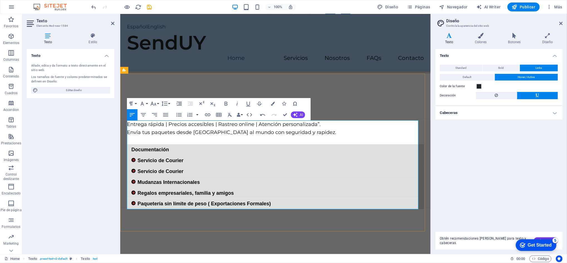
drag, startPoint x: 168, startPoint y: 169, endPoint x: 171, endPoint y: 167, distance: 3.6
click at [168, 169] on span "Servicio de Courier" at bounding box center [160, 171] width 46 height 8
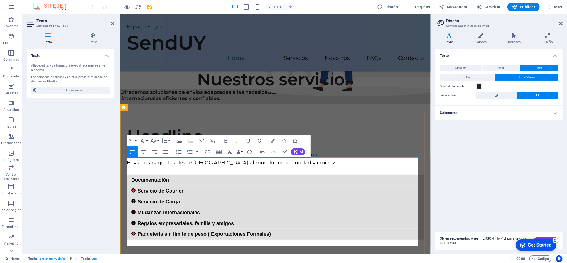
scroll to position [151, 0]
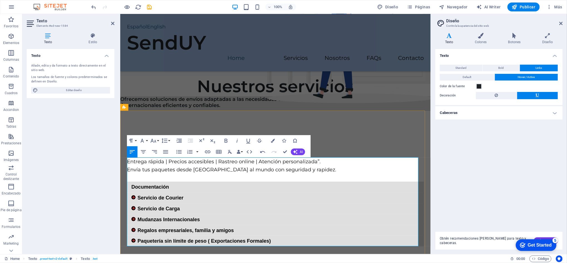
drag, startPoint x: 136, startPoint y: 196, endPoint x: 131, endPoint y: 194, distance: 5.4
click at [132, 195] on div "Servicio de Courier" at bounding box center [275, 197] width 297 height 11
drag, startPoint x: 131, startPoint y: 194, endPoint x: 134, endPoint y: 194, distance: 2.8
click at [134, 194] on span at bounding box center [133, 197] width 4 height 8
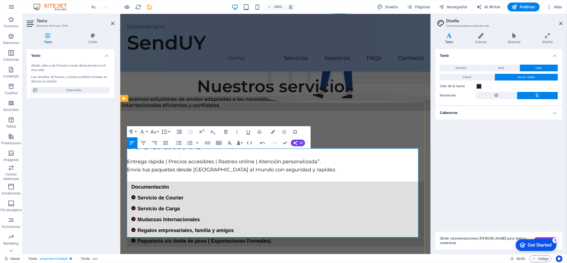
scroll to position [188, 0]
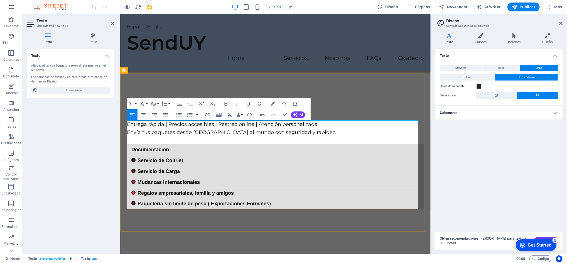
drag, startPoint x: 130, startPoint y: 151, endPoint x: 137, endPoint y: 145, distance: 8.5
click at [225, 156] on div "Servicio de Courier" at bounding box center [275, 160] width 297 height 11
drag, startPoint x: 181, startPoint y: 171, endPoint x: 129, endPoint y: 168, distance: 52.1
click at [129, 168] on div "Servicio de Carga" at bounding box center [275, 171] width 297 height 11
copy span "Servicio de Carga"
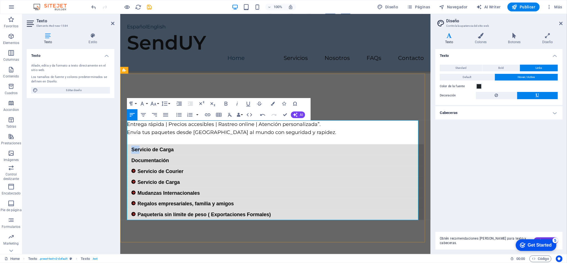
drag, startPoint x: 131, startPoint y: 150, endPoint x: 155, endPoint y: 157, distance: 24.2
click at [144, 152] on span "Servicio de Carga" at bounding box center [152, 149] width 42 height 8
drag, startPoint x: 174, startPoint y: 163, endPoint x: 121, endPoint y: 146, distance: 55.0
click at [121, 146] on div "Headline Entrega rápida | Precios accesibles | Rastreo online | Atención person…" at bounding box center [275, 157] width 310 height 169
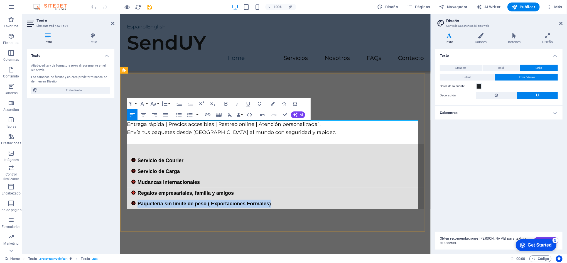
drag, startPoint x: 138, startPoint y: 203, endPoint x: 275, endPoint y: 199, distance: 137.5
click at [275, 199] on div "Paquetería sin límite de peso ( Exportaciones Formales)" at bounding box center [275, 203] width 297 height 11
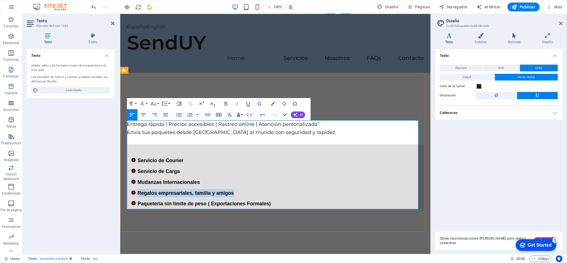
drag, startPoint x: 138, startPoint y: 193, endPoint x: 237, endPoint y: 192, distance: 99.3
click at [237, 192] on div "Regalos empresariales, familia y amigos" at bounding box center [275, 192] width 297 height 11
copy span "Regalos empresariales, familia y amigos"
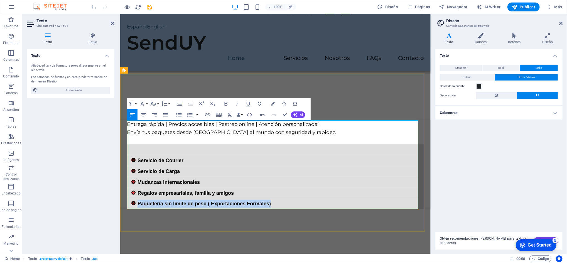
drag, startPoint x: 137, startPoint y: 203, endPoint x: 276, endPoint y: 204, distance: 139.7
click at [276, 204] on div "Paquetería sin límite de peso ( Exportaciones Formales)" at bounding box center [275, 203] width 297 height 11
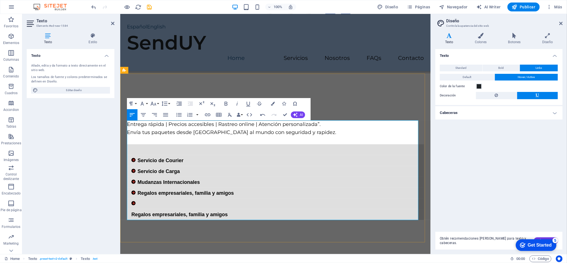
click at [132, 214] on span "Regalos empresariales, familia y amigos" at bounding box center [179, 214] width 96 height 8
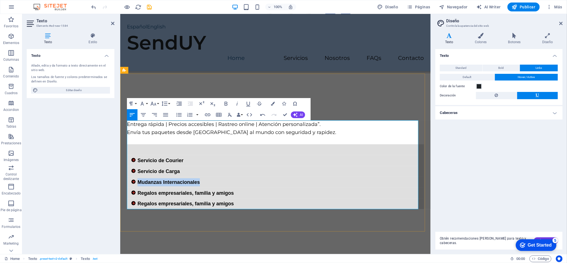
drag, startPoint x: 137, startPoint y: 184, endPoint x: 199, endPoint y: 185, distance: 61.8
click at [199, 185] on span "Mudanzas Internacionales" at bounding box center [168, 182] width 62 height 8
copy span "Mudanzas Internacionales"
drag, startPoint x: 138, startPoint y: 192, endPoint x: 234, endPoint y: 196, distance: 96.3
click at [234, 196] on div "Regalos empresariales, familia y amigos" at bounding box center [275, 192] width 297 height 11
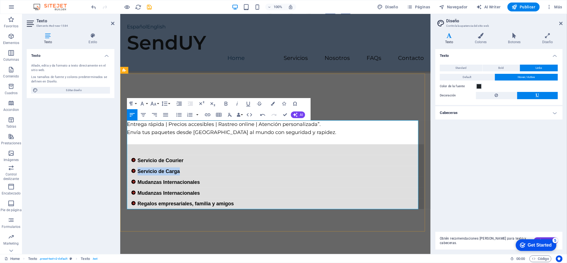
drag, startPoint x: 137, startPoint y: 171, endPoint x: 180, endPoint y: 174, distance: 43.2
click at [180, 174] on div "Servicio de Carga" at bounding box center [275, 171] width 297 height 11
copy span "Servicio de Carga"
drag, startPoint x: 138, startPoint y: 181, endPoint x: 201, endPoint y: 185, distance: 63.3
click at [201, 185] on div "Mudanzas Internacionales" at bounding box center [275, 181] width 297 height 11
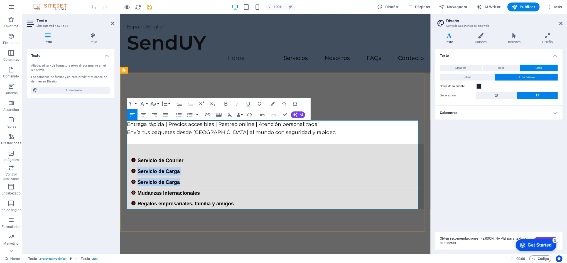
drag, startPoint x: 137, startPoint y: 172, endPoint x: 190, endPoint y: 176, distance: 53.6
click at [190, 176] on div "Entrega rápida | Precios accesibles | Rastreo online | Atención personalizada”.…" at bounding box center [275, 164] width 297 height 89
click at [191, 177] on div "Servicio de Carga" at bounding box center [275, 181] width 297 height 11
click at [139, 160] on div "Servicio de Courier" at bounding box center [275, 160] width 297 height 11
drag, startPoint x: 138, startPoint y: 160, endPoint x: 184, endPoint y: 163, distance: 45.7
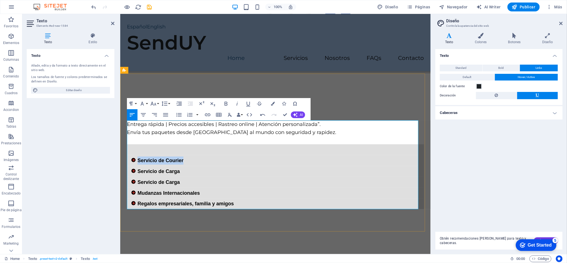
click at [184, 163] on div "Servicio de Courier" at bounding box center [275, 160] width 297 height 11
copy span "Servicio de Courier"
drag, startPoint x: 138, startPoint y: 168, endPoint x: 191, endPoint y: 171, distance: 53.2
click at [191, 171] on div "Servicio de Carga" at bounding box center [275, 171] width 297 height 11
drag, startPoint x: 138, startPoint y: 159, endPoint x: 193, endPoint y: 161, distance: 55.1
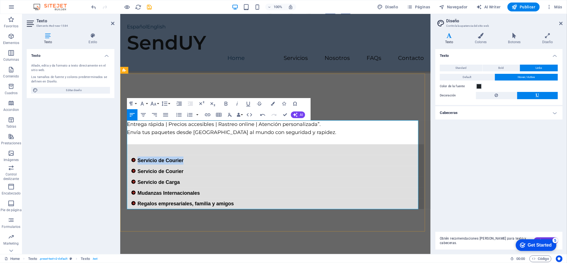
click at [193, 161] on div "Servicio de Courier" at bounding box center [275, 160] width 297 height 11
click at [194, 166] on div "Servicio de Courier" at bounding box center [275, 171] width 297 height 11
drag, startPoint x: 135, startPoint y: 158, endPoint x: 140, endPoint y: 154, distance: 7.1
click at [230, 171] on div "Servicio de Courier" at bounding box center [275, 171] width 297 height 11
click at [219, 172] on div "Servicio de Courier" at bounding box center [275, 171] width 297 height 11
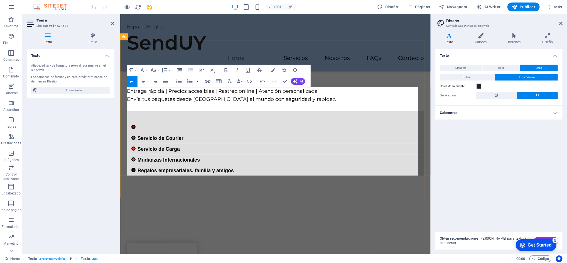
scroll to position [225, 0]
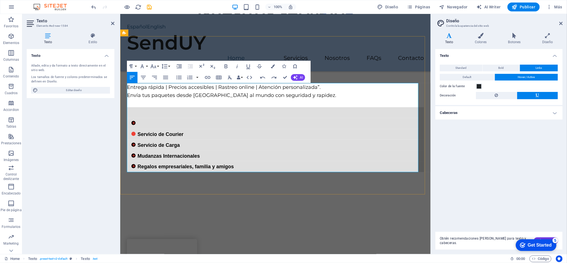
click at [196, 130] on div "Servicio de Courier" at bounding box center [275, 134] width 297 height 11
drag, startPoint x: 134, startPoint y: 134, endPoint x: 128, endPoint y: 134, distance: 5.8
click at [128, 134] on div "Servicio de Courier" at bounding box center [275, 134] width 297 height 11
click at [189, 76] on icon "button" at bounding box center [189, 77] width 7 height 7
drag, startPoint x: 136, startPoint y: 120, endPoint x: 130, endPoint y: 120, distance: 6.4
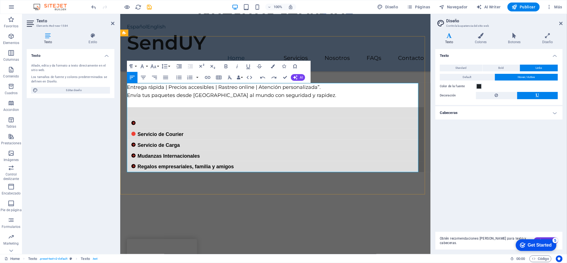
click at [130, 120] on div at bounding box center [275, 123] width 297 height 11
click at [238, 154] on div "Mudanzas Internacionales" at bounding box center [275, 155] width 297 height 11
click at [243, 136] on div "DocumentacionServicio de Courier" at bounding box center [275, 134] width 297 height 11
drag, startPoint x: 201, startPoint y: 134, endPoint x: 248, endPoint y: 133, distance: 46.7
click at [248, 133] on div "Documentacion y soporte Servicio de Courier" at bounding box center [275, 134] width 297 height 11
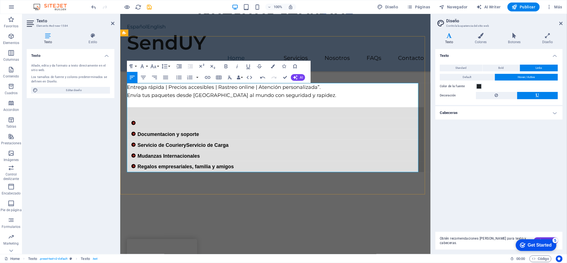
scroll to position [262, 0]
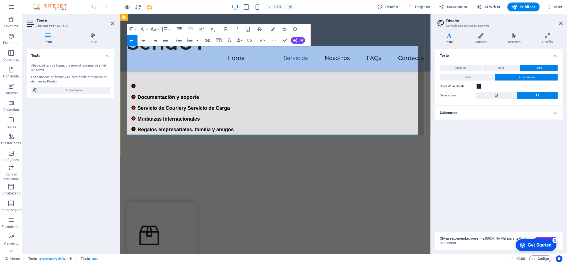
click at [211, 93] on div "Documentación y soporte" at bounding box center [275, 97] width 297 height 11
click at [130, 85] on div at bounding box center [275, 86] width 297 height 11
drag, startPoint x: 138, startPoint y: 86, endPoint x: 127, endPoint y: 76, distance: 15.0
click at [127, 76] on div "Entrega rápida | Precios accesibles | Rastreo online | Atención personalizada”.…" at bounding box center [275, 90] width 297 height 89
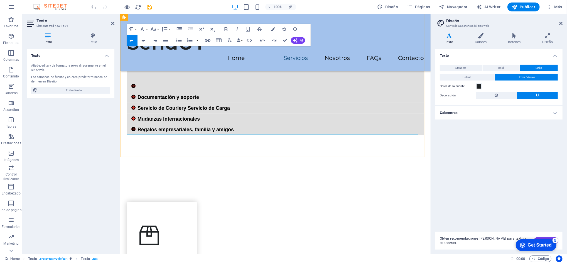
drag, startPoint x: 242, startPoint y: 108, endPoint x: 247, endPoint y: 103, distance: 6.3
click at [245, 106] on div "Servicio de Courier y Servicio de Carga" at bounding box center [275, 107] width 297 height 11
click at [260, 144] on div "Headline Entrega rápida | Precios accesibles | Rastreo online | Atención person…" at bounding box center [275, 78] width 310 height 158
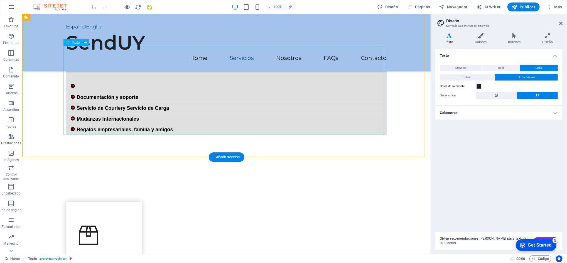
click at [79, 85] on div "Entrega rápida | Precios accesibles | Rastreo online | Atención personalizada”.…" at bounding box center [226, 90] width 320 height 89
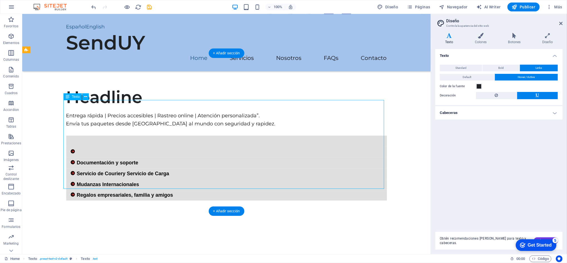
scroll to position [188, 0]
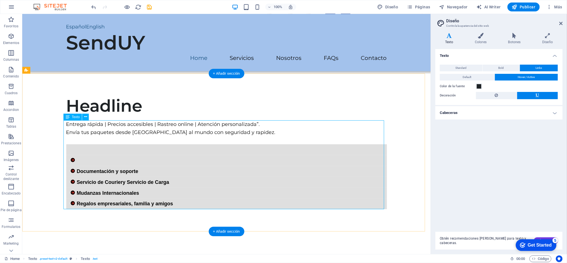
click at [71, 158] on div "Entrega rápida | Precios accesibles | Rastreo online | Atención personalizada”.…" at bounding box center [226, 164] width 320 height 89
click at [70, 159] on div "Entrega rápida | Precios accesibles | Rastreo online | Atención personalizada”.…" at bounding box center [226, 164] width 320 height 89
drag, startPoint x: 187, startPoint y: 201, endPoint x: 189, endPoint y: 204, distance: 3.5
click at [188, 203] on div "Entrega rápida | Precios accesibles | Rastreo online | Atención personalizada”.…" at bounding box center [226, 164] width 320 height 89
click at [73, 154] on div "Entrega rápida | Precios accesibles | Rastreo online | Atención personalizada”.…" at bounding box center [226, 164] width 320 height 89
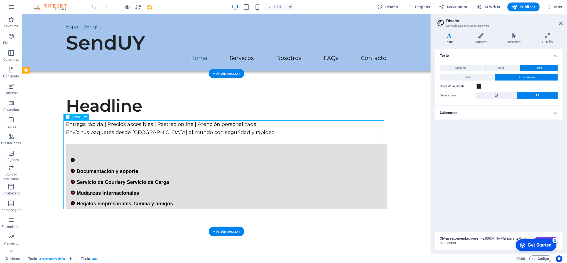
click at [72, 161] on div "Entrega rápida | Precios accesibles | Rastreo online | Atención personalizada”.…" at bounding box center [226, 164] width 320 height 89
click at [85, 117] on icon at bounding box center [85, 117] width 3 height 6
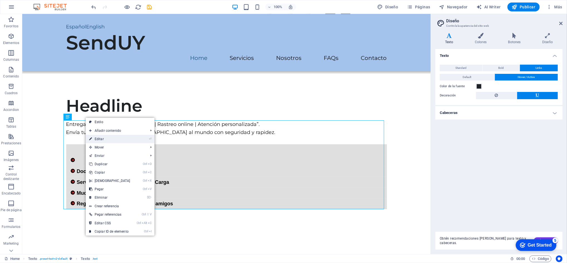
click at [102, 139] on link "⏎ Editar" at bounding box center [110, 139] width 48 height 8
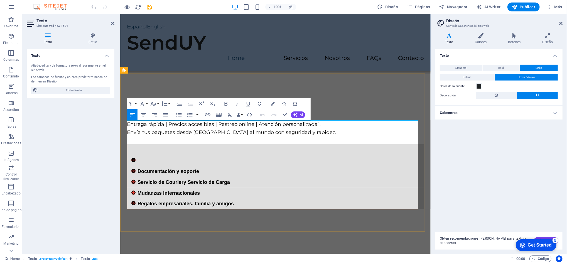
click at [137, 159] on div at bounding box center [275, 160] width 297 height 11
drag, startPoint x: 135, startPoint y: 159, endPoint x: 131, endPoint y: 158, distance: 4.3
click at [130, 158] on div at bounding box center [275, 160] width 297 height 11
drag, startPoint x: 135, startPoint y: 159, endPoint x: 134, endPoint y: 157, distance: 2.8
click at [130, 156] on div at bounding box center [275, 160] width 297 height 11
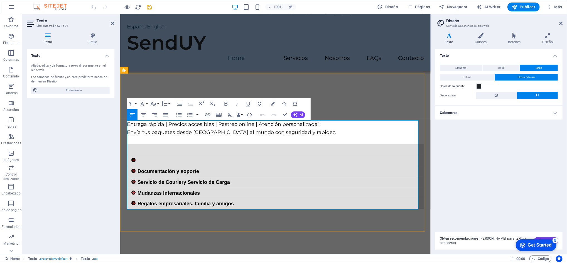
drag, startPoint x: 141, startPoint y: 162, endPoint x: 128, endPoint y: 150, distance: 18.1
click at [128, 150] on div "Entrega rápida | Precios accesibles | Rastreo online | Atención personalizada”.…" at bounding box center [275, 164] width 297 height 89
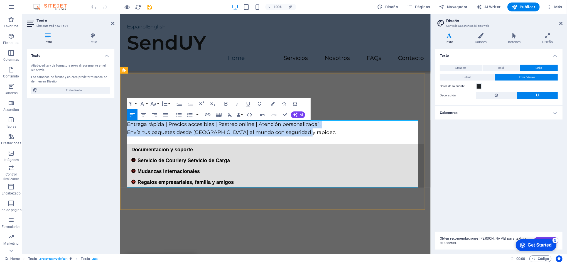
drag, startPoint x: 309, startPoint y: 134, endPoint x: 127, endPoint y: 124, distance: 181.9
click at [127, 124] on div "Entrega rápida | Precios accesibles | Rastreo online | Atención personalizada”.…" at bounding box center [275, 153] width 297 height 67
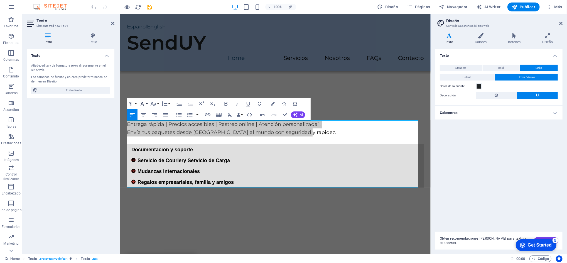
click at [143, 102] on icon "button" at bounding box center [141, 104] width 3 height 4
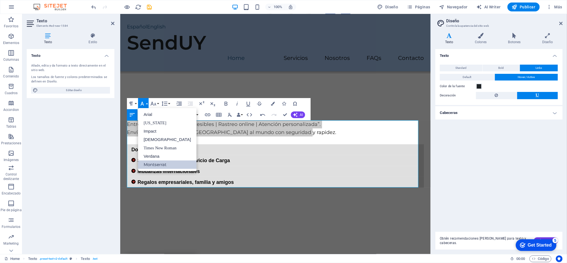
scroll to position [0, 0]
click at [135, 102] on button "Paragraph Format" at bounding box center [132, 103] width 11 height 11
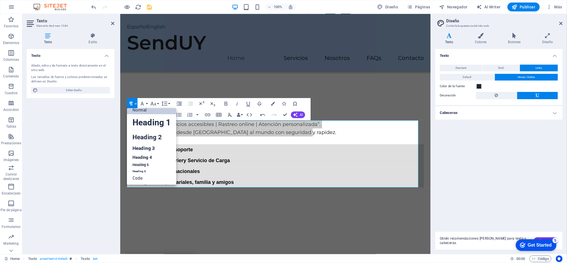
scroll to position [4, 0]
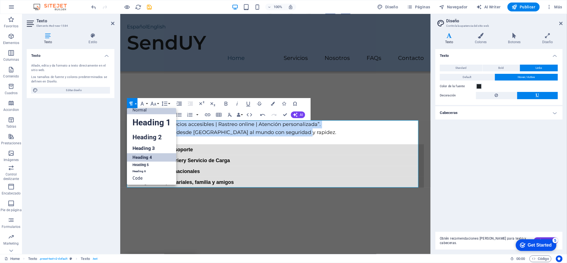
click at [145, 155] on link "Heading 4" at bounding box center [151, 157] width 49 height 8
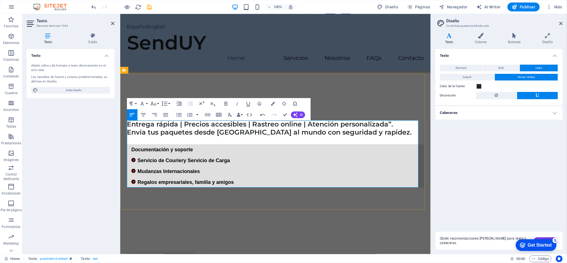
click at [295, 167] on div "Mudanzas Internacionales" at bounding box center [275, 171] width 297 height 11
click at [355, 105] on div "Headline" at bounding box center [275, 105] width 297 height 20
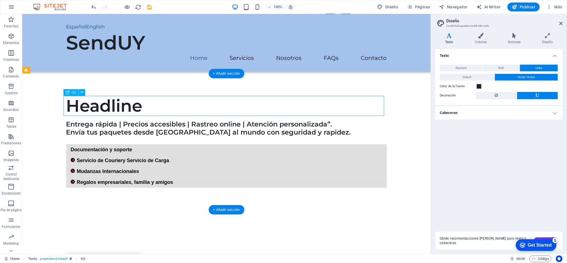
drag, startPoint x: 151, startPoint y: 107, endPoint x: 91, endPoint y: 96, distance: 61.1
click at [91, 96] on div "Headline" at bounding box center [226, 105] width 320 height 20
click at [141, 104] on div "Headline" at bounding box center [226, 105] width 320 height 20
click at [83, 92] on icon at bounding box center [81, 92] width 3 height 6
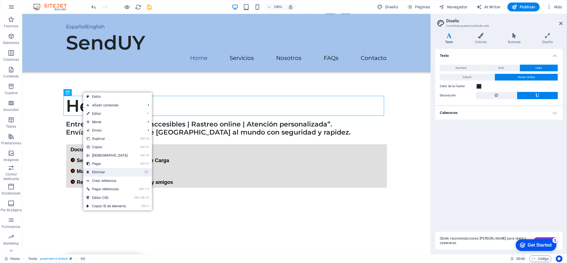
click at [105, 169] on link "⌦ Eliminar" at bounding box center [107, 172] width 48 height 8
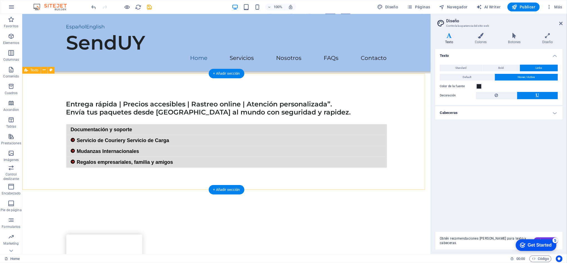
click at [150, 79] on div "Entrega rápida | Precios accesibles | Rastreo online | Atención personalizada”.…" at bounding box center [226, 131] width 408 height 116
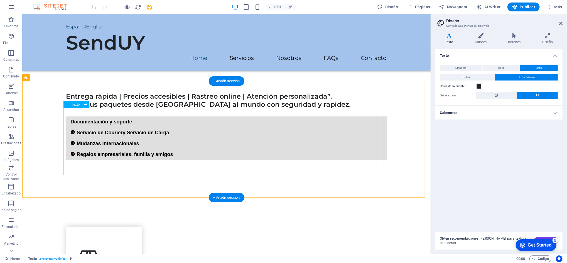
scroll to position [151, 0]
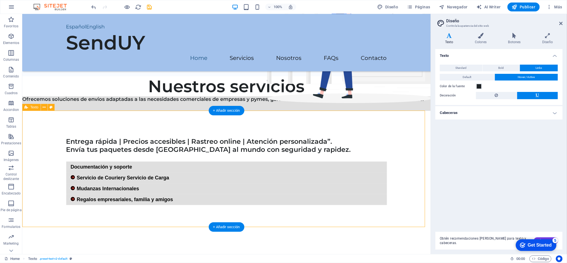
click at [326, 118] on div "Entrega rápida | Precios accesibles | Rastreo online | Atención personalizada”.…" at bounding box center [226, 168] width 408 height 116
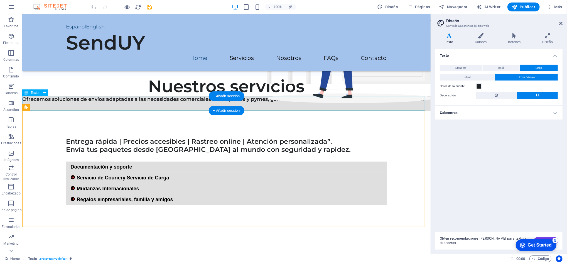
click at [84, 102] on div "Ofrecemos soluciones de envíos adaptadas a las necesidades comerciales de empre…" at bounding box center [226, 103] width 408 height 14
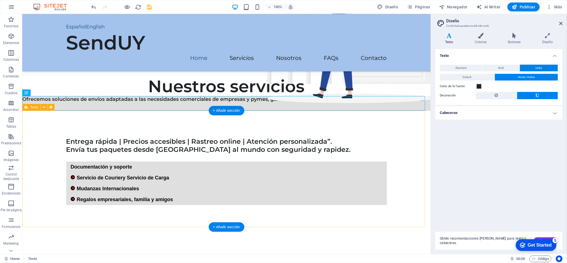
click at [383, 114] on div "Entrega rápida | Precios accesibles | Rastreo online | Atención personalizada”.…" at bounding box center [226, 168] width 408 height 116
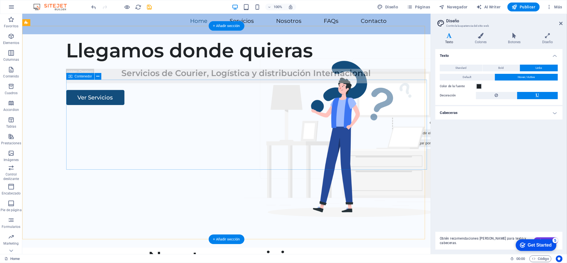
scroll to position [0, 0]
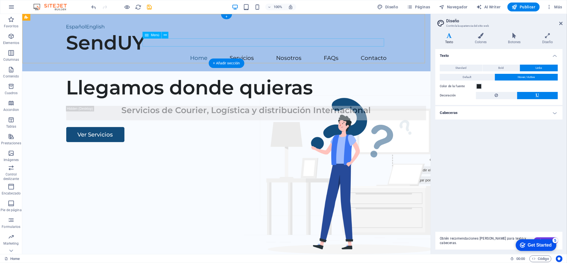
click at [196, 54] on nav "Home Servicios Nosotros FAQs Contacto" at bounding box center [226, 58] width 320 height 8
click at [238, 54] on nav "Home Servicios Nosotros FAQs Contacto" at bounding box center [226, 58] width 320 height 8
click at [69, 26] on div "Español English" at bounding box center [226, 27] width 320 height 8
click at [166, 37] on icon at bounding box center [165, 35] width 3 height 6
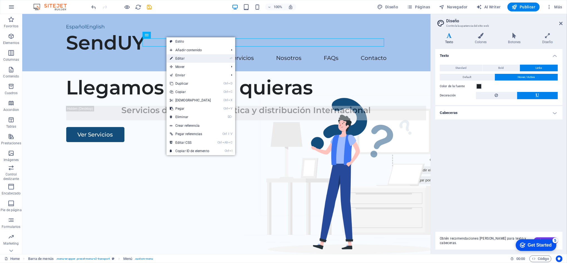
click at [186, 57] on link "⏎ Editar" at bounding box center [190, 58] width 48 height 8
select select
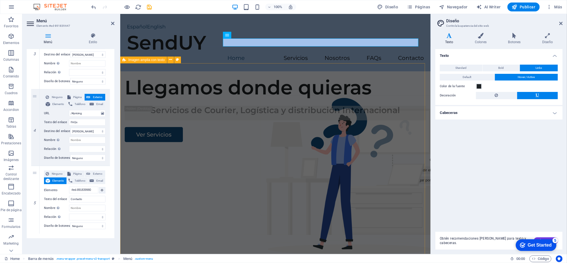
click at [234, 94] on div "Llegamos donde quieras Servicios de Courier, Logística y distribución Internaci…" at bounding box center [275, 177] width 310 height 213
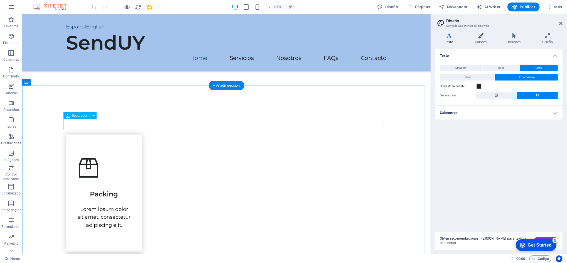
scroll to position [297, 0]
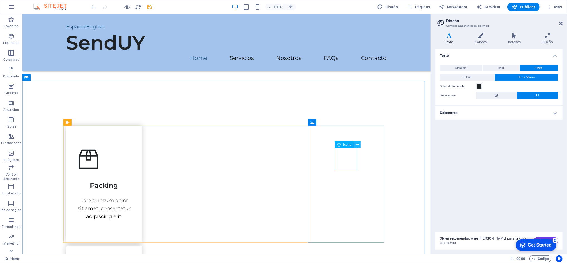
click at [356, 145] on icon at bounding box center [357, 144] width 3 height 6
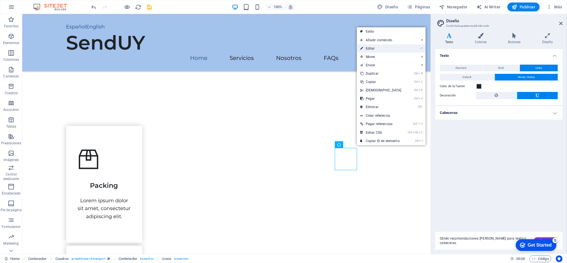
drag, startPoint x: 373, startPoint y: 49, endPoint x: 233, endPoint y: 40, distance: 140.2
click at [373, 49] on link "⏎ Editar" at bounding box center [381, 48] width 48 height 8
select select "xMidYMid"
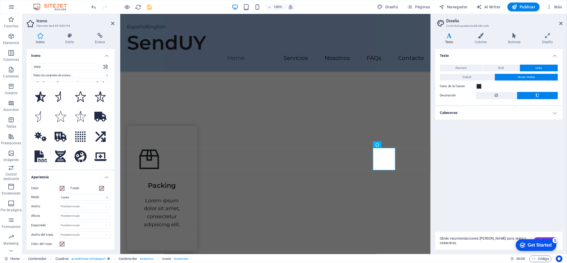
scroll to position [74, 0]
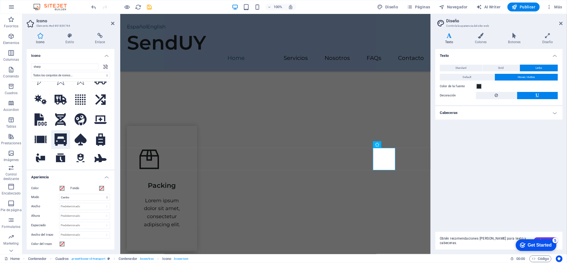
click at [58, 134] on icon at bounding box center [61, 139] width 12 height 12
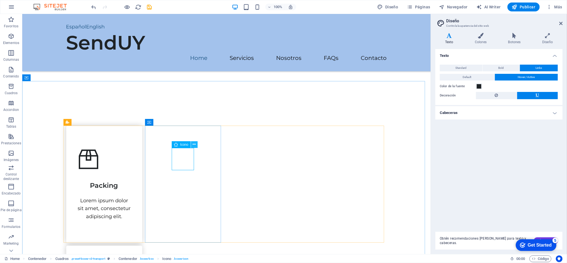
click at [195, 146] on icon at bounding box center [194, 144] width 3 height 6
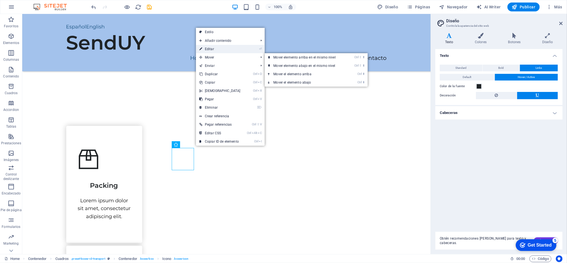
click at [213, 48] on link "⏎ Editar" at bounding box center [220, 49] width 48 height 8
select select "xMidYMid"
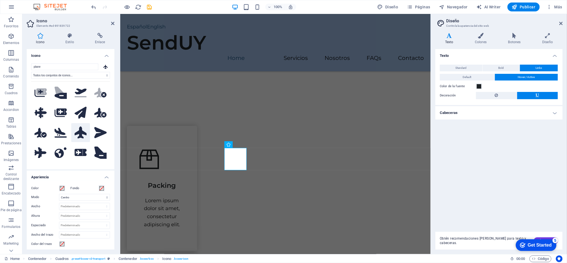
scroll to position [148, 0]
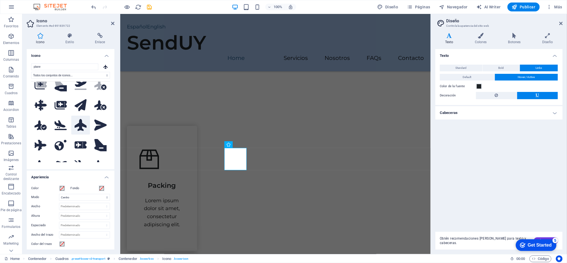
click at [82, 123] on icon at bounding box center [81, 125] width 12 height 12
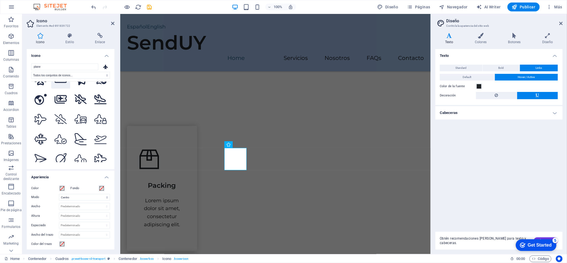
scroll to position [297, 0]
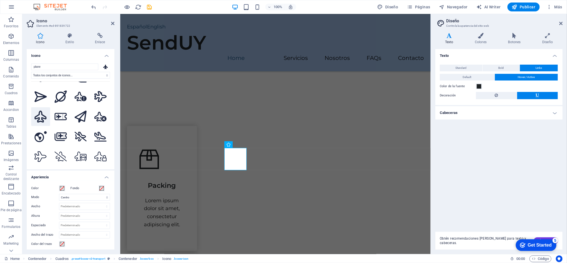
click at [41, 110] on icon at bounding box center [40, 116] width 12 height 12
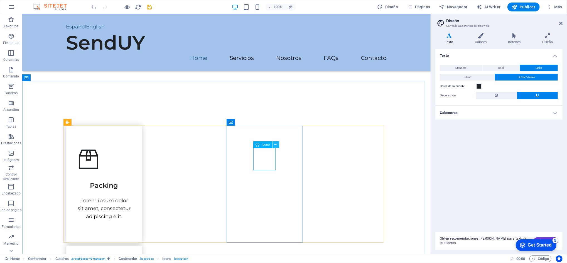
click at [274, 145] on icon at bounding box center [275, 144] width 3 height 6
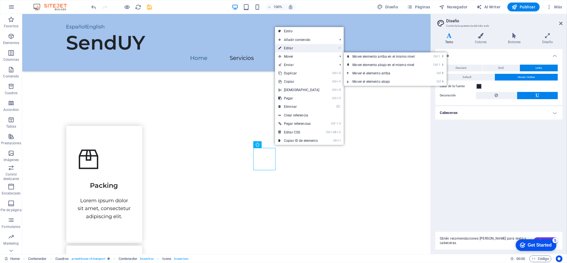
click at [286, 49] on link "⏎ Editar" at bounding box center [299, 48] width 48 height 8
select select "xMidYMid"
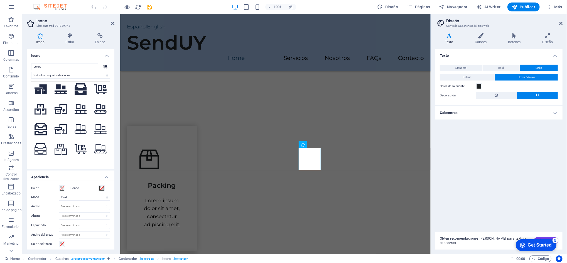
scroll to position [185, 0]
click at [42, 105] on icon at bounding box center [40, 108] width 12 height 11
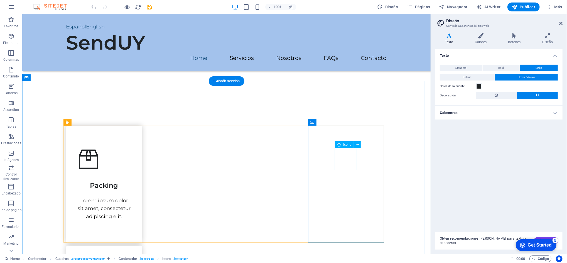
drag, startPoint x: 353, startPoint y: 154, endPoint x: 358, endPoint y: 148, distance: 7.8
click at [359, 142] on button at bounding box center [357, 144] width 7 height 7
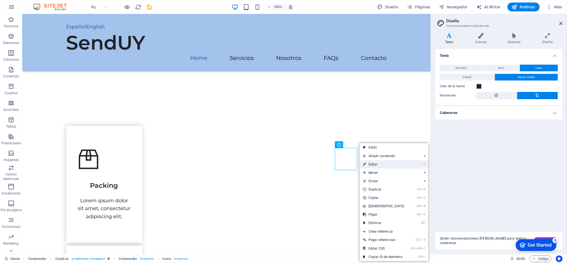
click at [370, 165] on link "⏎ Editar" at bounding box center [383, 164] width 48 height 8
select select "xMidYMid"
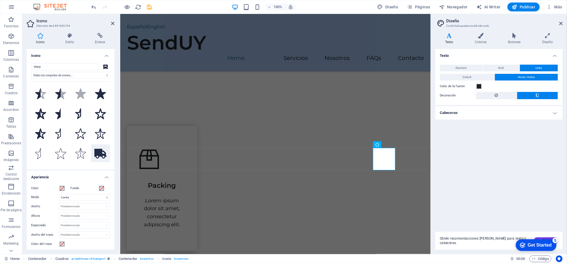
click at [98, 149] on icon at bounding box center [100, 154] width 12 height 10
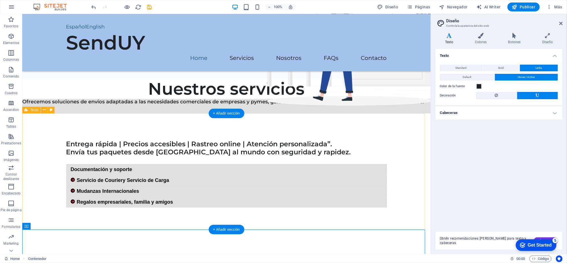
scroll to position [111, 0]
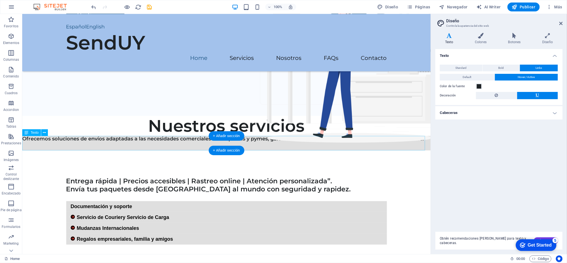
click at [124, 142] on div "Ofrecemos soluciones de envíos adaptadas a las necesidades comerciales de empre…" at bounding box center [226, 142] width 408 height 14
click at [45, 132] on icon at bounding box center [44, 133] width 3 height 6
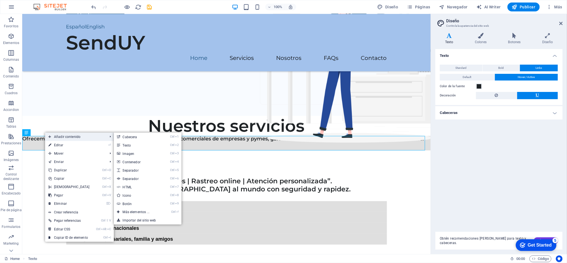
click at [68, 140] on span "Añadir contenido" at bounding box center [75, 136] width 60 height 8
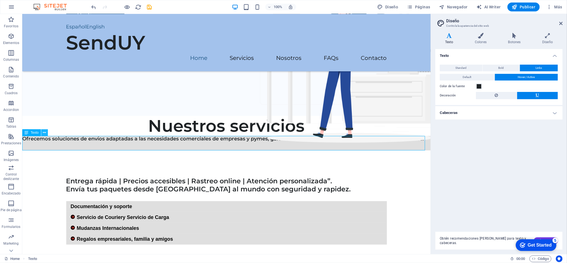
click at [43, 132] on icon at bounding box center [44, 133] width 3 height 6
click at [45, 141] on div "Ofrecemos soluciones de envíos adaptadas a las necesidades comerciales de empre…" at bounding box center [226, 142] width 408 height 14
click at [43, 133] on icon at bounding box center [44, 133] width 3 height 6
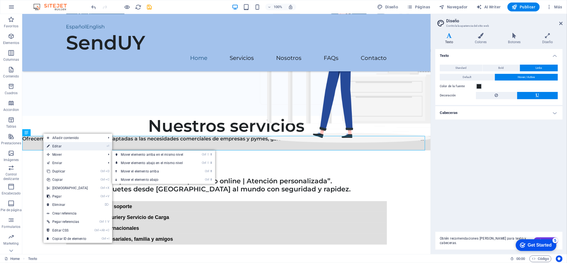
click at [64, 145] on link "⏎ Editar" at bounding box center [67, 146] width 48 height 8
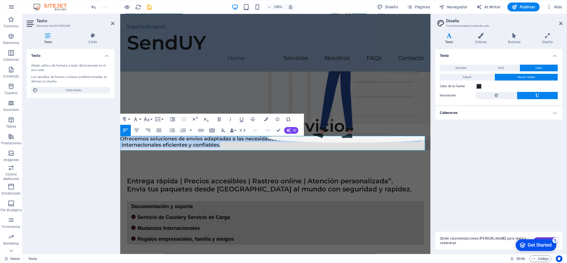
drag, startPoint x: 227, startPoint y: 145, endPoint x: 239, endPoint y: 154, distance: 14.8
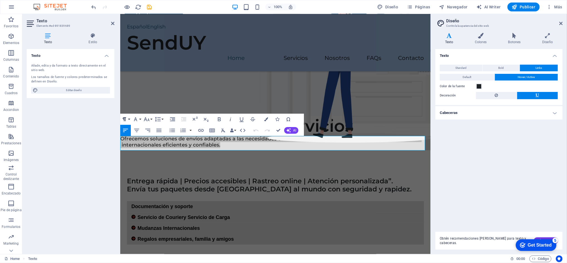
click at [128, 119] on button "Paragraph Format" at bounding box center [125, 119] width 11 height 11
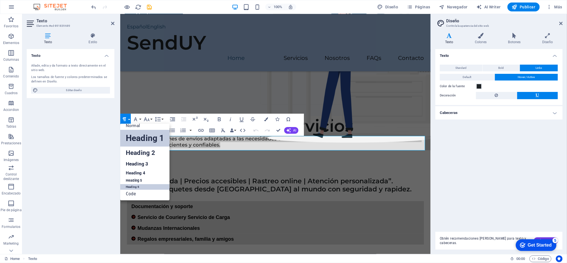
scroll to position [4, 0]
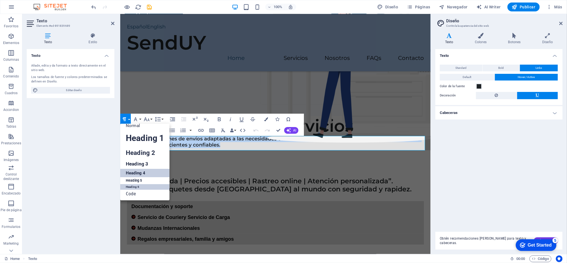
click at [133, 171] on link "Heading 4" at bounding box center [144, 173] width 49 height 8
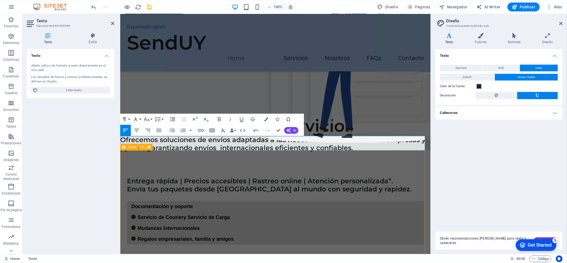
click at [170, 162] on div "Entrega rápida | Precios accesibles | Rastreo online | Atención personalizada”.…" at bounding box center [275, 208] width 310 height 116
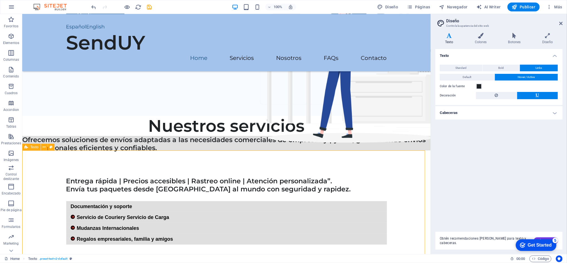
drag, startPoint x: 297, startPoint y: 154, endPoint x: 305, endPoint y: 151, distance: 8.3
click at [298, 153] on div "Entrega rápida | Precios accesibles | Rastreo online | Atención personalizada”.…" at bounding box center [226, 208] width 408 height 116
click at [358, 169] on div "Entrega rápida | Precios accesibles | Rastreo online | Atención personalizada”.…" at bounding box center [226, 208] width 408 height 116
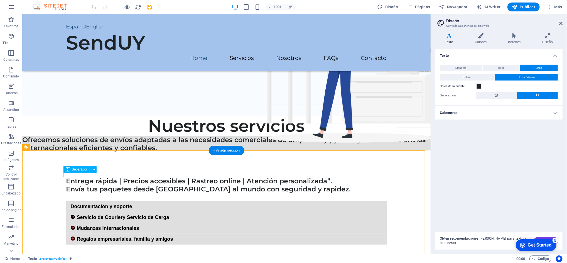
click at [362, 174] on div at bounding box center [226, 174] width 320 height 4
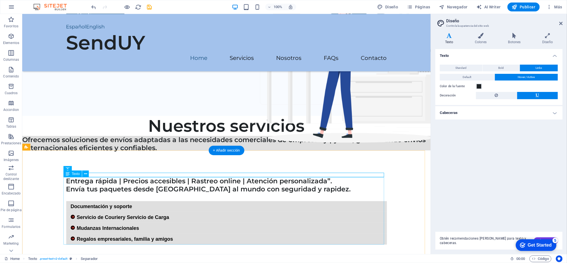
drag, startPoint x: 112, startPoint y: 186, endPoint x: 103, endPoint y: 184, distance: 8.8
click at [111, 186] on div "Entrega rápida | Precios accesibles | Rastreo online | Atención personalizada”.…" at bounding box center [226, 210] width 320 height 67
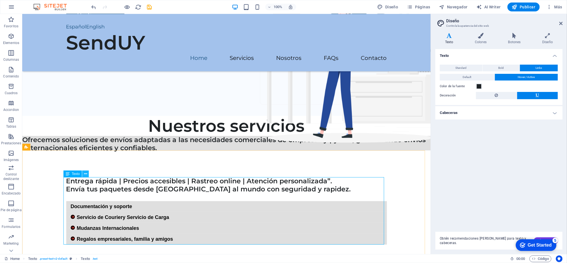
drag, startPoint x: 85, startPoint y: 171, endPoint x: 87, endPoint y: 176, distance: 4.7
click at [85, 172] on icon at bounding box center [85, 174] width 3 height 6
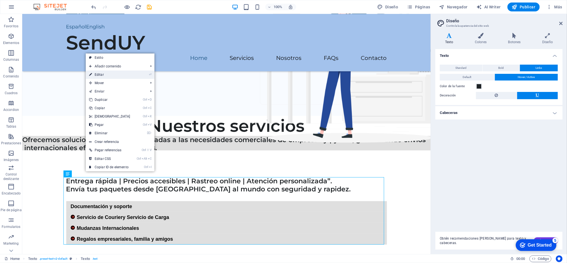
click at [103, 74] on link "⏎ Editar" at bounding box center [110, 74] width 48 height 8
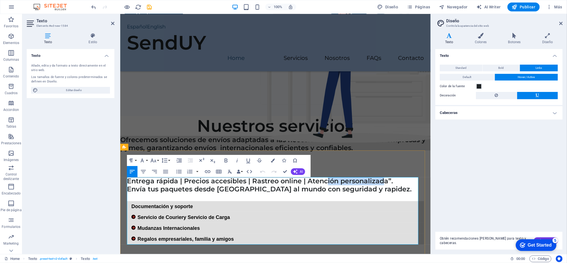
drag, startPoint x: 382, startPoint y: 184, endPoint x: 327, endPoint y: 182, distance: 55.1
click at [327, 182] on h4 "Entrega rápida | Precios accesibles | Rastreo online | Atención personalizada”." at bounding box center [275, 181] width 297 height 8
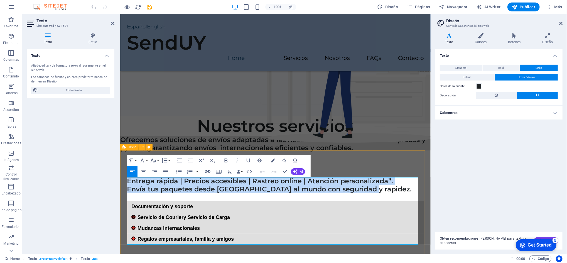
drag, startPoint x: 371, startPoint y: 189, endPoint x: 126, endPoint y: 176, distance: 245.2
click at [122, 176] on div "Entrega rápida | Precios accesibles | Rastreo online | Atención personalizada”.…" at bounding box center [275, 208] width 310 height 116
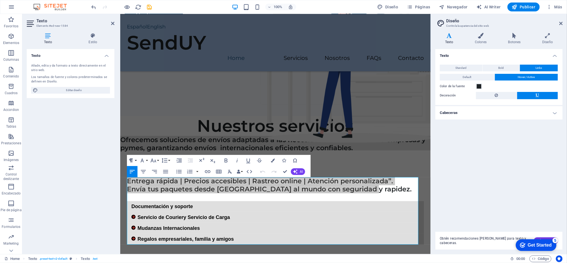
click at [133, 160] on icon "button" at bounding box center [131, 160] width 7 height 7
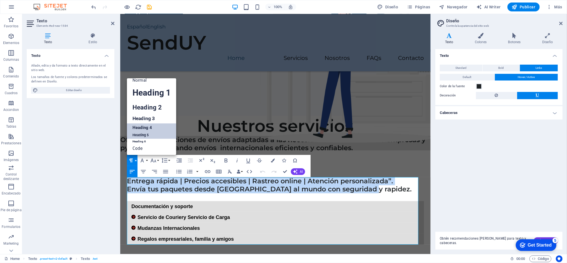
click at [140, 134] on link "Heading 5" at bounding box center [151, 135] width 49 height 7
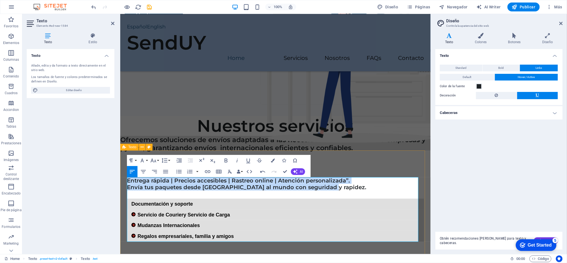
click at [381, 169] on div "Entrega rápida | Precios accesibles | Rastreo online | Atención personalizada”.…" at bounding box center [275, 207] width 310 height 114
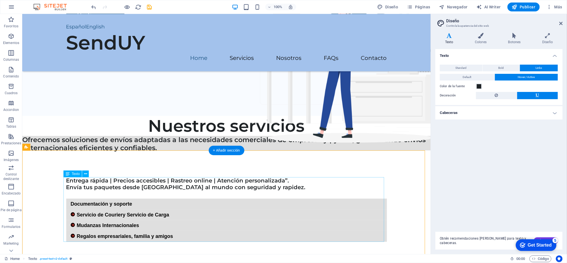
click at [361, 178] on div "Entrega rápida | Precios accesibles | Rastreo online | Atención personalizada”.…" at bounding box center [226, 209] width 320 height 65
click at [195, 160] on div "Entrega rápida | Precios accesibles | Rastreo online | Atención personalizada”.…" at bounding box center [226, 207] width 408 height 114
click at [165, 162] on div "Entrega rápida | Precios accesibles | Rastreo online | Atención personalizada”.…" at bounding box center [226, 207] width 408 height 114
click at [119, 169] on div "Entrega rápida | Precios accesibles | Rastreo online | Atención personalizada”.…" at bounding box center [226, 207] width 408 height 114
click at [50, 157] on div "Entrega rápida | Precios accesibles | Rastreo online | Atención personalizada”.…" at bounding box center [226, 207] width 408 height 114
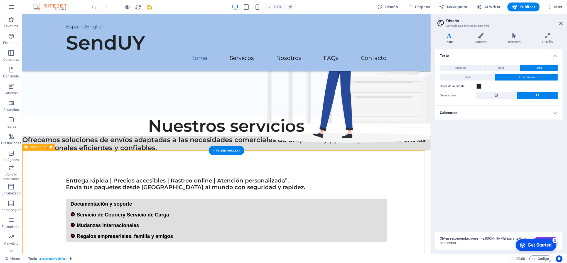
click at [109, 165] on div "Entrega rápida | Precios accesibles | Rastreo online | Atención personalizada”.…" at bounding box center [226, 207] width 408 height 114
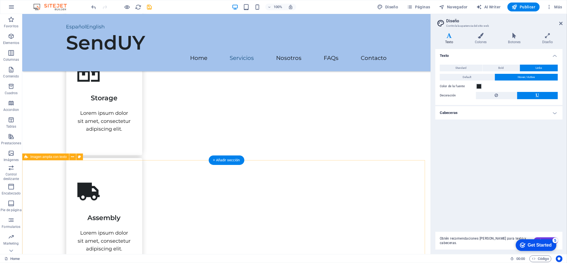
scroll to position [630, 0]
